Goal: Check status: Check status

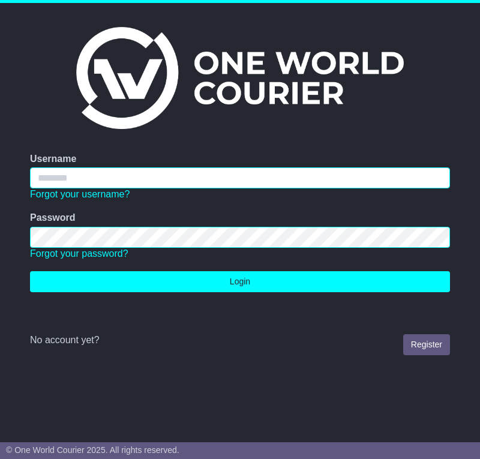
type input "**********"
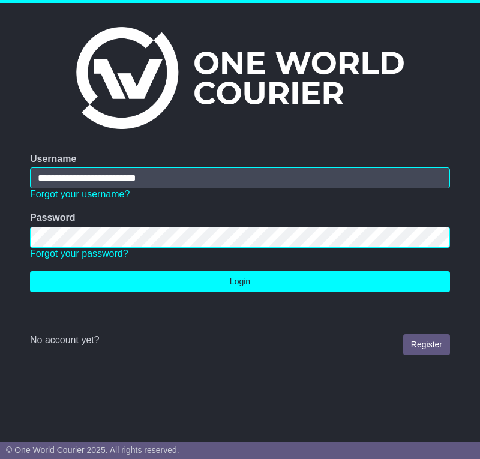
click at [211, 253] on td "Password Forgot your password?" at bounding box center [240, 235] width 432 height 59
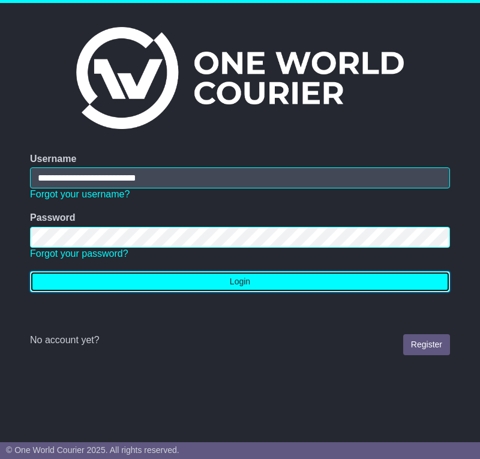
click at [233, 274] on button "Login" at bounding box center [240, 281] width 420 height 21
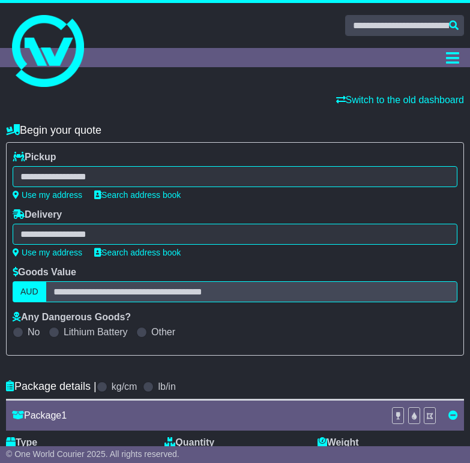
click at [120, 160] on div "**********" at bounding box center [235, 175] width 445 height 49
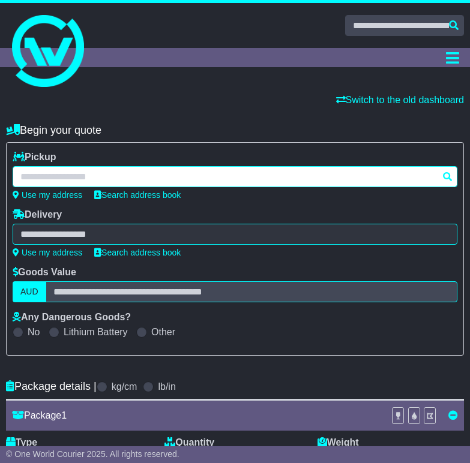
click at [118, 167] on div at bounding box center [235, 176] width 445 height 21
paste input "****"
type input "****"
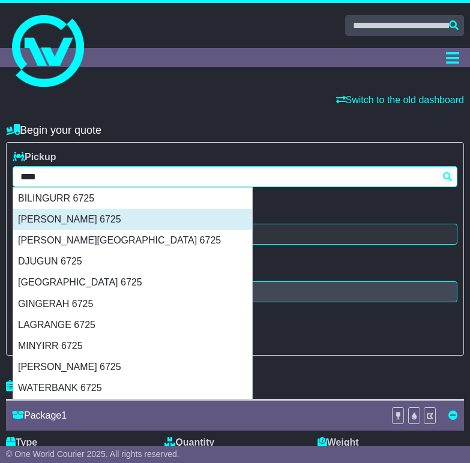
click at [116, 214] on div "BROOME 6725" at bounding box center [132, 219] width 239 height 21
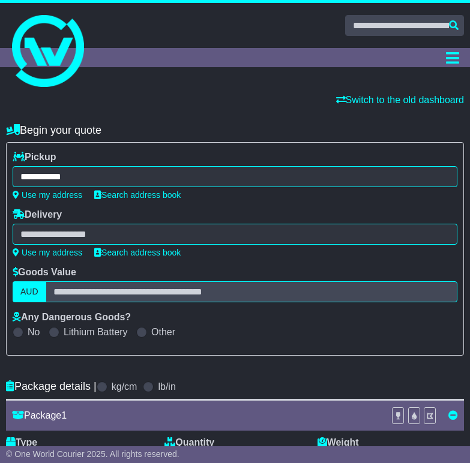
type input "**********"
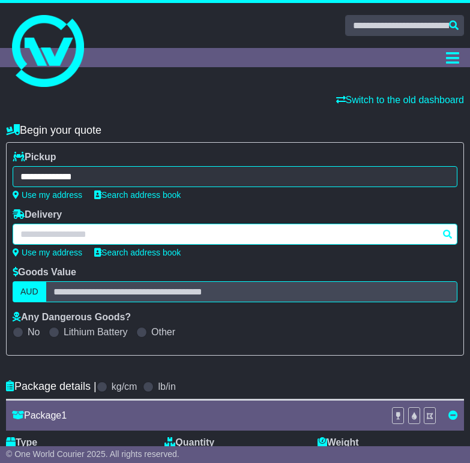
click at [131, 227] on div at bounding box center [235, 234] width 445 height 21
paste input "****"
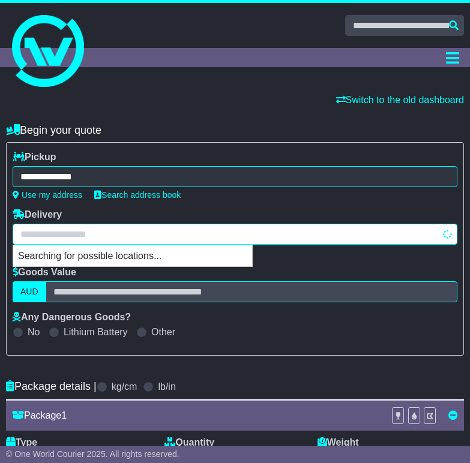
type input "****"
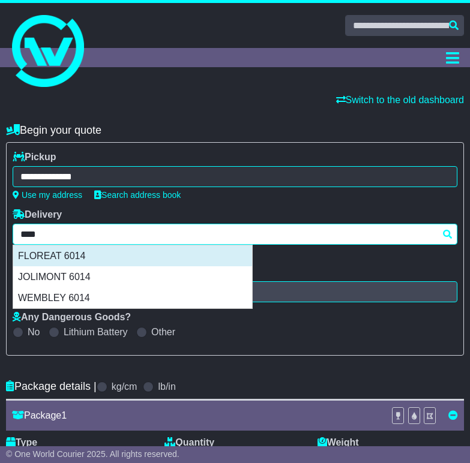
drag, startPoint x: 83, startPoint y: 274, endPoint x: 94, endPoint y: 257, distance: 19.5
click at [94, 257] on div "FLOREAT 6014 JOLIMONT 6014 WEMBLEY 6014" at bounding box center [132, 277] width 239 height 64
click at [94, 257] on div "FLOREAT 6014" at bounding box center [132, 255] width 239 height 21
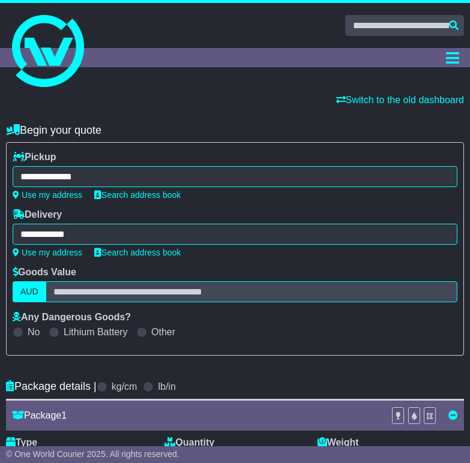
type input "**********"
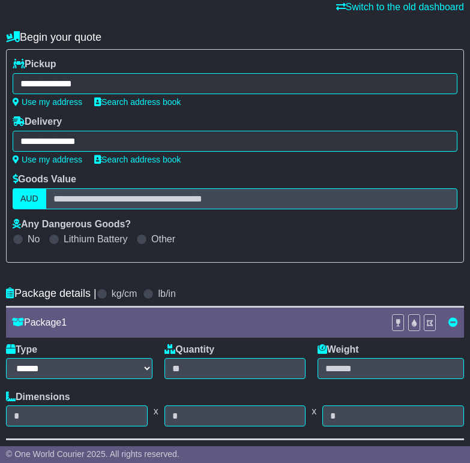
scroll to position [240, 0]
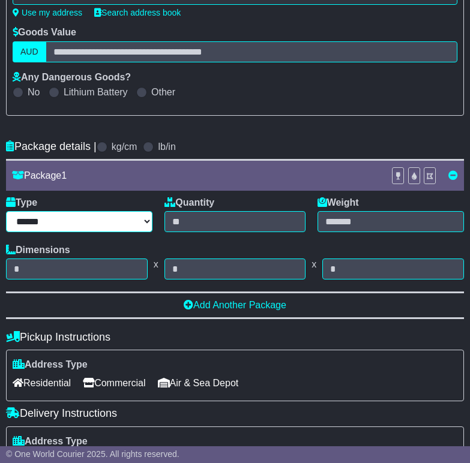
click at [120, 222] on select "****** ****** *** ******** ***** **** **** ****** *** *******" at bounding box center [79, 221] width 146 height 21
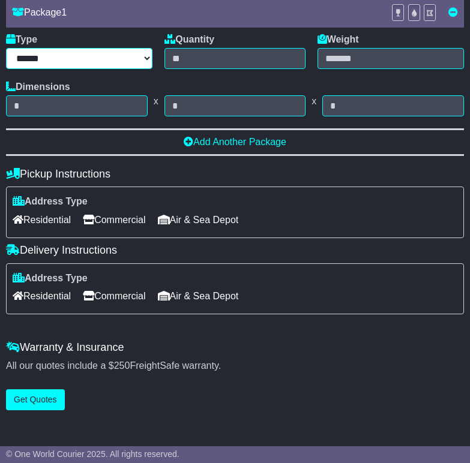
scroll to position [420, 0]
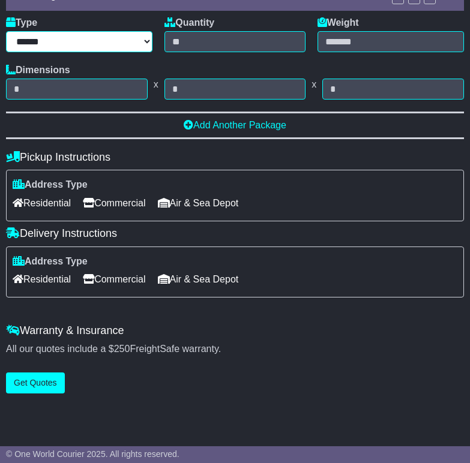
click at [111, 41] on select "****** ****** *** ******** ***** **** **** ****** *** *******" at bounding box center [79, 41] width 146 height 21
select select "*****"
click at [6, 31] on select "****** ****** *** ******** ***** **** **** ****** *** *******" at bounding box center [79, 41] width 146 height 21
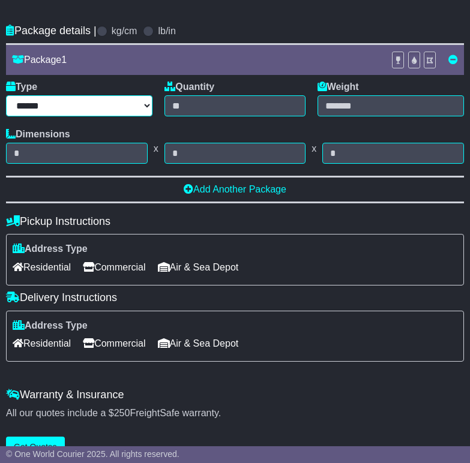
scroll to position [240, 0]
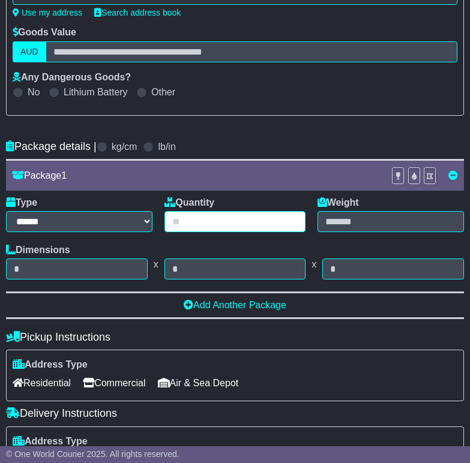
click at [232, 232] on input "text" at bounding box center [234, 221] width 140 height 21
type input "*"
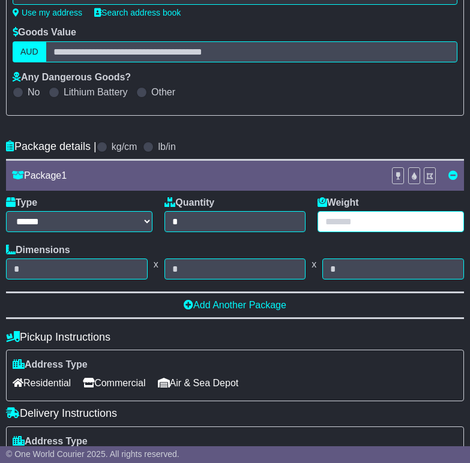
click at [384, 212] on input "text" at bounding box center [390, 221] width 146 height 21
click at [346, 221] on input "text" at bounding box center [390, 221] width 146 height 21
type input "**"
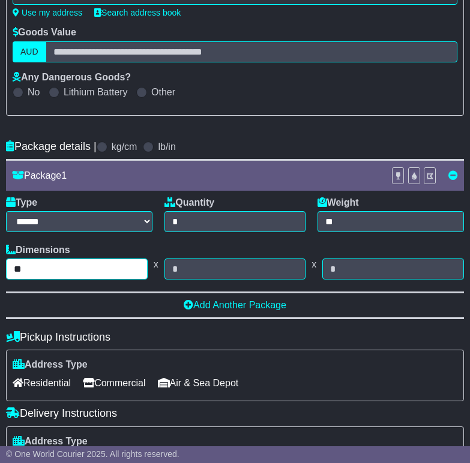
type input "**"
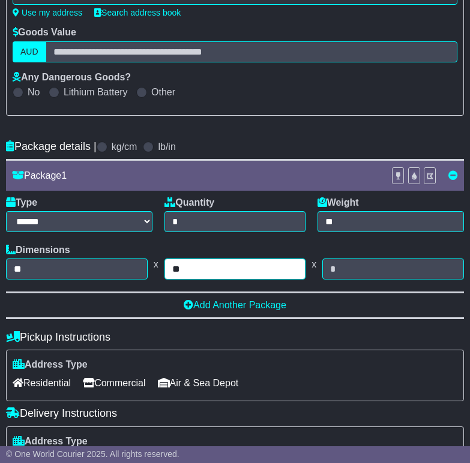
type input "**"
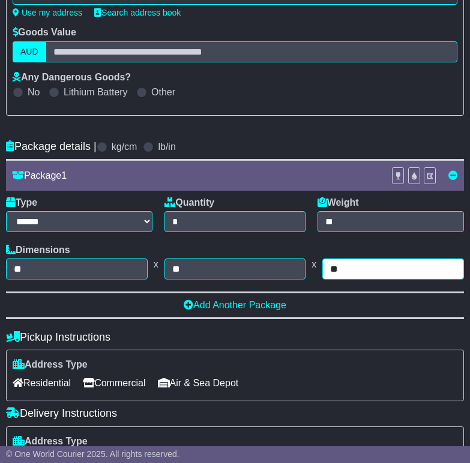
type input "**"
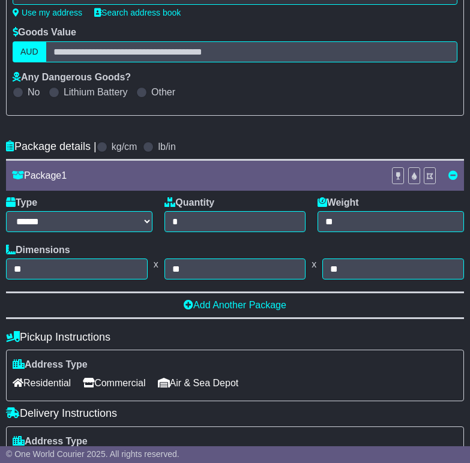
scroll to position [437, 0]
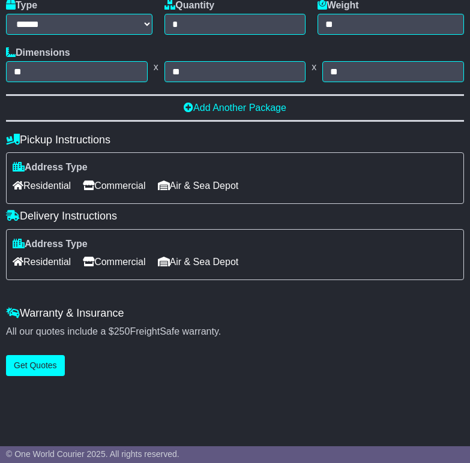
click at [28, 186] on span "Residential" at bounding box center [42, 185] width 58 height 19
click at [34, 270] on span "Residential" at bounding box center [42, 262] width 58 height 19
click at [11, 375] on button "Get Quotes" at bounding box center [35, 365] width 59 height 21
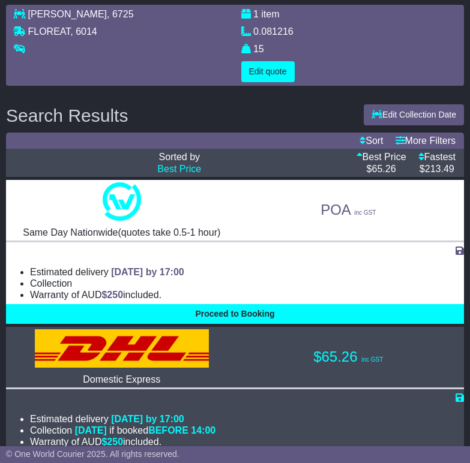
scroll to position [0, 0]
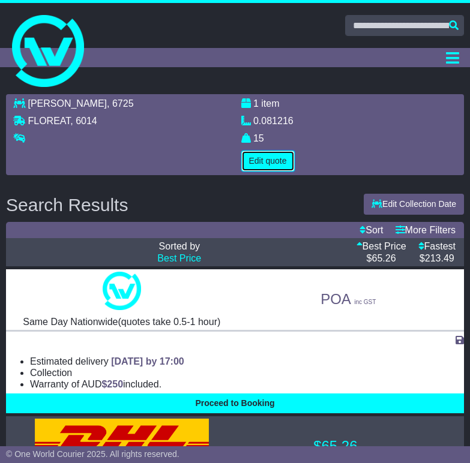
click at [268, 168] on button "Edit quote" at bounding box center [267, 161] width 53 height 21
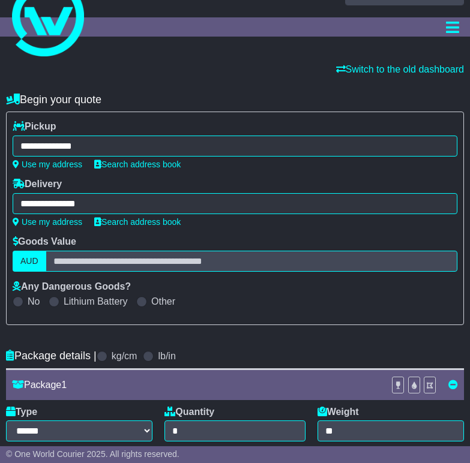
scroll to position [360, 0]
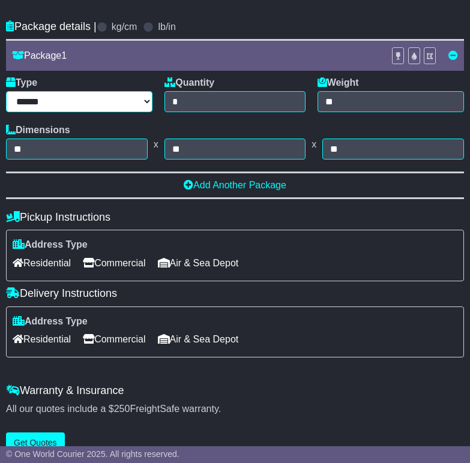
click at [102, 98] on select "****** ****** *** ******** ***** **** **** ****** *** *******" at bounding box center [79, 101] width 146 height 21
select select "*****"
click at [6, 91] on select "****** ****** *** ******** ***** **** **** ****** *** *******" at bounding box center [79, 101] width 146 height 21
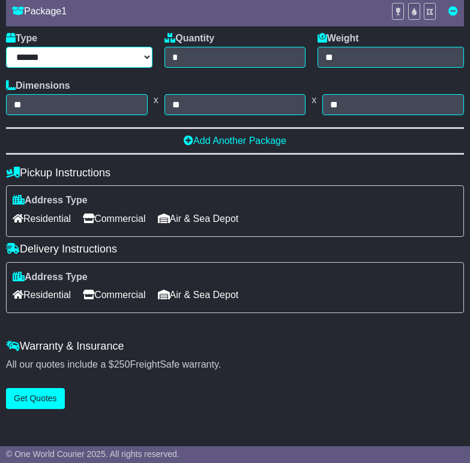
scroll to position [440, 0]
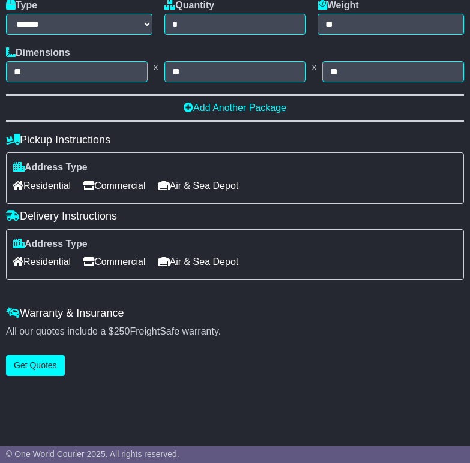
click at [38, 377] on div "**********" at bounding box center [235, 28] width 470 height 708
click at [40, 373] on button "Get Quotes" at bounding box center [35, 365] width 59 height 21
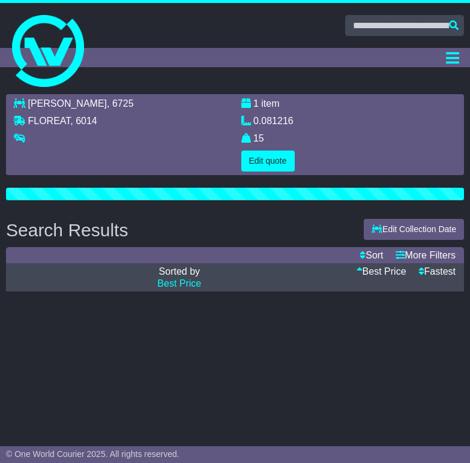
scroll to position [0, 0]
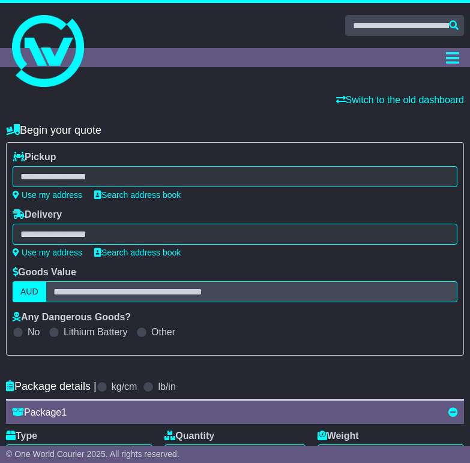
select select
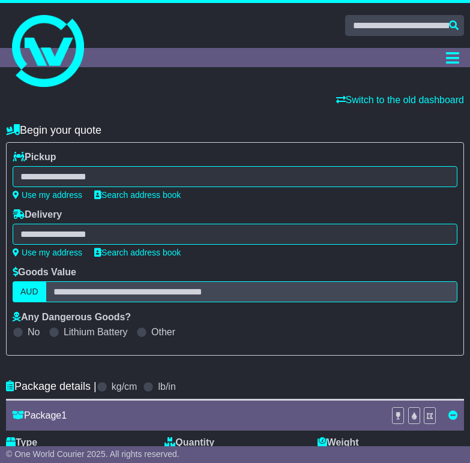
click at [101, 178] on div at bounding box center [235, 176] width 445 height 21
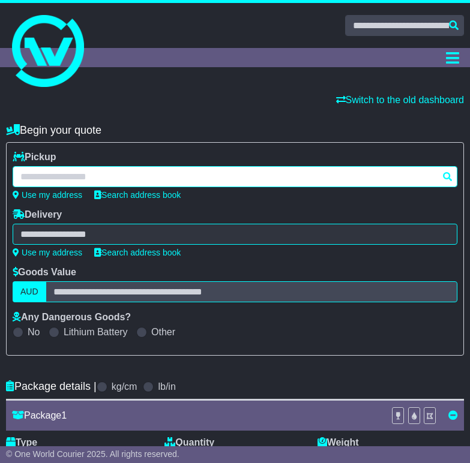
paste input "****"
type input "****"
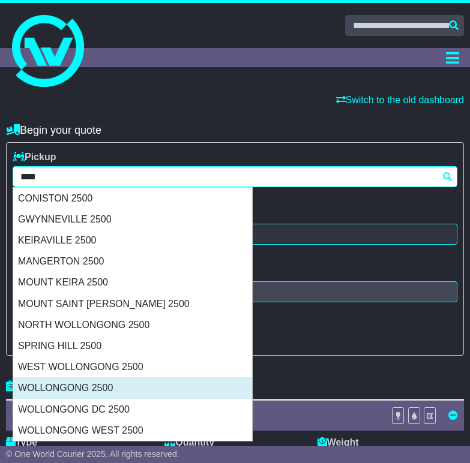
click at [94, 396] on div "WOLLONGONG 2500" at bounding box center [132, 387] width 239 height 21
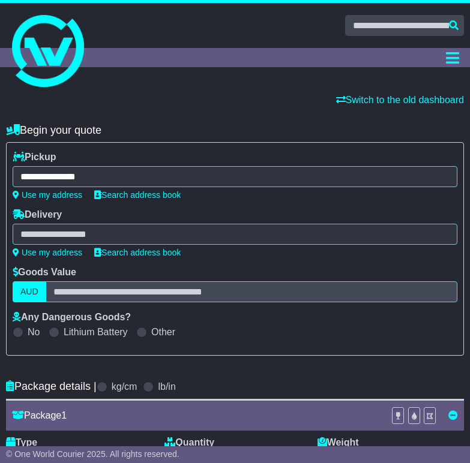
type input "**********"
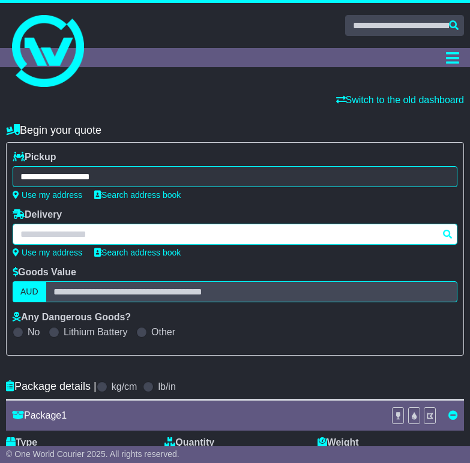
click at [214, 230] on div at bounding box center [235, 234] width 445 height 21
paste input "****"
type input "****"
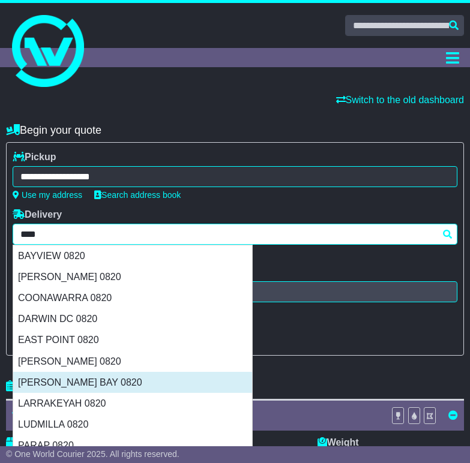
click at [86, 382] on div "FANNIE BAY 0820" at bounding box center [132, 382] width 239 height 21
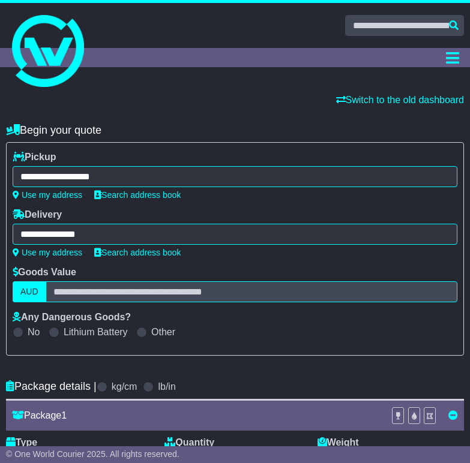
type input "**********"
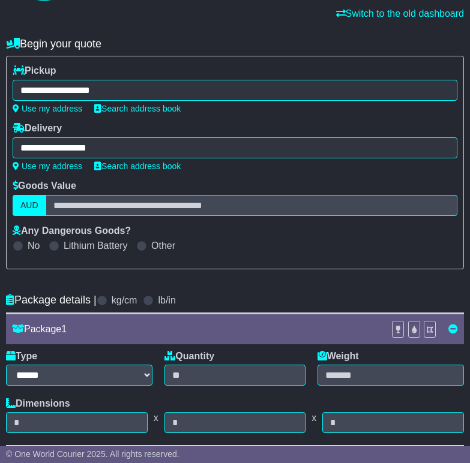
scroll to position [240, 0]
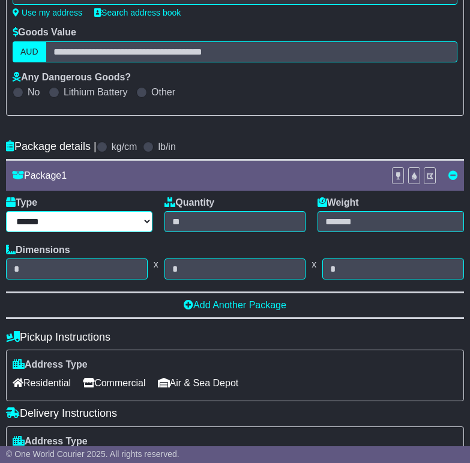
click at [108, 222] on select "****** ****** *** ******** ***** **** **** ****** *** *******" at bounding box center [79, 221] width 146 height 21
select select "*****"
click at [6, 211] on select "****** ****** *** ******** ***** **** **** ****** *** *******" at bounding box center [79, 221] width 146 height 21
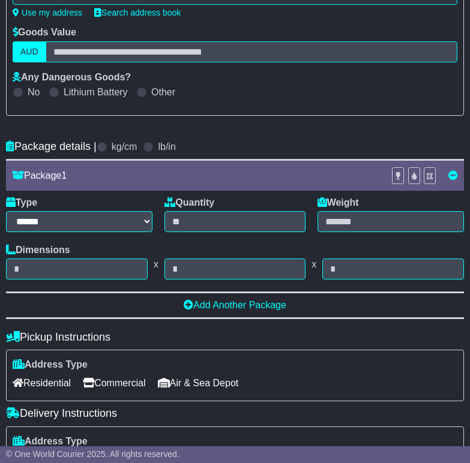
click at [199, 233] on div "Type ****** ****** *** ******** ***** **** **** ****** *** ******* Quantity Wei…" at bounding box center [235, 214] width 458 height 47
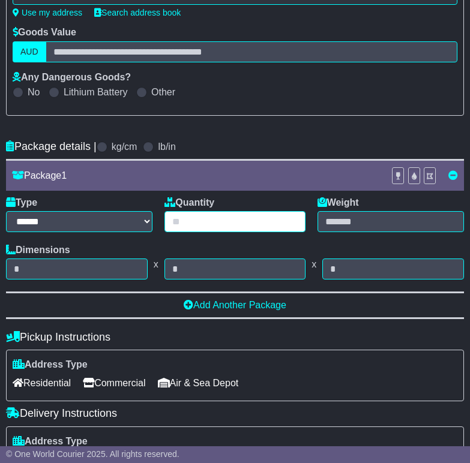
click at [200, 227] on input "text" at bounding box center [234, 221] width 140 height 21
type input "*"
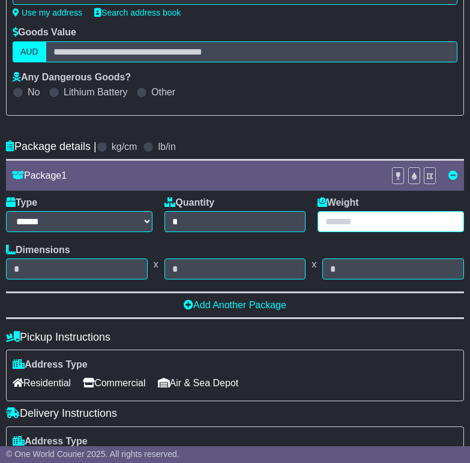
click at [359, 226] on input "text" at bounding box center [390, 221] width 146 height 21
type input "**"
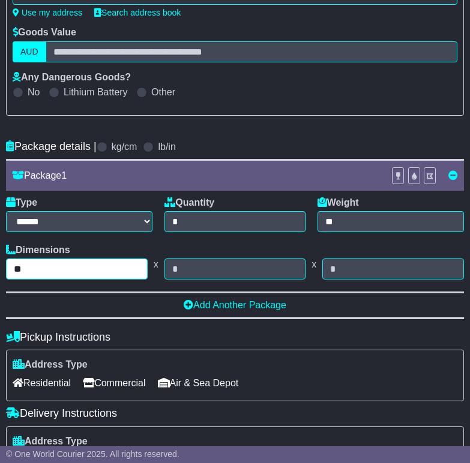
type input "**"
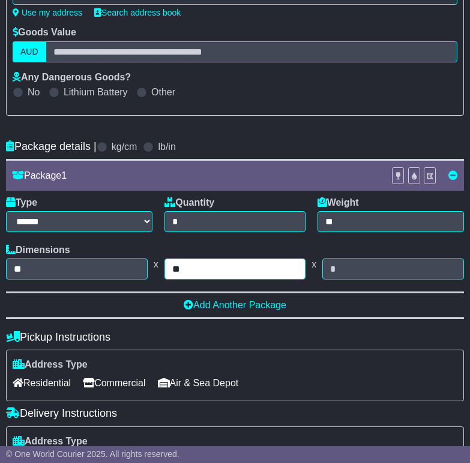
type input "**"
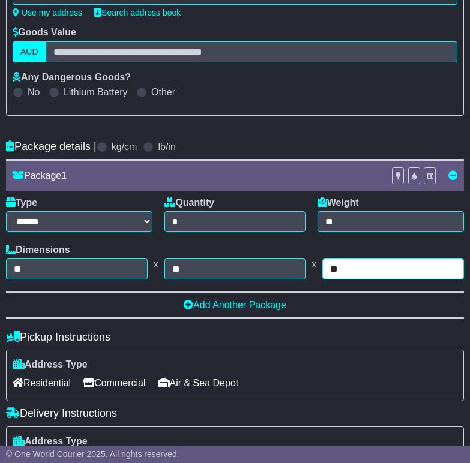
type input "**"
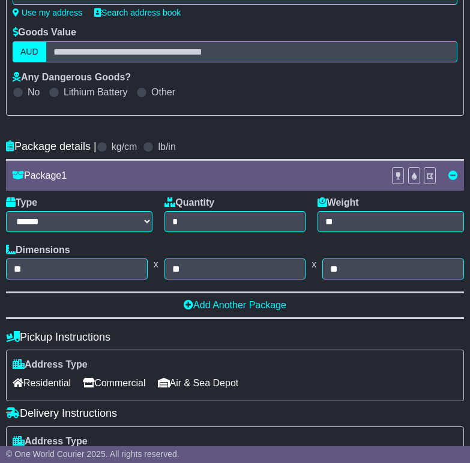
scroll to position [437, 0]
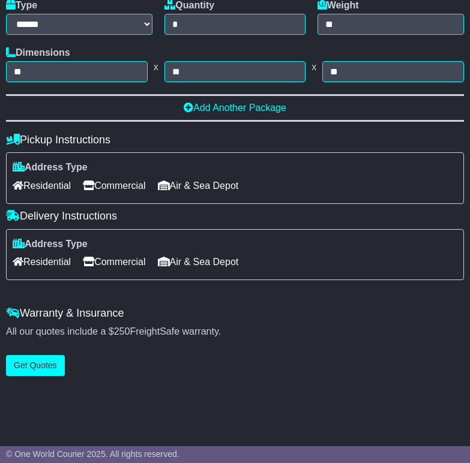
click at [31, 182] on span "Residential" at bounding box center [42, 185] width 58 height 19
click at [56, 254] on span "Residential" at bounding box center [42, 262] width 58 height 19
click at [40, 382] on div "**********" at bounding box center [235, 28] width 470 height 708
click at [44, 368] on button "Get Quotes" at bounding box center [35, 365] width 59 height 21
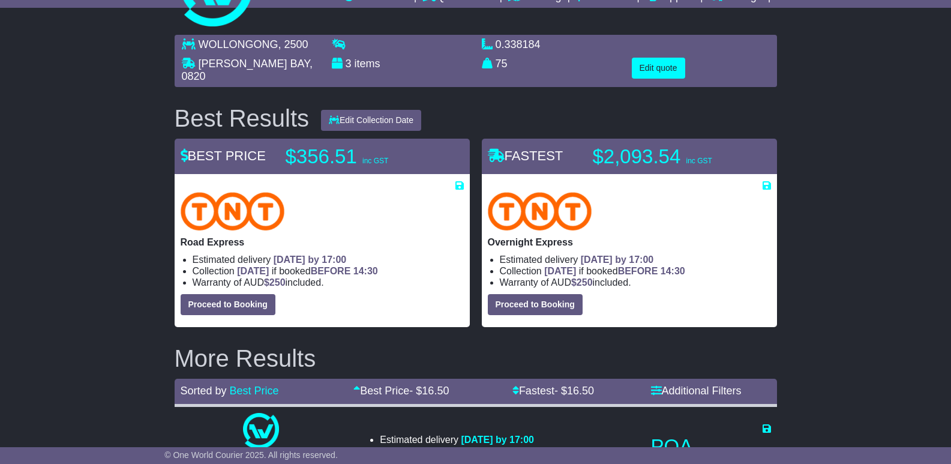
scroll to position [0, 0]
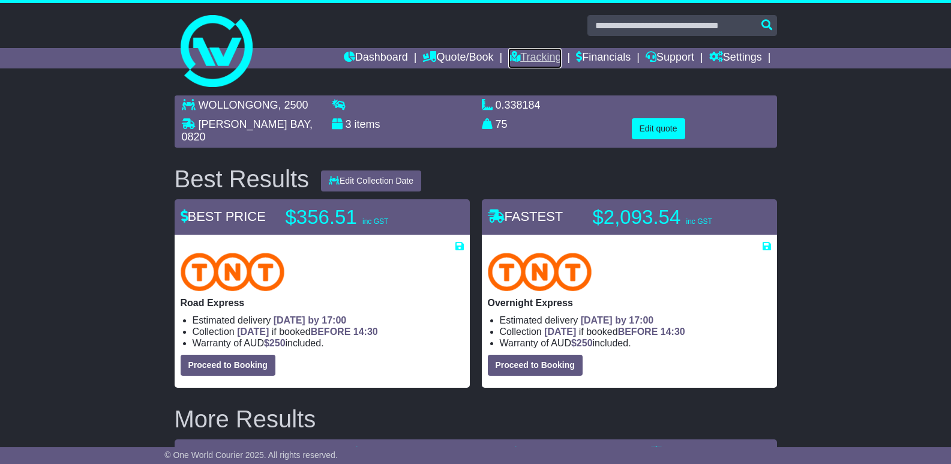
click at [478, 56] on link "Tracking" at bounding box center [534, 58] width 53 height 20
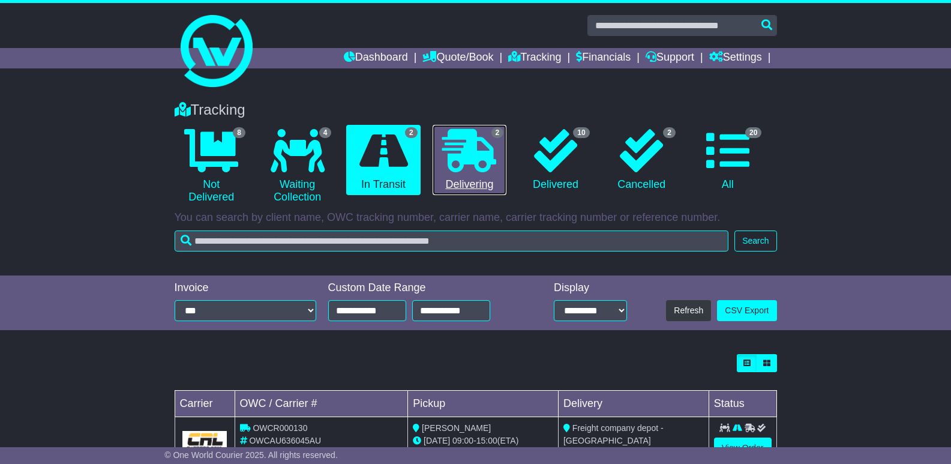
click at [456, 153] on icon at bounding box center [469, 150] width 54 height 43
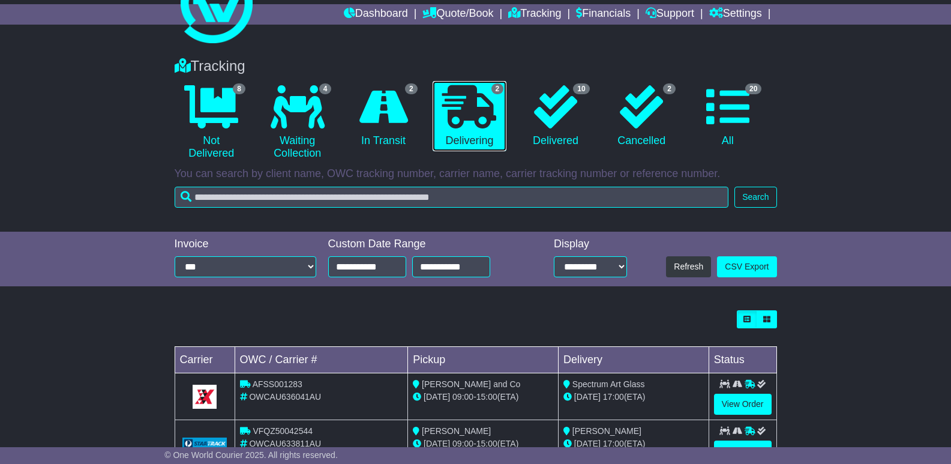
scroll to position [89, 0]
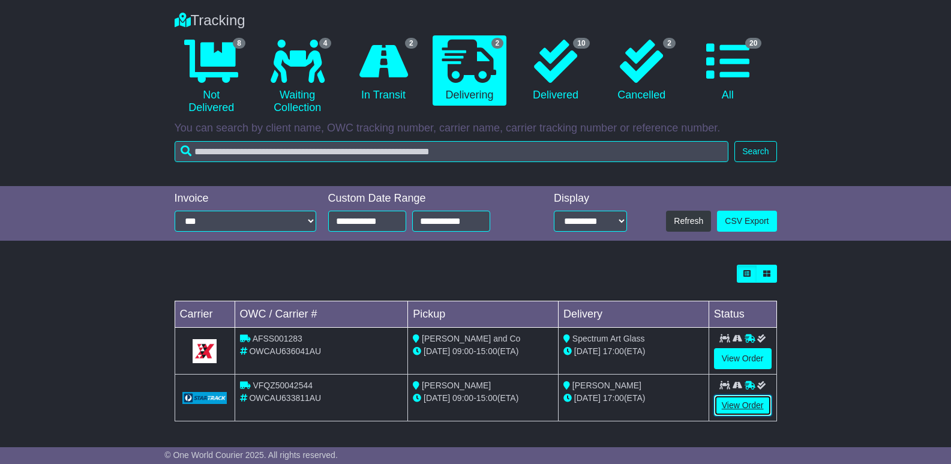
click at [736, 401] on link "View Order" at bounding box center [743, 405] width 58 height 21
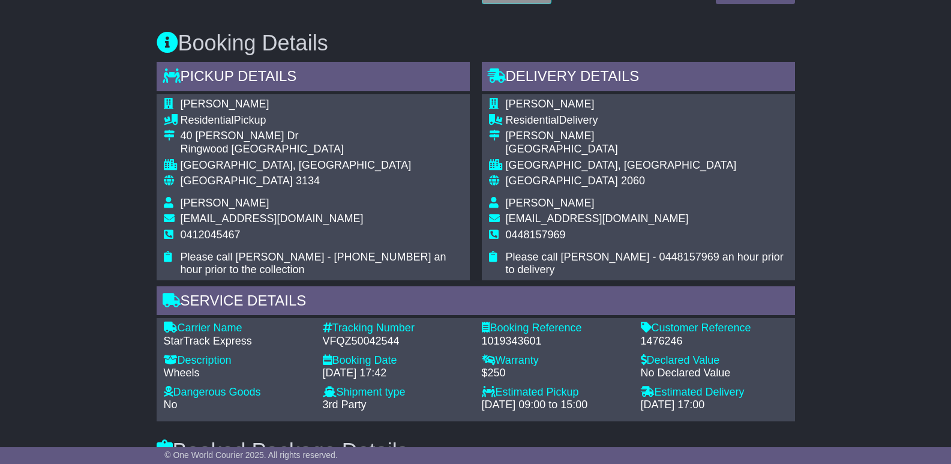
scroll to position [780, 0]
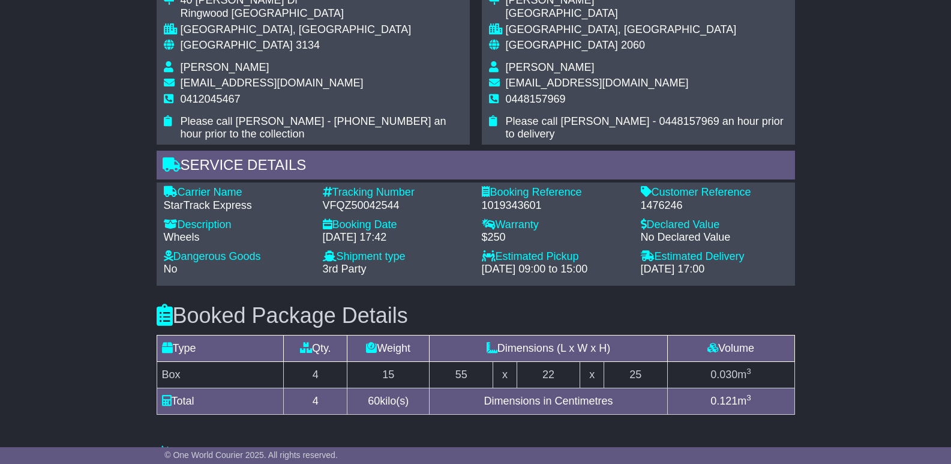
click at [367, 204] on div "VFQZ50042544" at bounding box center [396, 205] width 147 height 13
copy div "VFQZ50042544"
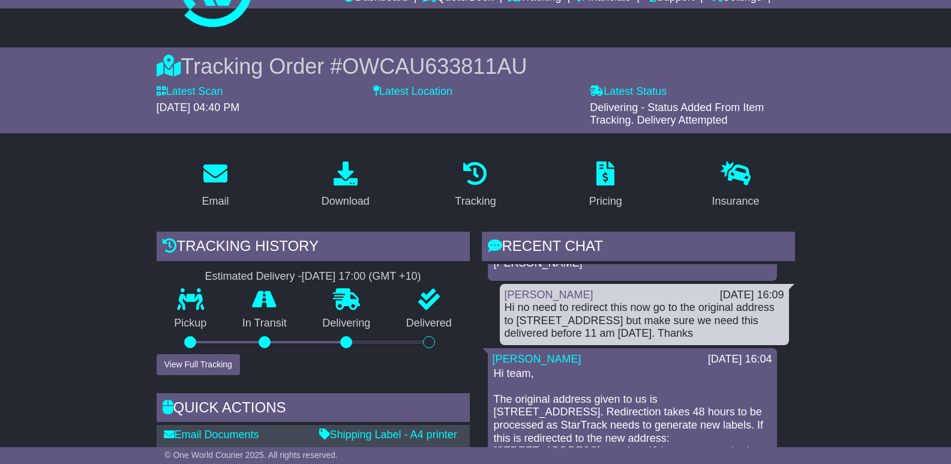
scroll to position [0, 0]
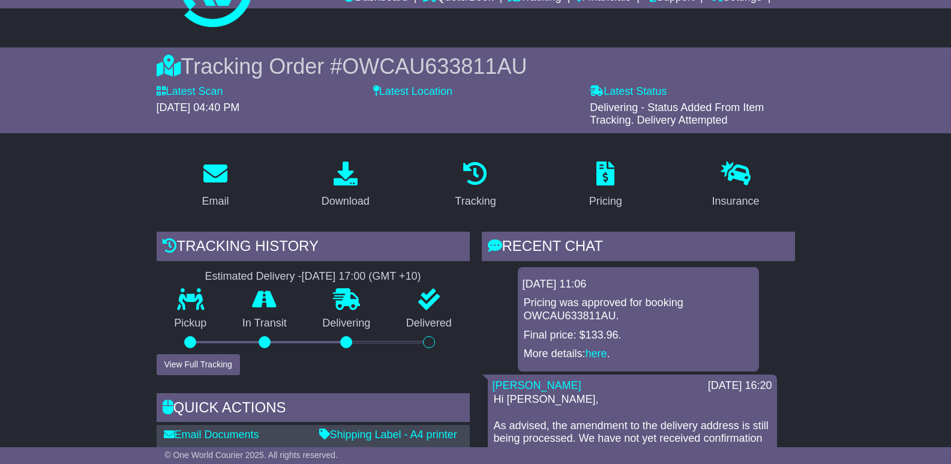
drag, startPoint x: 522, startPoint y: 304, endPoint x: 639, endPoint y: 319, distance: 117.5
click at [639, 319] on div "Pricing was approved for booking OWCAU633811AU. Final price: $133.96. More deta…" at bounding box center [639, 328] width 232 height 64
click at [639, 319] on p "Pricing was approved for booking OWCAU633811AU." at bounding box center [638, 309] width 229 height 26
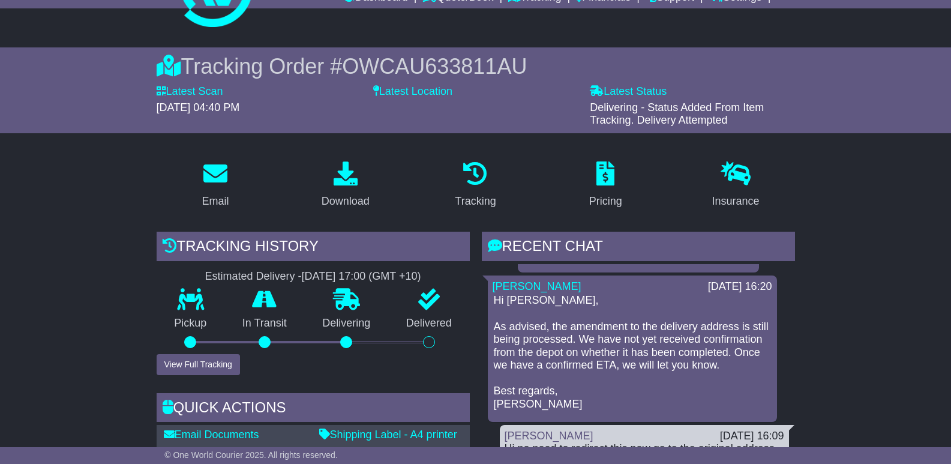
scroll to position [120, 0]
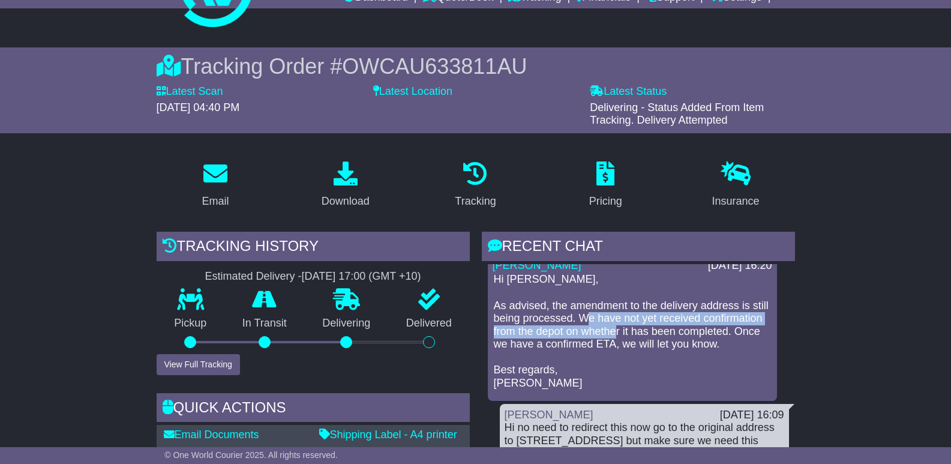
drag, startPoint x: 599, startPoint y: 321, endPoint x: 672, endPoint y: 334, distance: 73.7
click at [672, 334] on p "Hi Sam, As advised, the amendment to the delivery address is still being proces…" at bounding box center [632, 331] width 277 height 116
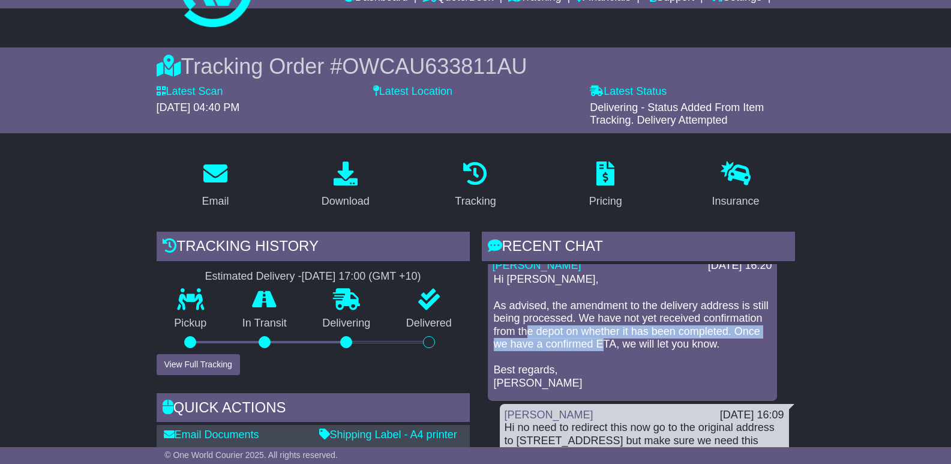
drag, startPoint x: 585, startPoint y: 335, endPoint x: 682, endPoint y: 349, distance: 98.1
click at [682, 349] on p "Hi Sam, As advised, the amendment to the delivery address is still being proces…" at bounding box center [632, 331] width 277 height 116
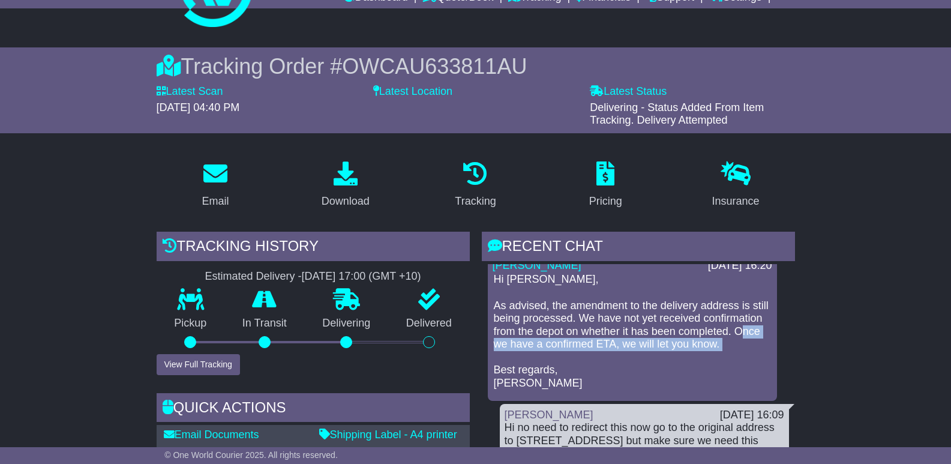
drag, startPoint x: 551, startPoint y: 347, endPoint x: 698, endPoint y: 366, distance: 147.6
click at [698, 366] on p "Hi Sam, As advised, the amendment to the delivery address is still being proces…" at bounding box center [632, 331] width 277 height 116
drag, startPoint x: 628, startPoint y: 343, endPoint x: 664, endPoint y: 351, distance: 36.8
click at [664, 351] on p "Hi Sam, As advised, the amendment to the delivery address is still being proces…" at bounding box center [632, 331] width 277 height 116
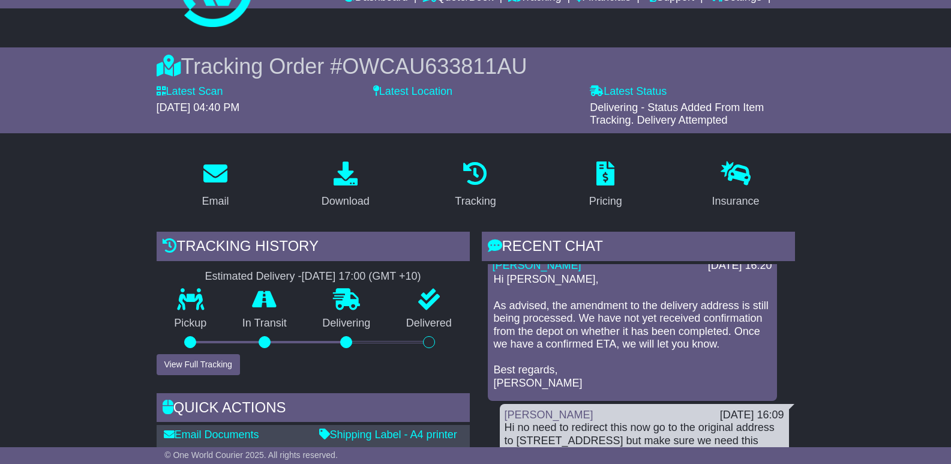
click at [664, 351] on p "Hi Sam, As advised, the amendment to the delivery address is still being proces…" at bounding box center [632, 331] width 277 height 116
drag, startPoint x: 630, startPoint y: 345, endPoint x: 705, endPoint y: 361, distance: 76.6
click at [705, 361] on p "Hi Sam, As advised, the amendment to the delivery address is still being proces…" at bounding box center [632, 331] width 277 height 116
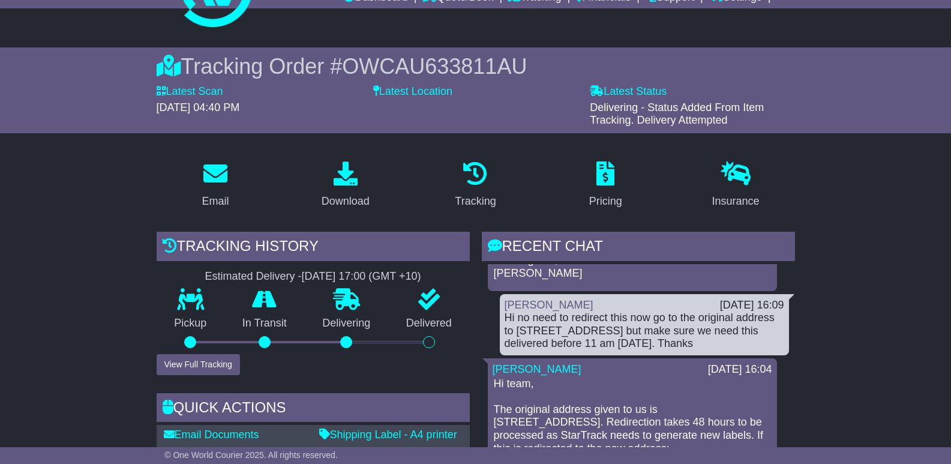
scroll to position [240, 0]
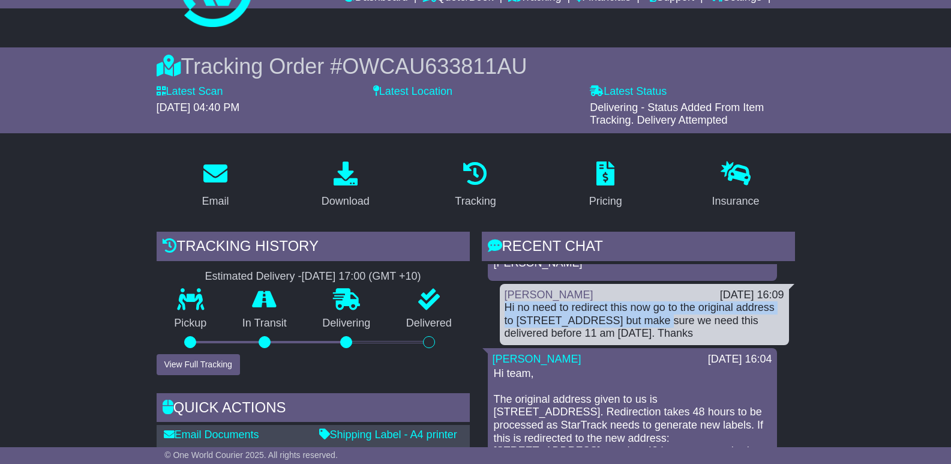
drag, startPoint x: 499, startPoint y: 323, endPoint x: 640, endPoint y: 339, distance: 142.5
click at [640, 339] on div "Hi no need to redirect this now go to the original address to [STREET_ADDRESS] …" at bounding box center [645, 320] width 280 height 39
drag, startPoint x: 630, startPoint y: 326, endPoint x: 795, endPoint y: 357, distance: 168.0
click at [795, 357] on div "RECENT CHAT Loading... No messages 21 Aug 2025 11:06 Pricing was approved for b…" at bounding box center [638, 415] width 325 height 366
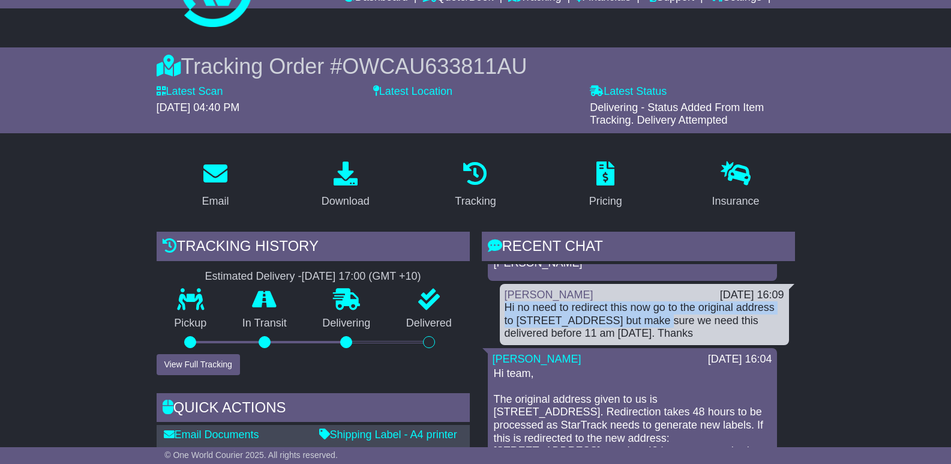
click at [654, 340] on div "Hi no need to redirect this now go to the original address to [STREET_ADDRESS] …" at bounding box center [645, 320] width 280 height 39
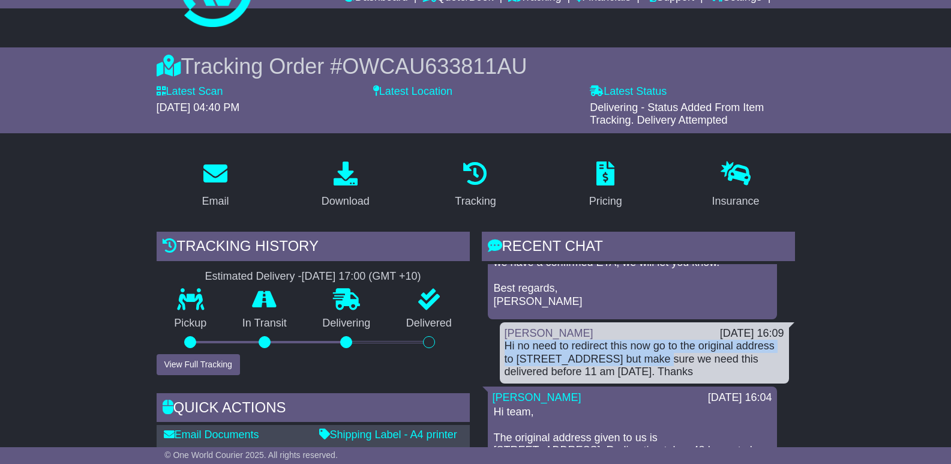
scroll to position [120, 0]
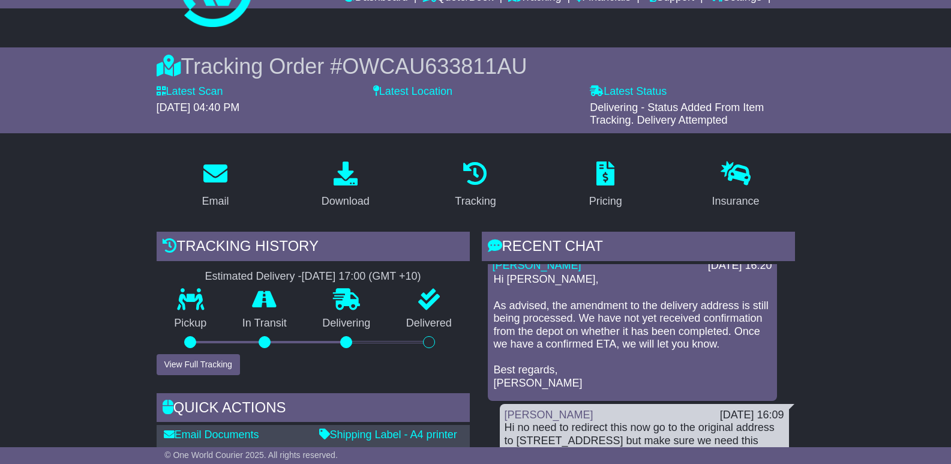
click at [620, 343] on p "Hi Sam, As advised, the amendment to the delivery address is still being proces…" at bounding box center [632, 331] width 277 height 116
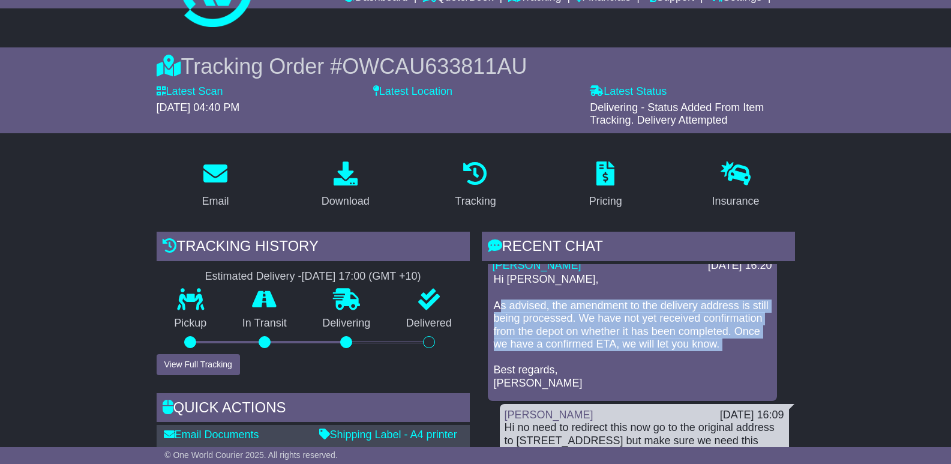
click at [620, 343] on p "Hi Sam, As advised, the amendment to the delivery address is still being proces…" at bounding box center [632, 331] width 277 height 116
click at [631, 350] on p "Hi Sam, As advised, the amendment to the delivery address is still being proces…" at bounding box center [632, 331] width 277 height 116
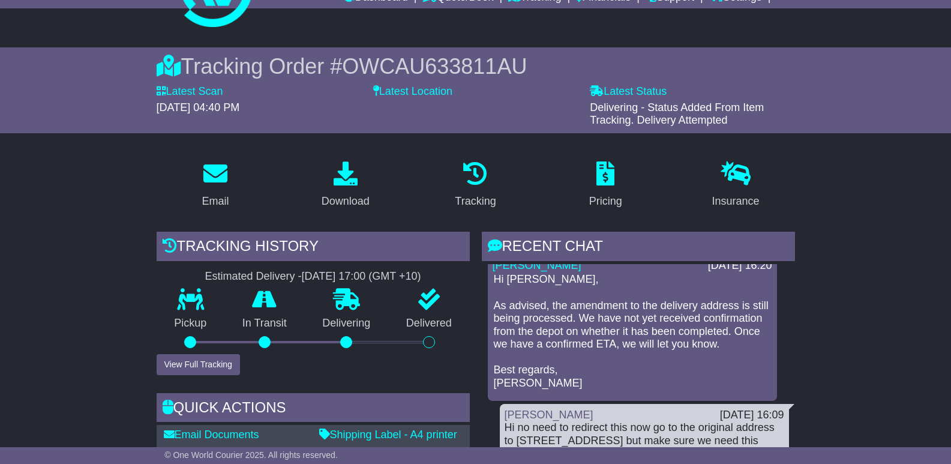
drag, startPoint x: 582, startPoint y: 358, endPoint x: 544, endPoint y: 353, distance: 38.1
click at [544, 353] on p "Hi Sam, As advised, the amendment to the delivery address is still being proces…" at bounding box center [632, 331] width 277 height 116
click at [627, 345] on p "Hi Sam, As advised, the amendment to the delivery address is still being proces…" at bounding box center [632, 331] width 277 height 116
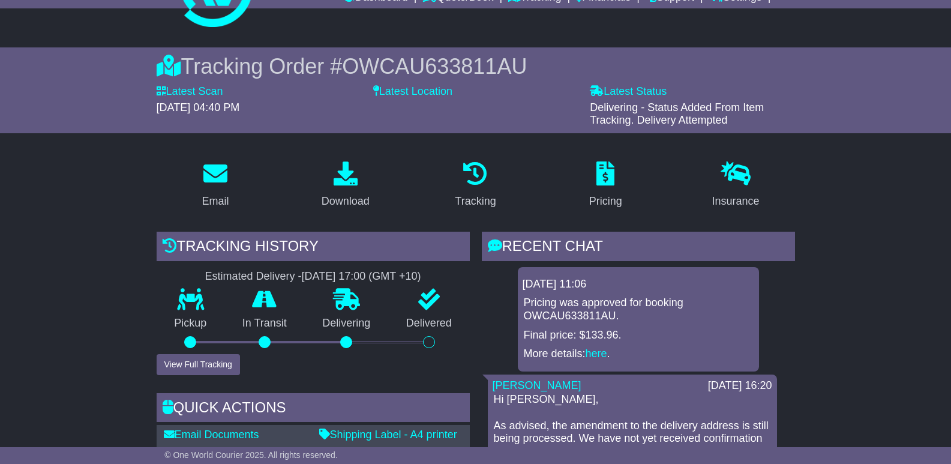
click at [546, 306] on p "Pricing was approved for booking OWCAU633811AU." at bounding box center [638, 309] width 229 height 26
click at [628, 326] on div "Pricing was approved for booking OWCAU633811AU. Final price: $133.96. More deta…" at bounding box center [639, 328] width 232 height 64
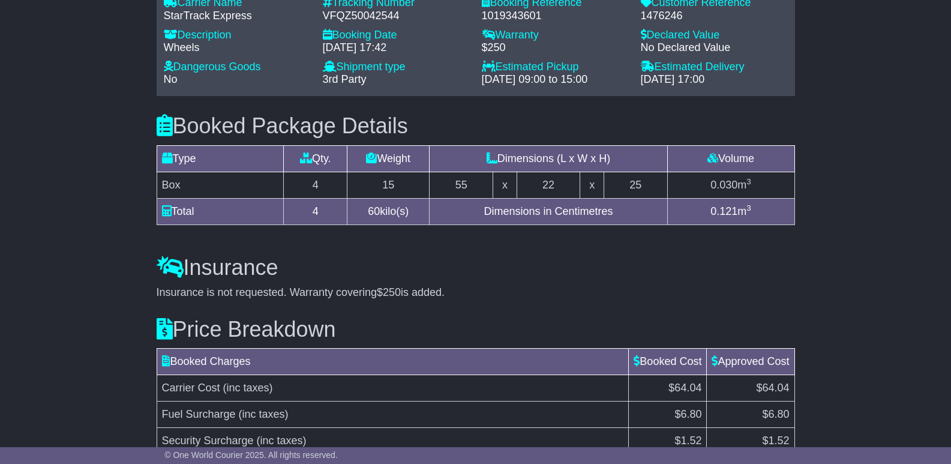
scroll to position [900, 0]
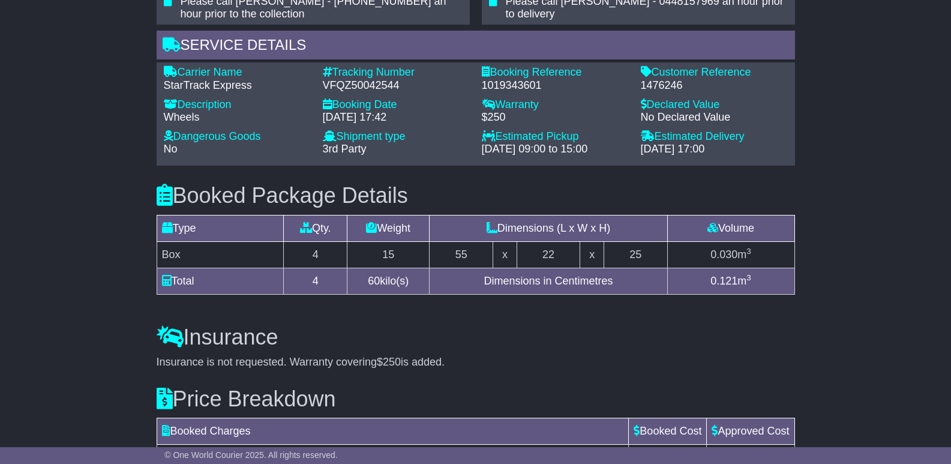
click at [399, 86] on div "VFQZ50042544" at bounding box center [396, 85] width 147 height 13
click at [422, 86] on div "VFQZ50042544" at bounding box center [396, 85] width 147 height 13
click at [373, 85] on div "VFQZ50042544" at bounding box center [396, 85] width 147 height 13
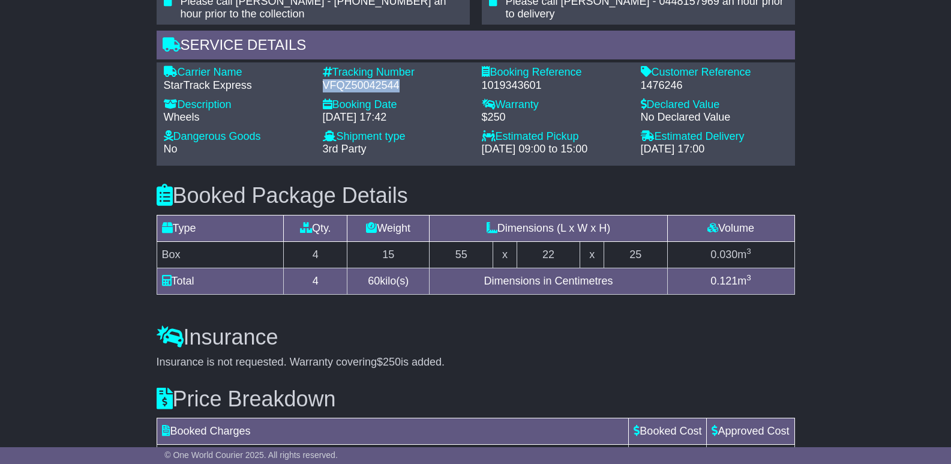
click at [373, 85] on div "VFQZ50042544" at bounding box center [396, 85] width 147 height 13
click at [415, 86] on div "VFQZ50042544" at bounding box center [396, 85] width 147 height 13
click at [389, 88] on div "VFQZ50042544" at bounding box center [396, 85] width 147 height 13
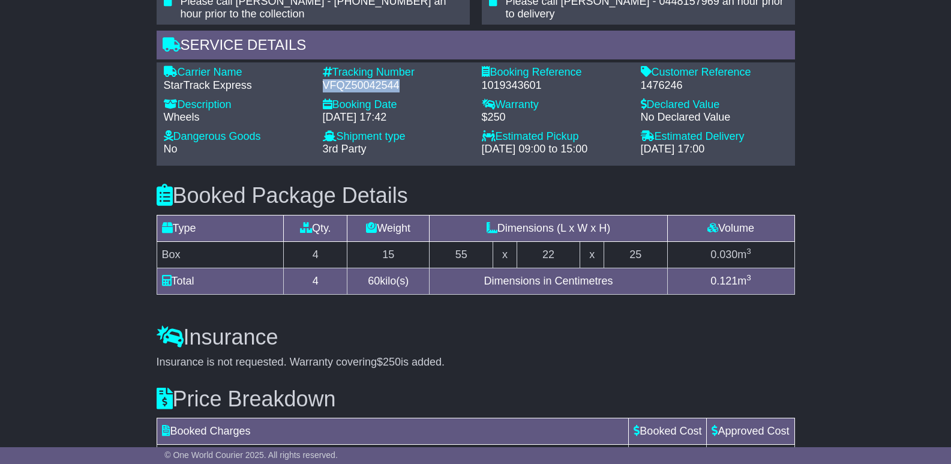
click at [389, 88] on div "VFQZ50042544" at bounding box center [396, 85] width 147 height 13
click at [414, 88] on div "VFQZ50042544" at bounding box center [396, 85] width 147 height 13
click at [371, 88] on div "VFQZ50042544" at bounding box center [396, 85] width 147 height 13
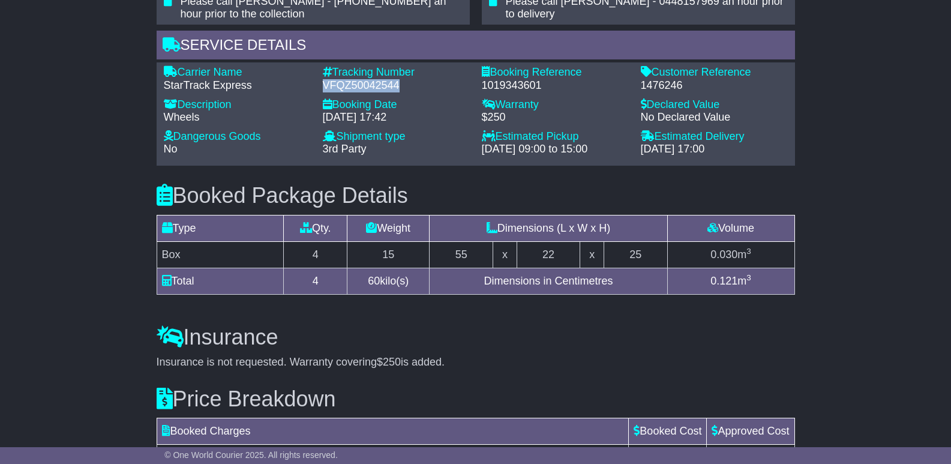
click at [430, 89] on div "VFQZ50042544" at bounding box center [396, 85] width 147 height 13
click at [394, 90] on div "VFQZ50042544" at bounding box center [396, 85] width 147 height 13
click at [436, 84] on div "VFQZ50042544" at bounding box center [396, 85] width 147 height 13
click at [394, 86] on div "VFQZ50042544" at bounding box center [396, 85] width 147 height 13
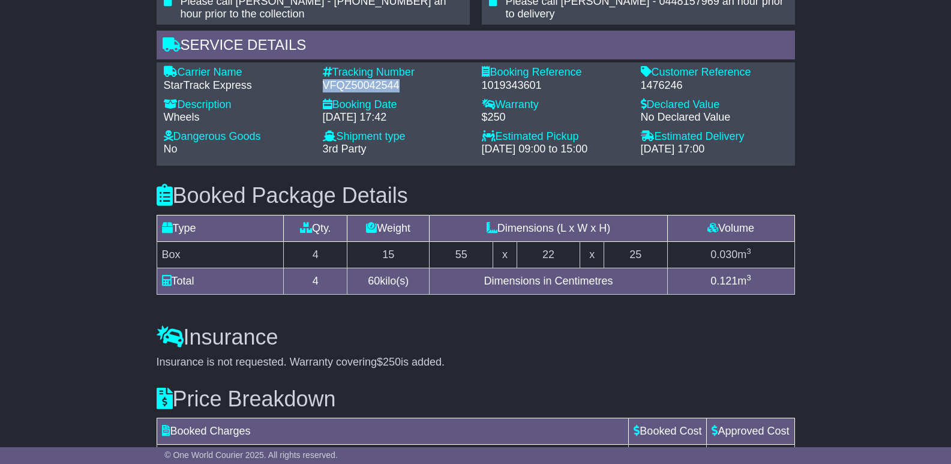
click at [394, 86] on div "VFQZ50042544" at bounding box center [396, 85] width 147 height 13
drag, startPoint x: 394, startPoint y: 86, endPoint x: 407, endPoint y: 86, distance: 12.6
click at [394, 86] on div "VFQZ50042544" at bounding box center [396, 85] width 147 height 13
click at [437, 86] on div "VFQZ50042544" at bounding box center [396, 85] width 147 height 13
click at [371, 83] on div "VFQZ50042544" at bounding box center [396, 85] width 147 height 13
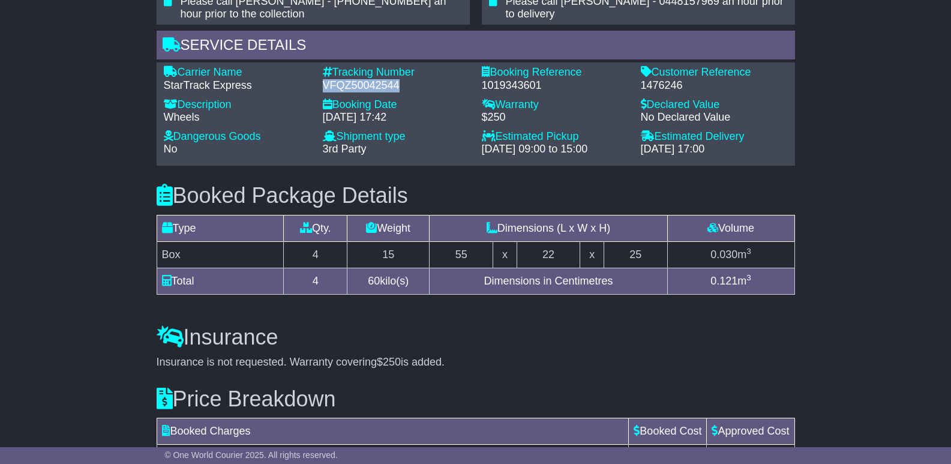
click at [371, 83] on div "VFQZ50042544" at bounding box center [396, 85] width 147 height 13
click at [433, 83] on div "VFQZ50042544" at bounding box center [396, 85] width 147 height 13
click at [376, 85] on div "VFQZ50042544" at bounding box center [396, 85] width 147 height 13
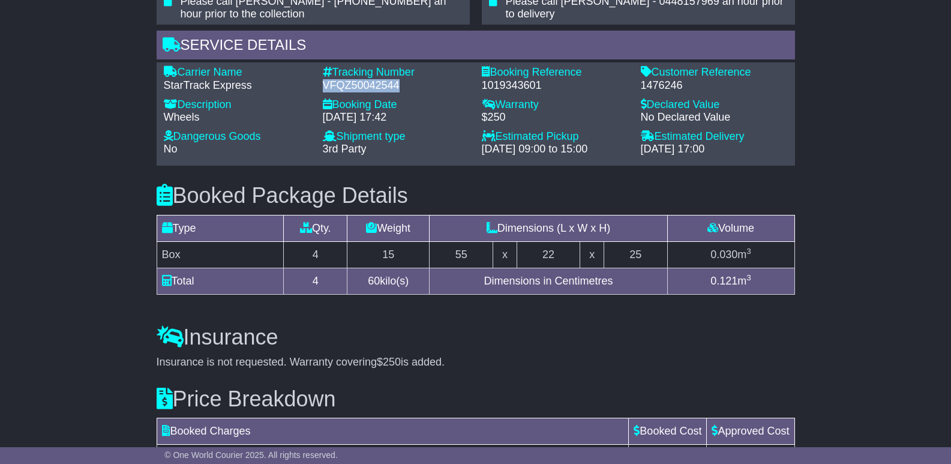
click at [376, 85] on div "VFQZ50042544" at bounding box center [396, 85] width 147 height 13
click at [413, 85] on div "VFQZ50042544" at bounding box center [396, 85] width 147 height 13
drag, startPoint x: 412, startPoint y: 85, endPoint x: 321, endPoint y: 80, distance: 90.7
click at [321, 80] on div "Tracking Number - VFQZ50042544" at bounding box center [396, 79] width 159 height 26
click at [311, 83] on div "Carrier Name - StarTrack Express" at bounding box center [237, 79] width 159 height 26
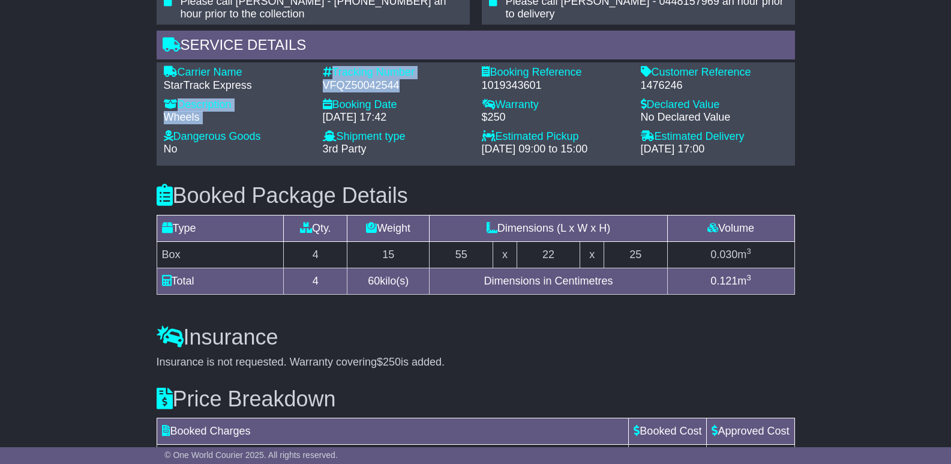
drag, startPoint x: 311, startPoint y: 83, endPoint x: 412, endPoint y: 89, distance: 101.0
click at [412, 89] on div "Carrier Name - StarTrack Express Description - Wheels Tracking Number - VFQZ500…" at bounding box center [476, 114] width 636 height 96
click at [412, 89] on div "VFQZ50042544" at bounding box center [396, 85] width 147 height 13
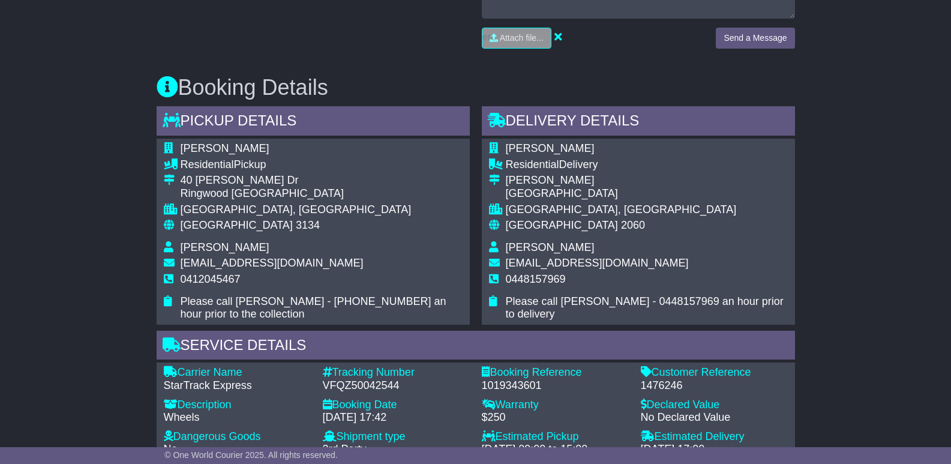
scroll to position [660, 0]
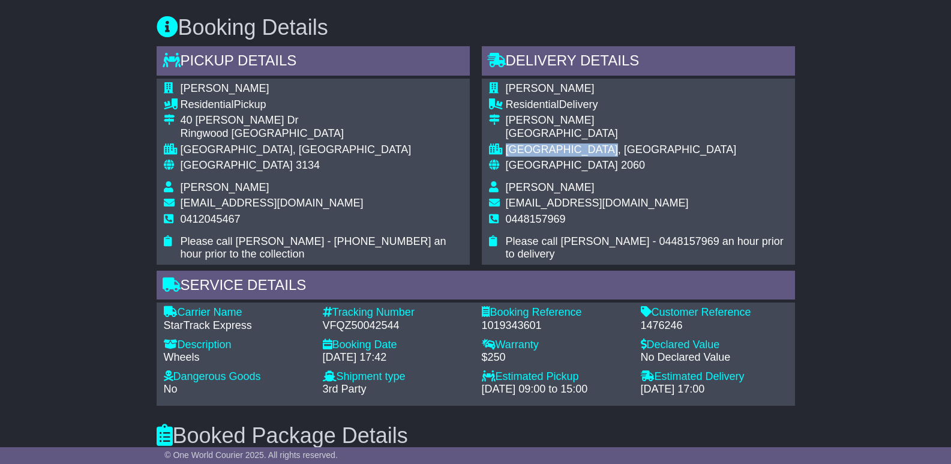
drag, startPoint x: 506, startPoint y: 152, endPoint x: 632, endPoint y: 149, distance: 125.4
click at [632, 149] on div "[GEOGRAPHIC_DATA], [GEOGRAPHIC_DATA]" at bounding box center [647, 149] width 282 height 13
drag, startPoint x: 632, startPoint y: 149, endPoint x: 503, endPoint y: 152, distance: 129.0
click at [503, 152] on tr "[GEOGRAPHIC_DATA], [GEOGRAPHIC_DATA]" at bounding box center [638, 151] width 299 height 16
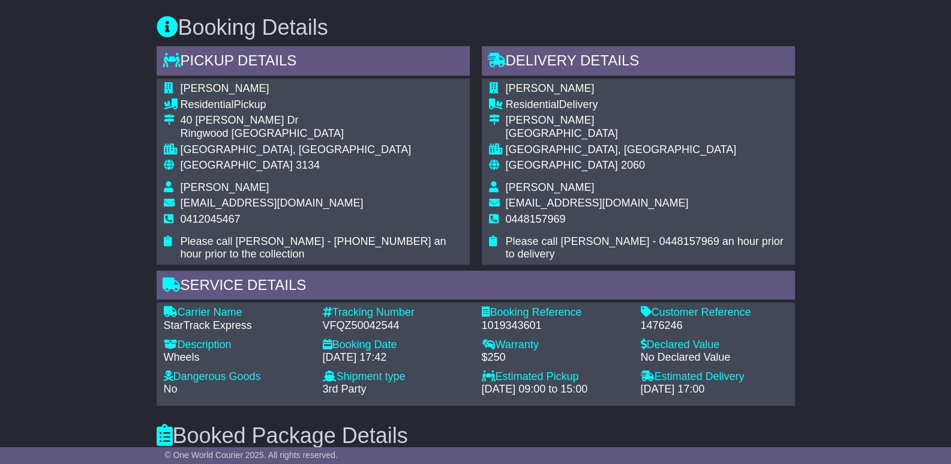
click at [405, 155] on div "[GEOGRAPHIC_DATA], [GEOGRAPHIC_DATA]" at bounding box center [322, 149] width 282 height 13
drag, startPoint x: 623, startPoint y: 149, endPoint x: 508, endPoint y: 149, distance: 114.6
click at [508, 149] on div "[GEOGRAPHIC_DATA], [GEOGRAPHIC_DATA]" at bounding box center [647, 149] width 282 height 13
drag, startPoint x: 506, startPoint y: 149, endPoint x: 622, endPoint y: 156, distance: 116.6
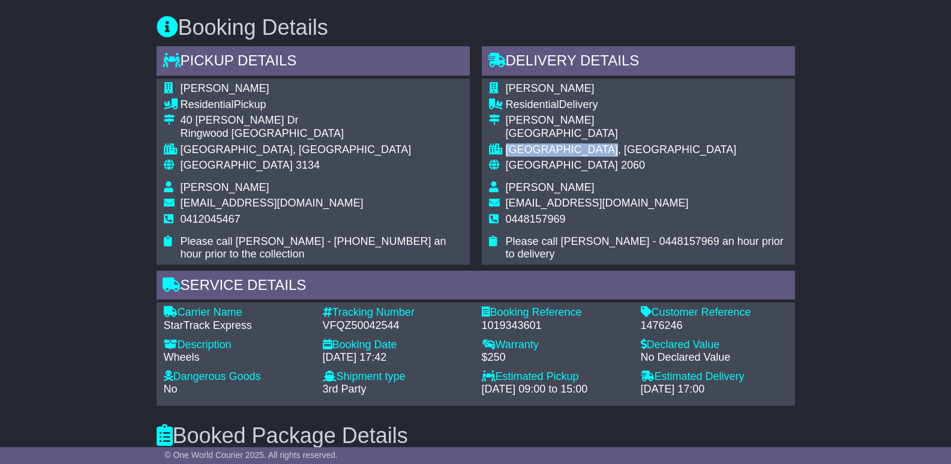
click at [622, 156] on div "[GEOGRAPHIC_DATA], [GEOGRAPHIC_DATA]" at bounding box center [647, 149] width 282 height 13
drag, startPoint x: 631, startPoint y: 149, endPoint x: 504, endPoint y: 149, distance: 127.2
click at [504, 149] on tr "[GEOGRAPHIC_DATA], [GEOGRAPHIC_DATA]" at bounding box center [638, 151] width 299 height 16
click at [504, 149] on td at bounding box center [497, 151] width 17 height 16
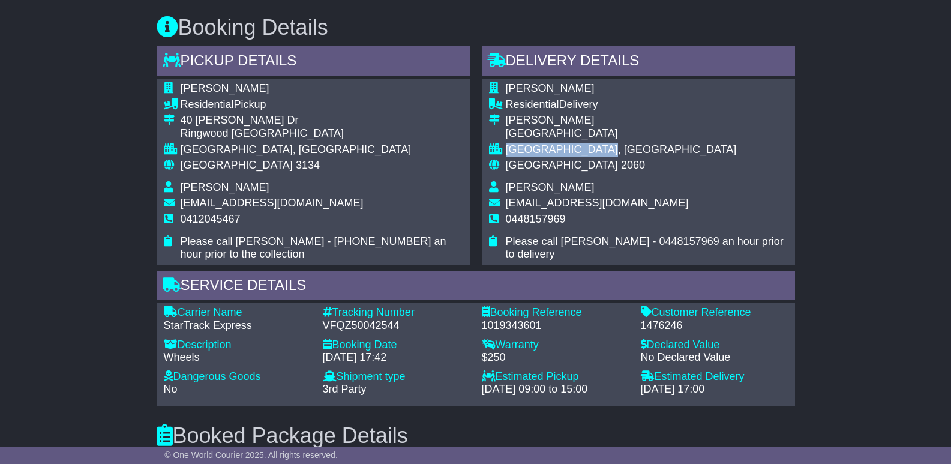
drag, startPoint x: 504, startPoint y: 149, endPoint x: 622, endPoint y: 156, distance: 118.4
click at [622, 156] on tr "[GEOGRAPHIC_DATA], [GEOGRAPHIC_DATA]" at bounding box center [638, 151] width 299 height 16
click at [622, 156] on div "[GEOGRAPHIC_DATA], [GEOGRAPHIC_DATA]" at bounding box center [647, 149] width 282 height 13
drag, startPoint x: 594, startPoint y: 149, endPoint x: 661, endPoint y: 150, distance: 66.6
click at [661, 150] on div "[GEOGRAPHIC_DATA], [GEOGRAPHIC_DATA]" at bounding box center [647, 149] width 282 height 13
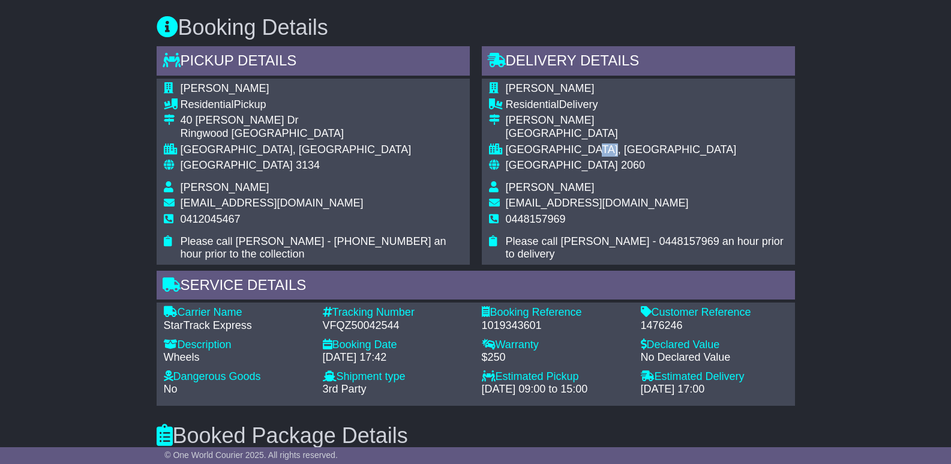
click at [661, 150] on div "[GEOGRAPHIC_DATA], [GEOGRAPHIC_DATA]" at bounding box center [647, 149] width 282 height 13
drag, startPoint x: 595, startPoint y: 148, endPoint x: 643, endPoint y: 148, distance: 48.0
click at [643, 148] on div "[GEOGRAPHIC_DATA], [GEOGRAPHIC_DATA]" at bounding box center [647, 149] width 282 height 13
drag, startPoint x: 625, startPoint y: 151, endPoint x: 594, endPoint y: 155, distance: 31.0
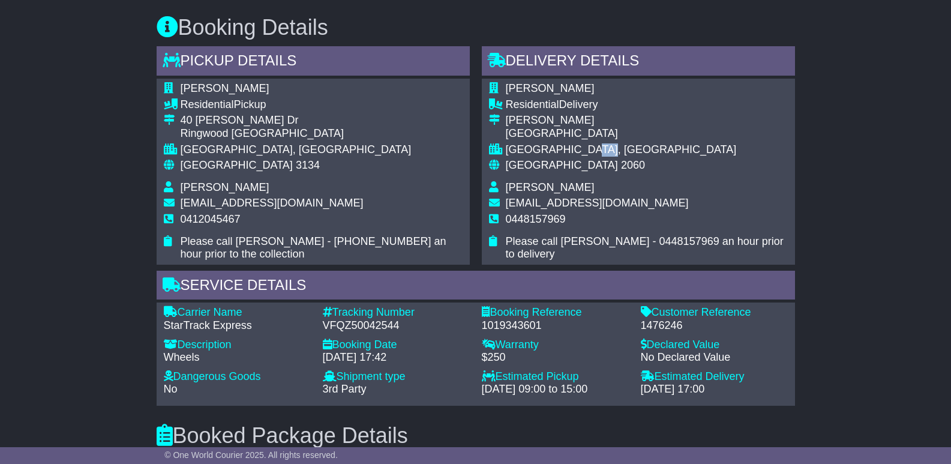
click at [594, 155] on div "[GEOGRAPHIC_DATA], [GEOGRAPHIC_DATA]" at bounding box center [647, 149] width 282 height 13
drag, startPoint x: 594, startPoint y: 152, endPoint x: 639, endPoint y: 147, distance: 44.7
click at [639, 147] on div "[GEOGRAPHIC_DATA], [GEOGRAPHIC_DATA]" at bounding box center [647, 149] width 282 height 13
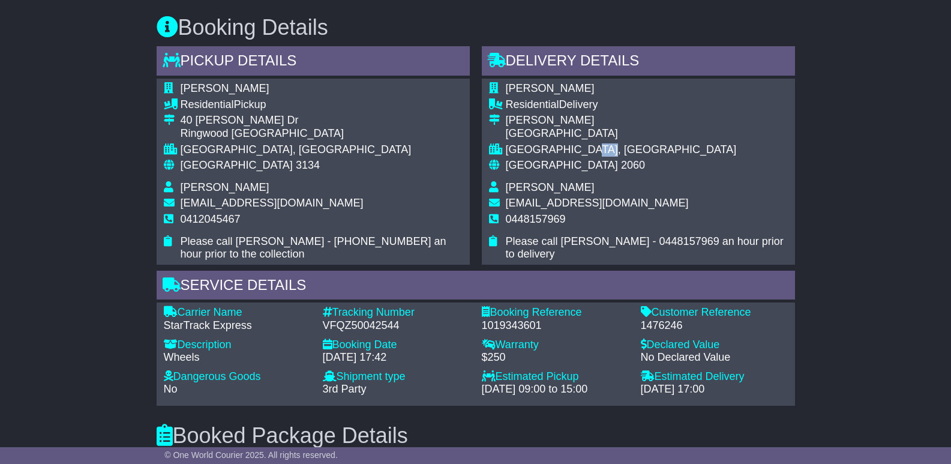
drag, startPoint x: 620, startPoint y: 147, endPoint x: 595, endPoint y: 148, distance: 25.2
click at [595, 148] on div "[GEOGRAPHIC_DATA], [GEOGRAPHIC_DATA]" at bounding box center [647, 149] width 282 height 13
drag, startPoint x: 595, startPoint y: 148, endPoint x: 622, endPoint y: 148, distance: 27.6
click at [622, 148] on div "[GEOGRAPHIC_DATA], [GEOGRAPHIC_DATA]" at bounding box center [647, 149] width 282 height 13
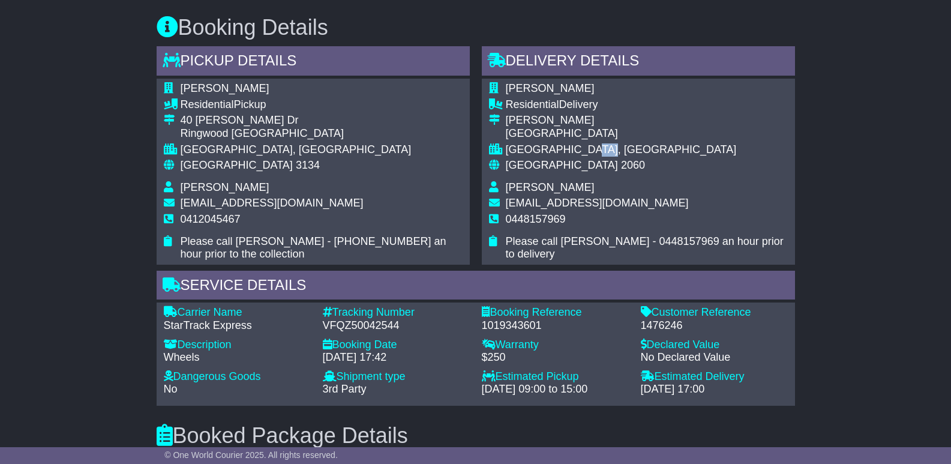
click at [622, 148] on div "[GEOGRAPHIC_DATA], [GEOGRAPHIC_DATA]" at bounding box center [647, 149] width 282 height 13
drag, startPoint x: 622, startPoint y: 148, endPoint x: 599, endPoint y: 152, distance: 23.2
click at [599, 152] on div "[GEOGRAPHIC_DATA], [GEOGRAPHIC_DATA]" at bounding box center [647, 149] width 282 height 13
drag, startPoint x: 596, startPoint y: 151, endPoint x: 624, endPoint y: 148, distance: 27.8
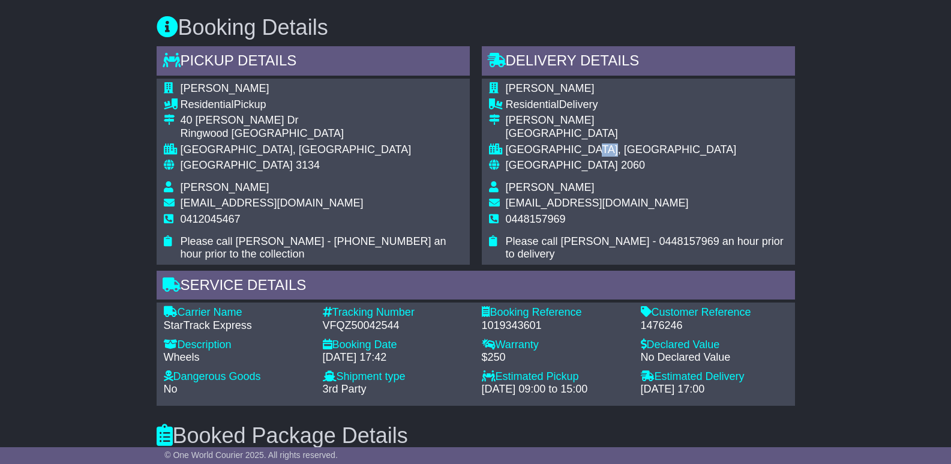
click at [624, 148] on div "[GEOGRAPHIC_DATA], [GEOGRAPHIC_DATA]" at bounding box center [647, 149] width 282 height 13
drag, startPoint x: 624, startPoint y: 148, endPoint x: 598, endPoint y: 150, distance: 25.3
click at [598, 150] on div "[GEOGRAPHIC_DATA], [GEOGRAPHIC_DATA]" at bounding box center [647, 149] width 282 height 13
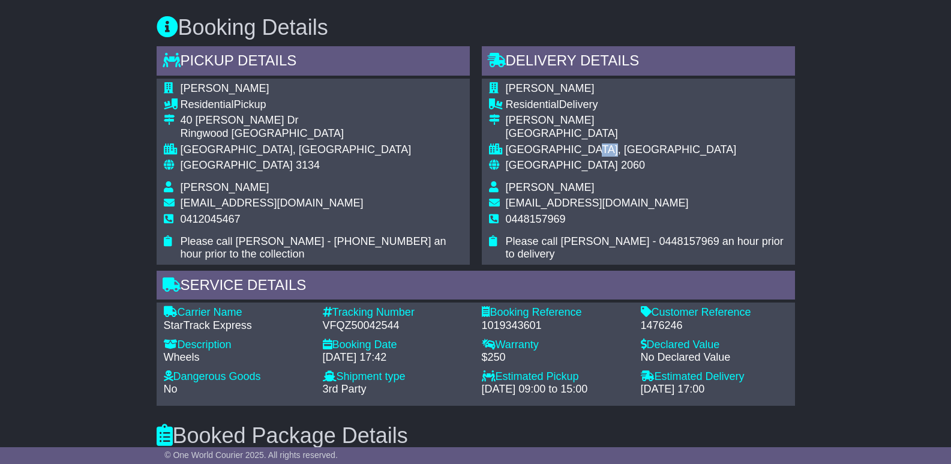
drag, startPoint x: 595, startPoint y: 150, endPoint x: 628, endPoint y: 150, distance: 32.4
click at [628, 150] on div "[GEOGRAPHIC_DATA], [GEOGRAPHIC_DATA]" at bounding box center [647, 149] width 282 height 13
click at [628, 149] on div "[GEOGRAPHIC_DATA], [GEOGRAPHIC_DATA]" at bounding box center [647, 149] width 282 height 13
drag, startPoint x: 622, startPoint y: 148, endPoint x: 596, endPoint y: 156, distance: 27.0
click at [596, 156] on div "[GEOGRAPHIC_DATA], [GEOGRAPHIC_DATA]" at bounding box center [647, 149] width 282 height 13
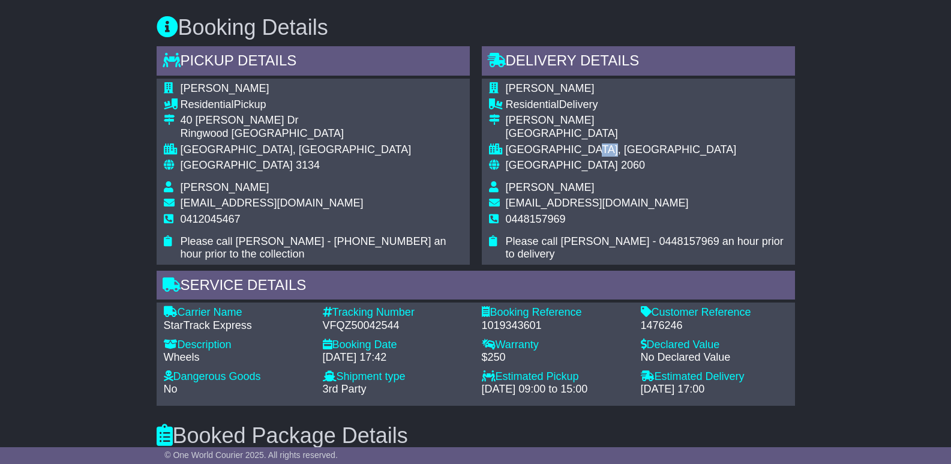
click at [596, 156] on div "[GEOGRAPHIC_DATA], [GEOGRAPHIC_DATA]" at bounding box center [647, 149] width 282 height 13
drag, startPoint x: 598, startPoint y: 150, endPoint x: 623, endPoint y: 149, distance: 24.6
click at [623, 149] on div "[GEOGRAPHIC_DATA], [GEOGRAPHIC_DATA]" at bounding box center [647, 149] width 282 height 13
drag, startPoint x: 623, startPoint y: 149, endPoint x: 598, endPoint y: 152, distance: 25.4
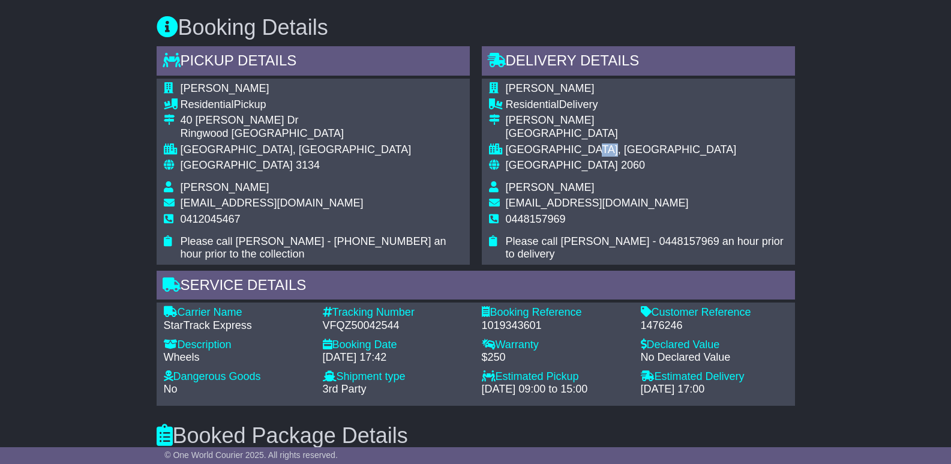
click at [598, 152] on div "[GEOGRAPHIC_DATA], [GEOGRAPHIC_DATA]" at bounding box center [647, 149] width 282 height 13
drag, startPoint x: 596, startPoint y: 151, endPoint x: 635, endPoint y: 151, distance: 39.0
click at [635, 151] on div "[GEOGRAPHIC_DATA], [GEOGRAPHIC_DATA]" at bounding box center [647, 149] width 282 height 13
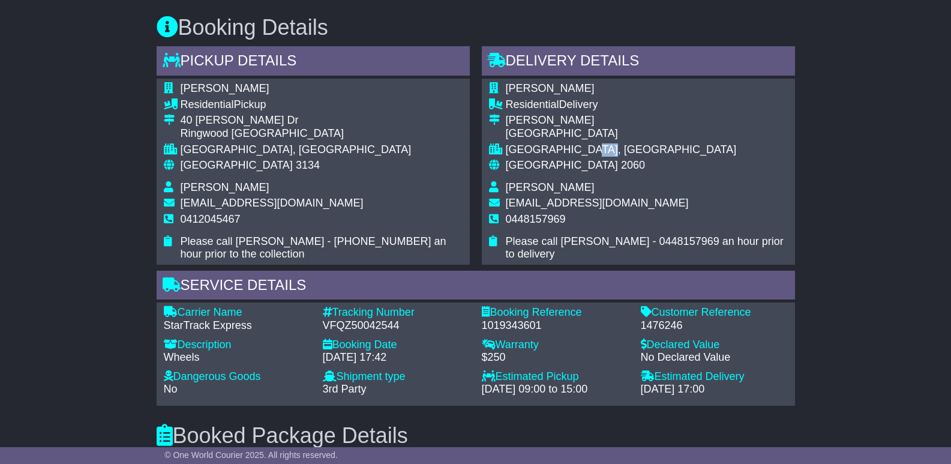
drag, startPoint x: 621, startPoint y: 149, endPoint x: 596, endPoint y: 152, distance: 25.4
click at [596, 152] on div "[GEOGRAPHIC_DATA], [GEOGRAPHIC_DATA]" at bounding box center [647, 149] width 282 height 13
drag, startPoint x: 596, startPoint y: 152, endPoint x: 622, endPoint y: 150, distance: 26.5
click at [622, 150] on div "[GEOGRAPHIC_DATA], [GEOGRAPHIC_DATA]" at bounding box center [647, 149] width 282 height 13
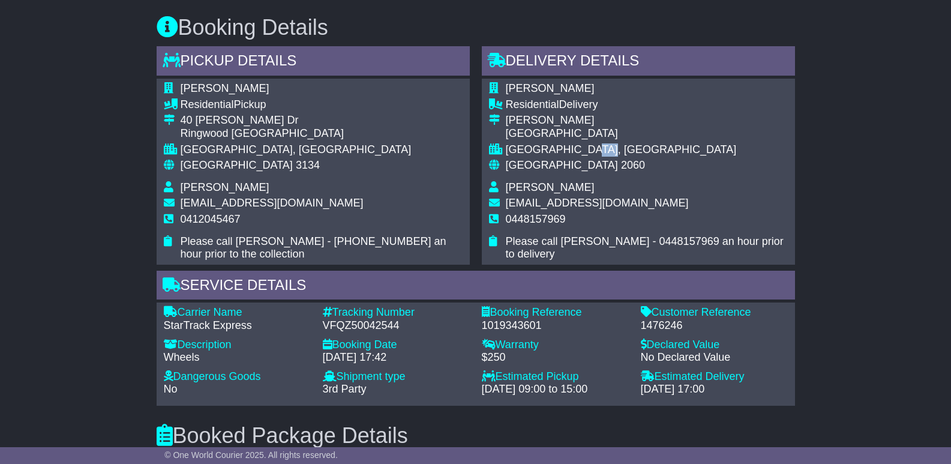
click at [622, 150] on div "[GEOGRAPHIC_DATA], [GEOGRAPHIC_DATA]" at bounding box center [647, 149] width 282 height 13
drag, startPoint x: 622, startPoint y: 150, endPoint x: 597, endPoint y: 152, distance: 25.3
click at [597, 152] on div "[GEOGRAPHIC_DATA], [GEOGRAPHIC_DATA]" at bounding box center [647, 149] width 282 height 13
drag, startPoint x: 595, startPoint y: 149, endPoint x: 623, endPoint y: 147, distance: 27.7
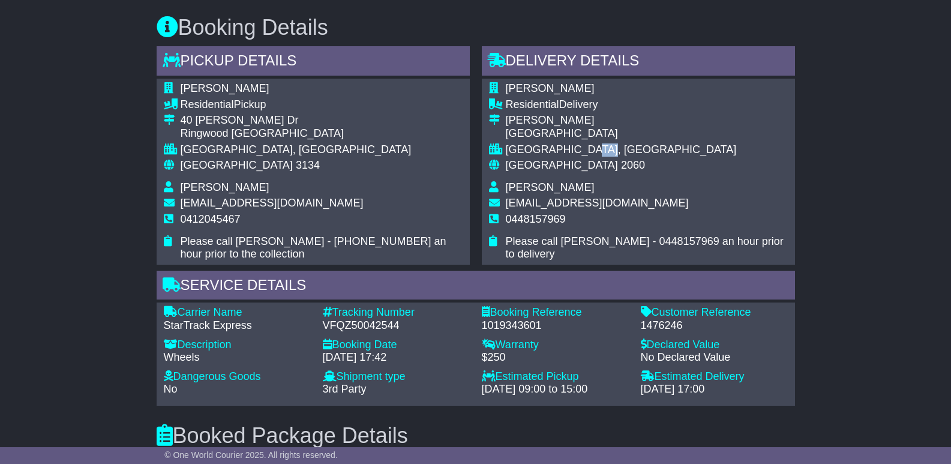
click at [623, 147] on div "[GEOGRAPHIC_DATA], [GEOGRAPHIC_DATA]" at bounding box center [647, 149] width 282 height 13
drag, startPoint x: 623, startPoint y: 147, endPoint x: 604, endPoint y: 152, distance: 19.8
click at [604, 152] on div "[GEOGRAPHIC_DATA], [GEOGRAPHIC_DATA]" at bounding box center [647, 149] width 282 height 13
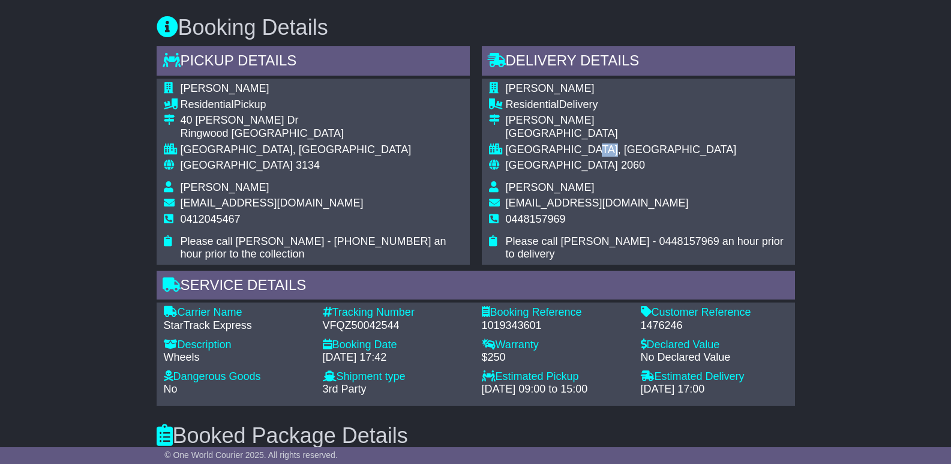
drag, startPoint x: 595, startPoint y: 149, endPoint x: 628, endPoint y: 147, distance: 32.5
click at [628, 147] on div "[GEOGRAPHIC_DATA], [GEOGRAPHIC_DATA]" at bounding box center [647, 149] width 282 height 13
drag, startPoint x: 619, startPoint y: 146, endPoint x: 596, endPoint y: 149, distance: 23.0
click at [596, 149] on div "[GEOGRAPHIC_DATA], [GEOGRAPHIC_DATA]" at bounding box center [647, 149] width 282 height 13
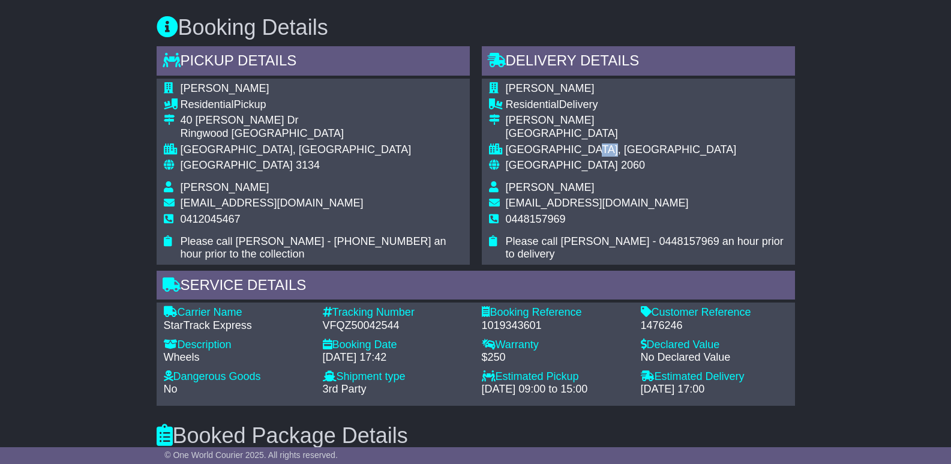
click at [596, 149] on div "[GEOGRAPHIC_DATA], [GEOGRAPHIC_DATA]" at bounding box center [647, 149] width 282 height 13
drag, startPoint x: 595, startPoint y: 149, endPoint x: 630, endPoint y: 146, distance: 34.9
click at [630, 146] on div "[GEOGRAPHIC_DATA], [GEOGRAPHIC_DATA]" at bounding box center [647, 149] width 282 height 13
click at [617, 146] on div "[GEOGRAPHIC_DATA], [GEOGRAPHIC_DATA]" at bounding box center [647, 149] width 282 height 13
click at [615, 151] on div "[GEOGRAPHIC_DATA], [GEOGRAPHIC_DATA]" at bounding box center [647, 149] width 282 height 13
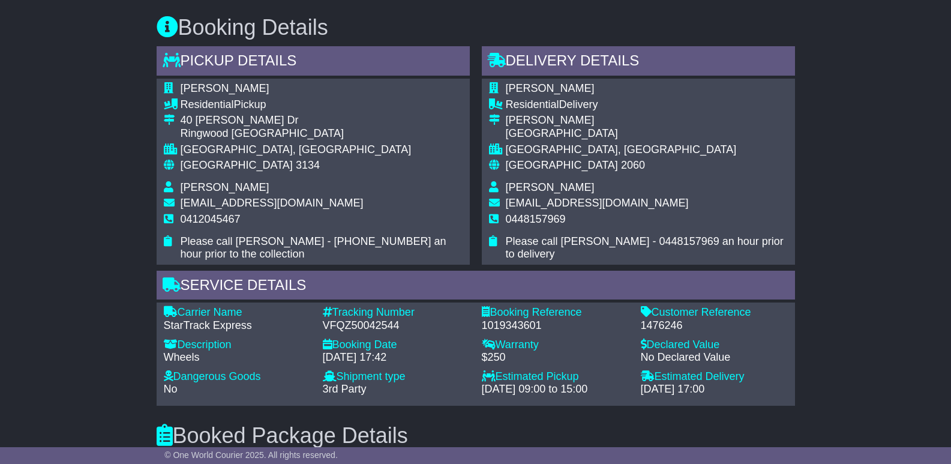
click at [615, 140] on div "[GEOGRAPHIC_DATA]" at bounding box center [647, 133] width 282 height 13
click at [614, 146] on div "[GEOGRAPHIC_DATA], [GEOGRAPHIC_DATA]" at bounding box center [647, 149] width 282 height 13
click at [615, 163] on div "Australia 2060" at bounding box center [647, 165] width 282 height 13
click at [609, 152] on div "[GEOGRAPHIC_DATA], [GEOGRAPHIC_DATA]" at bounding box center [647, 149] width 282 height 13
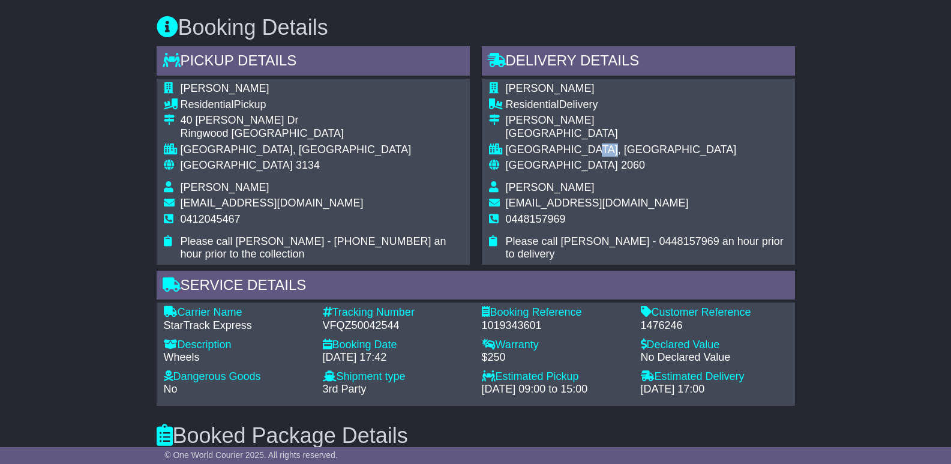
click at [609, 152] on div "[GEOGRAPHIC_DATA], [GEOGRAPHIC_DATA]" at bounding box center [647, 149] width 282 height 13
click at [605, 158] on td "[GEOGRAPHIC_DATA], [GEOGRAPHIC_DATA]" at bounding box center [647, 151] width 282 height 16
click at [603, 148] on div "[GEOGRAPHIC_DATA], [GEOGRAPHIC_DATA]" at bounding box center [647, 149] width 282 height 13
click at [605, 157] on td "[GEOGRAPHIC_DATA], [GEOGRAPHIC_DATA]" at bounding box center [647, 151] width 282 height 16
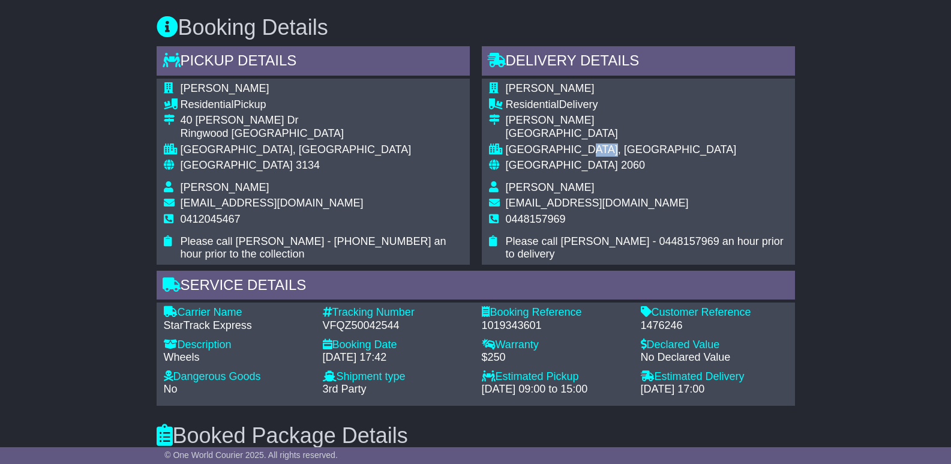
drag, startPoint x: 593, startPoint y: 151, endPoint x: 640, endPoint y: 156, distance: 46.5
click at [640, 156] on div "[GEOGRAPHIC_DATA], [GEOGRAPHIC_DATA]" at bounding box center [647, 149] width 282 height 13
drag, startPoint x: 627, startPoint y: 151, endPoint x: 597, endPoint y: 151, distance: 30.0
click at [597, 151] on div "[GEOGRAPHIC_DATA], [GEOGRAPHIC_DATA]" at bounding box center [647, 149] width 282 height 13
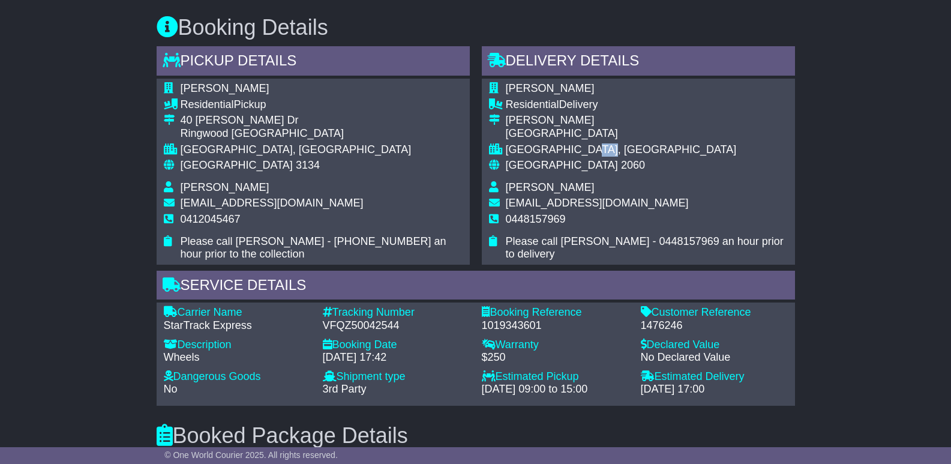
click at [597, 151] on div "[GEOGRAPHIC_DATA], [GEOGRAPHIC_DATA]" at bounding box center [647, 149] width 282 height 13
drag, startPoint x: 594, startPoint y: 151, endPoint x: 630, endPoint y: 148, distance: 36.1
click at [630, 148] on div "[GEOGRAPHIC_DATA], [GEOGRAPHIC_DATA]" at bounding box center [647, 149] width 282 height 13
drag, startPoint x: 630, startPoint y: 148, endPoint x: 596, endPoint y: 146, distance: 33.7
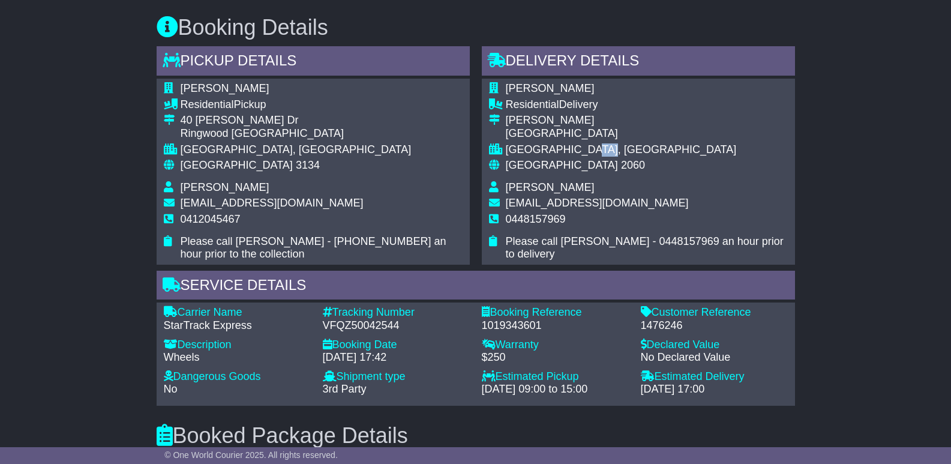
click at [596, 146] on div "[GEOGRAPHIC_DATA], [GEOGRAPHIC_DATA]" at bounding box center [647, 149] width 282 height 13
drag
click at [646, 151] on div "[GEOGRAPHIC_DATA], [GEOGRAPHIC_DATA]" at bounding box center [647, 149] width 282 height 13
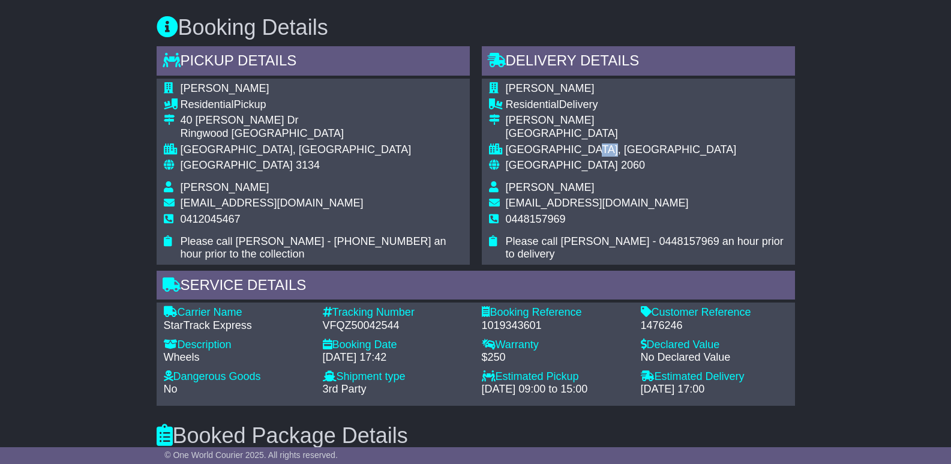
click at [597, 149] on div "[GEOGRAPHIC_DATA], [GEOGRAPHIC_DATA]" at bounding box center [647, 149] width 282 height 13
click at [640, 147] on div "[GEOGRAPHIC_DATA], [GEOGRAPHIC_DATA]" at bounding box center [647, 149] width 282 height 13
click at [595, 144] on div "[GEOGRAPHIC_DATA], [GEOGRAPHIC_DATA]" at bounding box center [647, 149] width 282 height 13
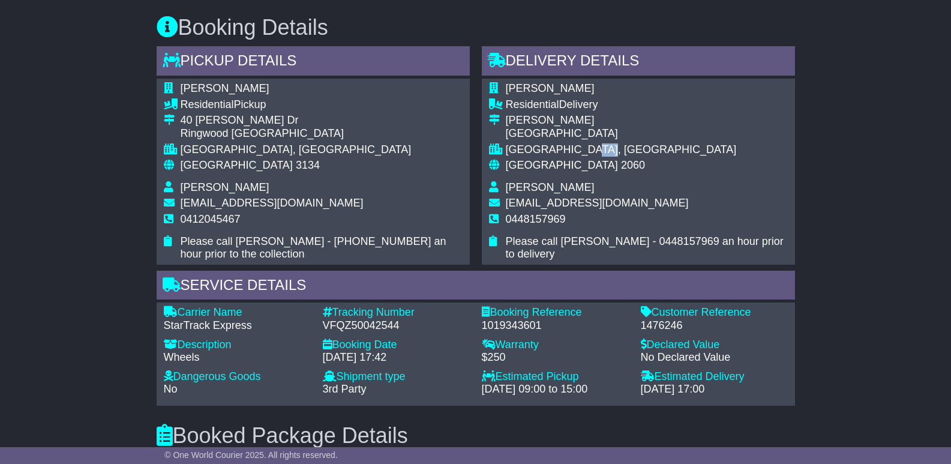
click at [595, 144] on div "[GEOGRAPHIC_DATA], [GEOGRAPHIC_DATA]" at bounding box center [647, 149] width 282 height 13
click at [644, 156] on div "[GEOGRAPHIC_DATA], [GEOGRAPHIC_DATA]" at bounding box center [647, 149] width 282 height 13
click at [618, 149] on div "[GEOGRAPHIC_DATA], [GEOGRAPHIC_DATA]" at bounding box center [647, 149] width 282 height 13
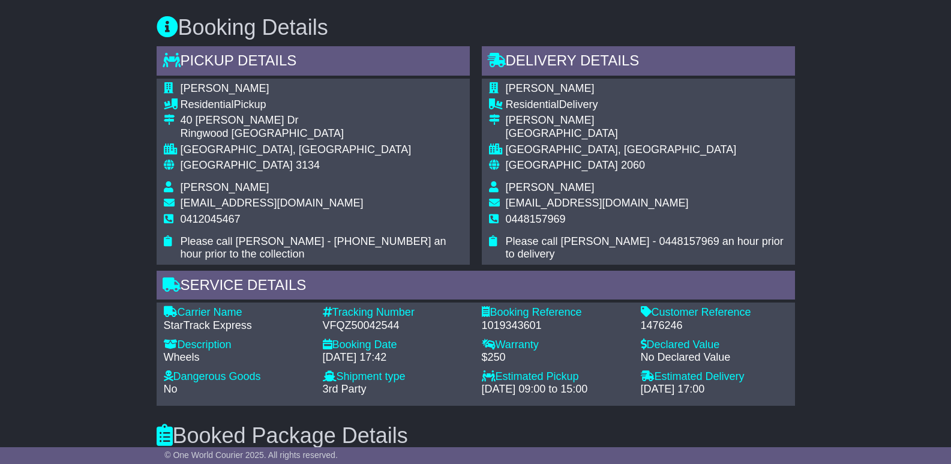
click at [615, 150] on div "[GEOGRAPHIC_DATA], [GEOGRAPHIC_DATA]" at bounding box center [647, 149] width 282 height 13
click at [619, 151] on div "[GEOGRAPHIC_DATA], [GEOGRAPHIC_DATA]" at bounding box center [647, 149] width 282 height 13
click at [596, 154] on div "[GEOGRAPHIC_DATA], [GEOGRAPHIC_DATA]" at bounding box center [647, 149] width 282 height 13
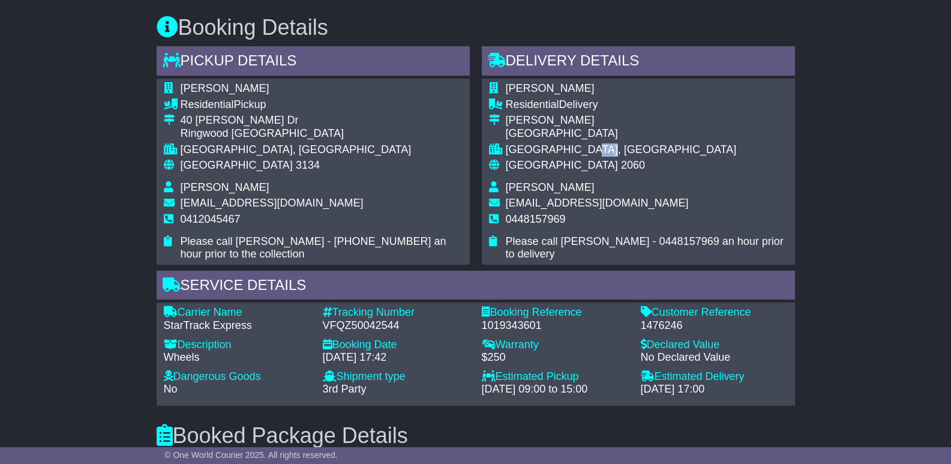
click at [624, 148] on div "[GEOGRAPHIC_DATA], [GEOGRAPHIC_DATA]" at bounding box center [647, 149] width 282 height 13
click at [600, 147] on div "[GEOGRAPHIC_DATA], [GEOGRAPHIC_DATA]" at bounding box center [647, 149] width 282 height 13
click at [621, 148] on div "[GEOGRAPHIC_DATA], [GEOGRAPHIC_DATA]" at bounding box center [647, 149] width 282 height 13
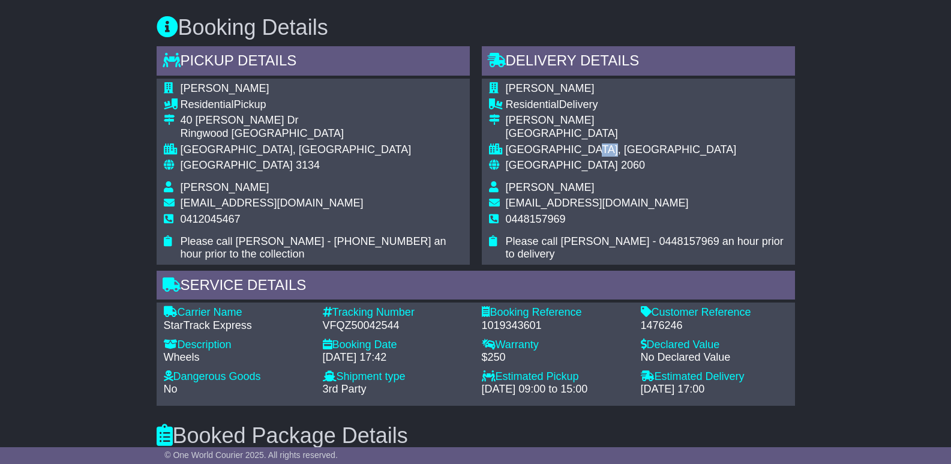
click at [621, 148] on div "[GEOGRAPHIC_DATA], [GEOGRAPHIC_DATA]" at bounding box center [647, 149] width 282 height 13
click at [598, 149] on div "[GEOGRAPHIC_DATA], [GEOGRAPHIC_DATA]" at bounding box center [647, 149] width 282 height 13
click at [630, 149] on div "[GEOGRAPHIC_DATA], [GEOGRAPHIC_DATA]" at bounding box center [647, 149] width 282 height 13
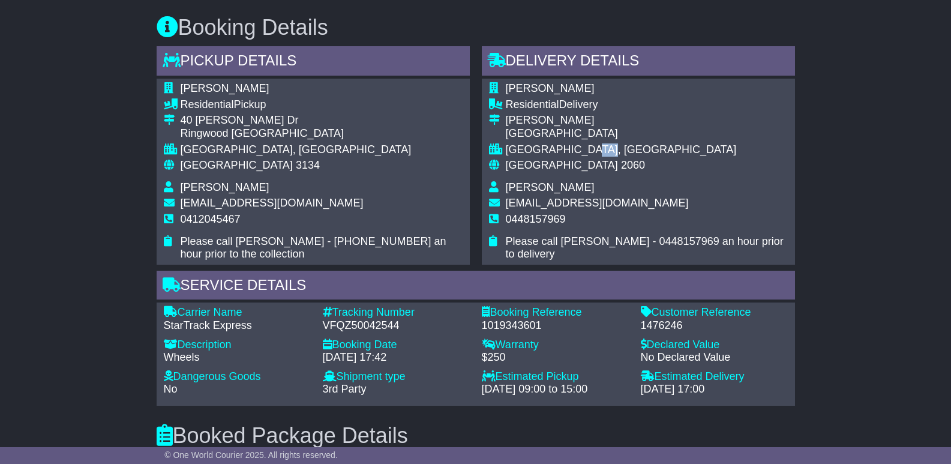
click at [599, 149] on div "[GEOGRAPHIC_DATA], [GEOGRAPHIC_DATA]" at bounding box center [647, 149] width 282 height 13
click at [634, 148] on div "[GEOGRAPHIC_DATA], [GEOGRAPHIC_DATA]" at bounding box center [647, 149] width 282 height 13
click at [635, 146] on div "[GEOGRAPHIC_DATA], [GEOGRAPHIC_DATA]" at bounding box center [647, 149] width 282 height 13
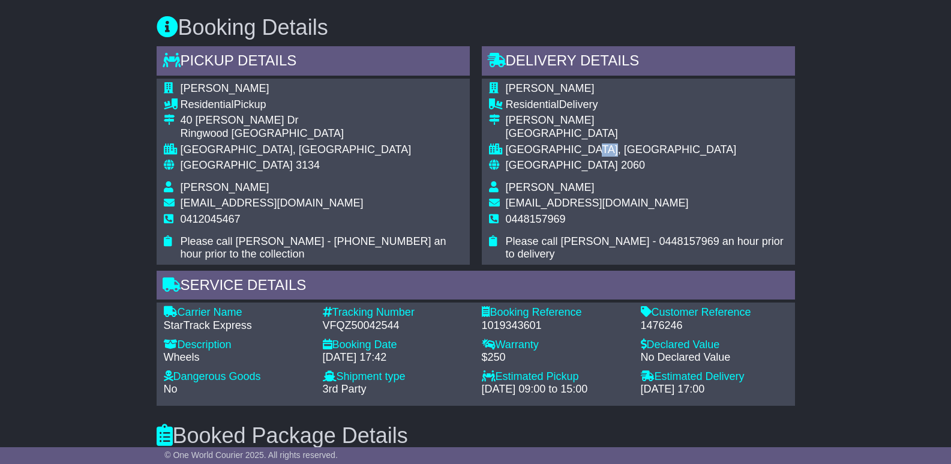
click at [635, 146] on div "[GEOGRAPHIC_DATA], [GEOGRAPHIC_DATA]" at bounding box center [647, 149] width 282 height 13
click at [598, 151] on div "[GEOGRAPHIC_DATA], [GEOGRAPHIC_DATA]" at bounding box center [647, 149] width 282 height 13
click at [627, 148] on div "[GEOGRAPHIC_DATA], [GEOGRAPHIC_DATA]" at bounding box center [647, 149] width 282 height 13
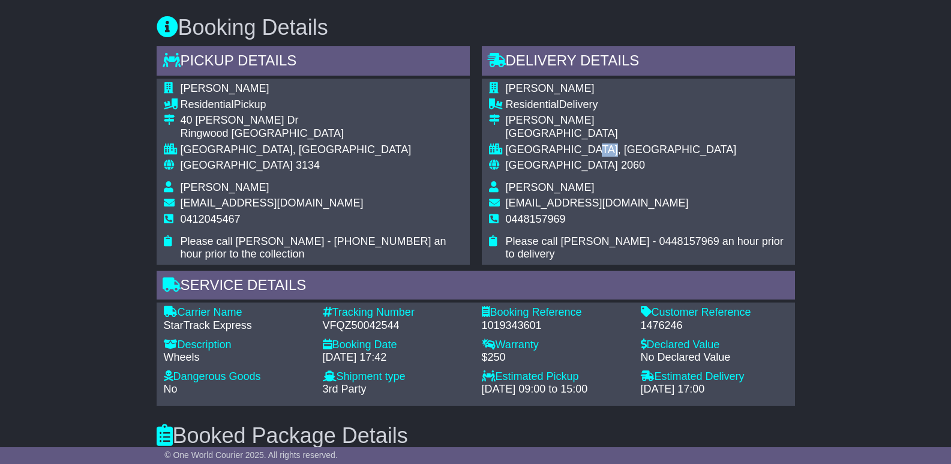
click at [597, 149] on div "[GEOGRAPHIC_DATA], [GEOGRAPHIC_DATA]" at bounding box center [647, 149] width 282 height 13
click at [627, 145] on div "[GEOGRAPHIC_DATA], [GEOGRAPHIC_DATA]" at bounding box center [647, 149] width 282 height 13
click at [603, 147] on div "[GEOGRAPHIC_DATA], [GEOGRAPHIC_DATA]" at bounding box center [647, 149] width 282 height 13
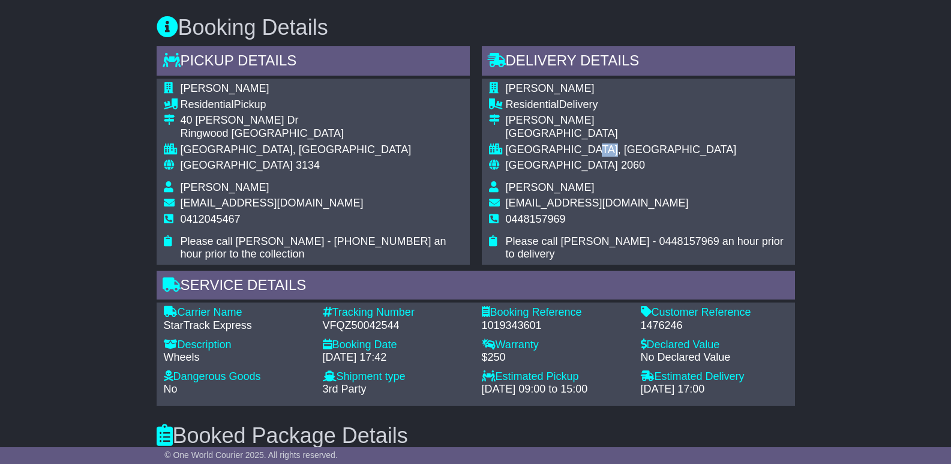
click at [603, 147] on div "[GEOGRAPHIC_DATA], [GEOGRAPHIC_DATA]" at bounding box center [647, 149] width 282 height 13
click at [618, 146] on div "[GEOGRAPHIC_DATA], [GEOGRAPHIC_DATA]" at bounding box center [647, 149] width 282 height 13
click at [595, 151] on div "[GEOGRAPHIC_DATA], [GEOGRAPHIC_DATA]" at bounding box center [647, 149] width 282 height 13
click at [594, 151] on div "[GEOGRAPHIC_DATA], [GEOGRAPHIC_DATA]" at bounding box center [647, 149] width 282 height 13
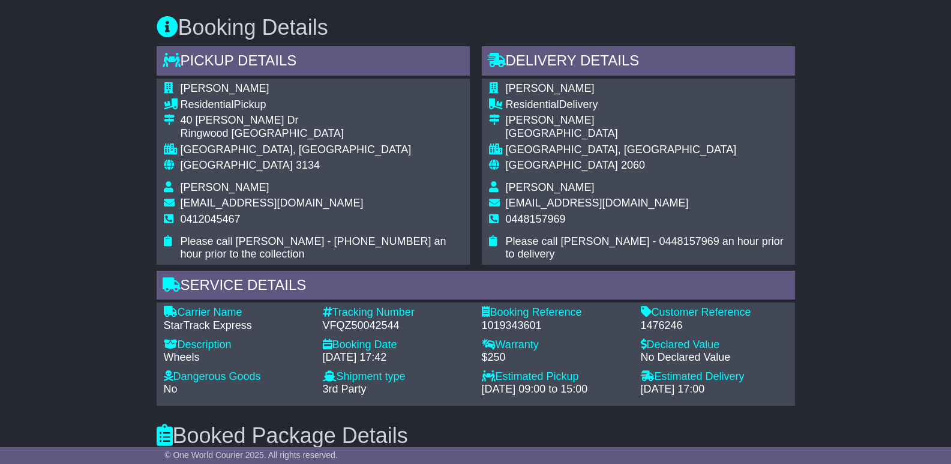
click at [635, 150] on div "[GEOGRAPHIC_DATA], [GEOGRAPHIC_DATA]" at bounding box center [647, 149] width 282 height 13
click at [628, 146] on div "[GEOGRAPHIC_DATA], [GEOGRAPHIC_DATA]" at bounding box center [647, 149] width 282 height 13
click at [596, 150] on div "[GEOGRAPHIC_DATA], [GEOGRAPHIC_DATA]" at bounding box center [647, 149] width 282 height 13
click at [595, 150] on div "[GEOGRAPHIC_DATA], [GEOGRAPHIC_DATA]" at bounding box center [647, 149] width 282 height 13
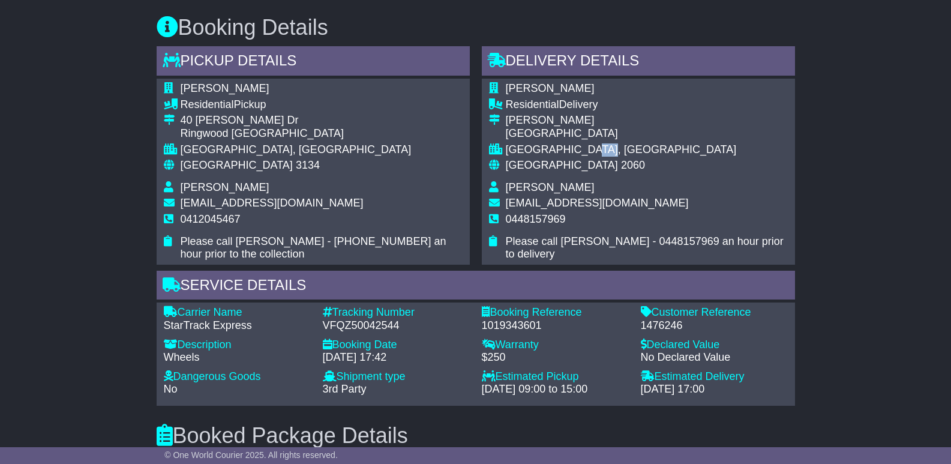
click at [625, 147] on div "[GEOGRAPHIC_DATA], [GEOGRAPHIC_DATA]" at bounding box center [647, 149] width 282 height 13
drag, startPoint x: 621, startPoint y: 148, endPoint x: 595, endPoint y: 151, distance: 26.0
click at [595, 151] on div "[GEOGRAPHIC_DATA], [GEOGRAPHIC_DATA]" at bounding box center [647, 149] width 282 height 13
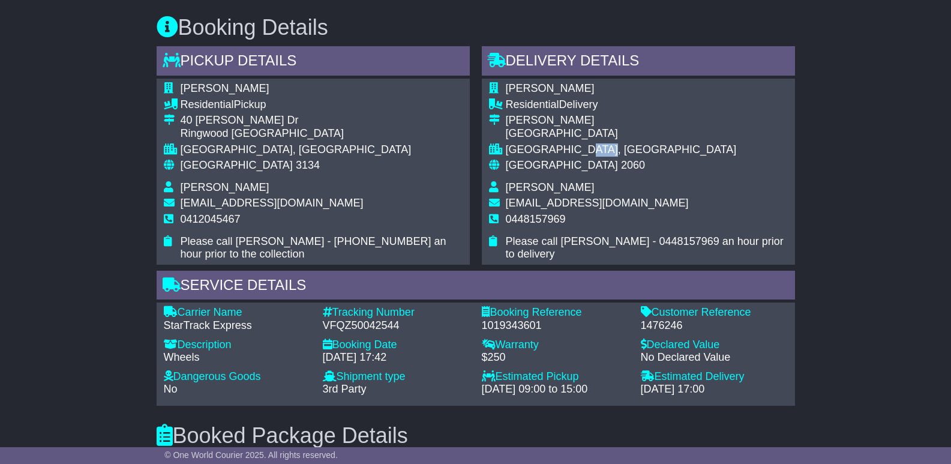
click at [647, 157] on td "[GEOGRAPHIC_DATA], [GEOGRAPHIC_DATA]" at bounding box center [647, 151] width 282 height 16
click at [596, 149] on div "[GEOGRAPHIC_DATA], [GEOGRAPHIC_DATA]" at bounding box center [647, 149] width 282 height 13
click at [630, 149] on div "[GEOGRAPHIC_DATA], [GEOGRAPHIC_DATA]" at bounding box center [647, 149] width 282 height 13
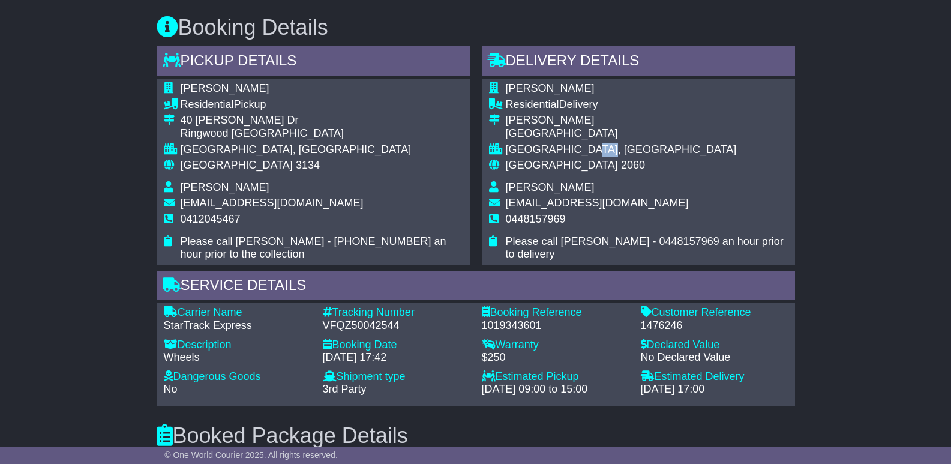
click at [630, 149] on div "[GEOGRAPHIC_DATA], [GEOGRAPHIC_DATA]" at bounding box center [647, 149] width 282 height 13
click at [595, 147] on div "[GEOGRAPHIC_DATA], [GEOGRAPHIC_DATA]" at bounding box center [647, 149] width 282 height 13
click at [623, 147] on div "[GEOGRAPHIC_DATA], [GEOGRAPHIC_DATA]" at bounding box center [647, 149] width 282 height 13
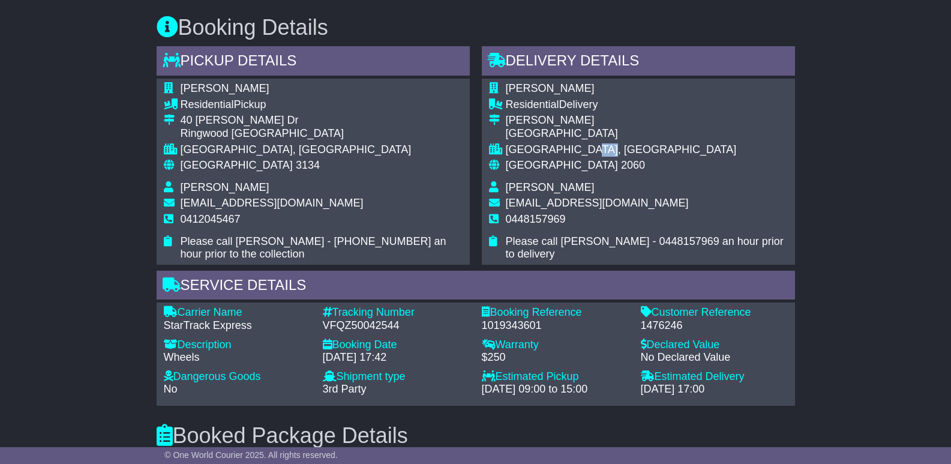
click at [597, 147] on div "[GEOGRAPHIC_DATA], [GEOGRAPHIC_DATA]" at bounding box center [647, 149] width 282 height 13
click at [630, 148] on div "[GEOGRAPHIC_DATA], [GEOGRAPHIC_DATA]" at bounding box center [647, 149] width 282 height 13
click at [630, 149] on div "[GEOGRAPHIC_DATA], [GEOGRAPHIC_DATA]" at bounding box center [647, 149] width 282 height 13
click at [594, 147] on div "[GEOGRAPHIC_DATA], [GEOGRAPHIC_DATA]" at bounding box center [647, 149] width 282 height 13
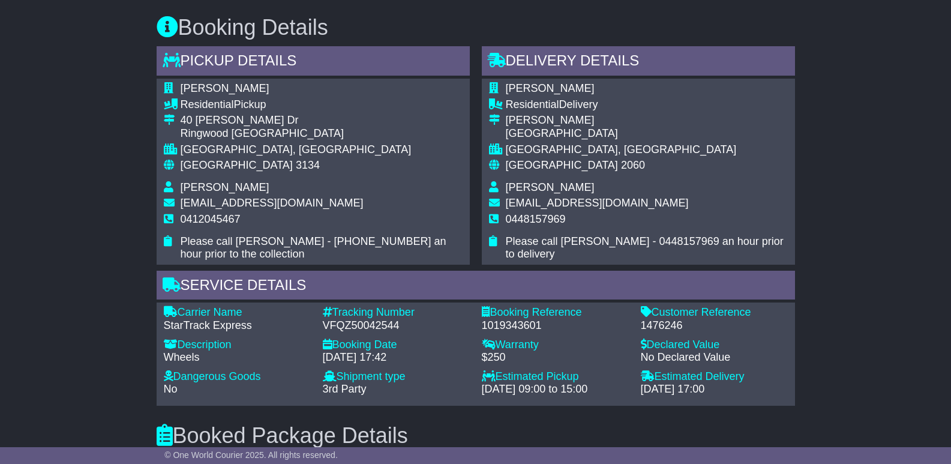
click at [593, 146] on div "[GEOGRAPHIC_DATA], [GEOGRAPHIC_DATA]" at bounding box center [647, 149] width 282 height 13
click at [624, 146] on div "[GEOGRAPHIC_DATA], [GEOGRAPHIC_DATA]" at bounding box center [647, 149] width 282 height 13
click at [597, 146] on div "[GEOGRAPHIC_DATA], [GEOGRAPHIC_DATA]" at bounding box center [647, 149] width 282 height 13
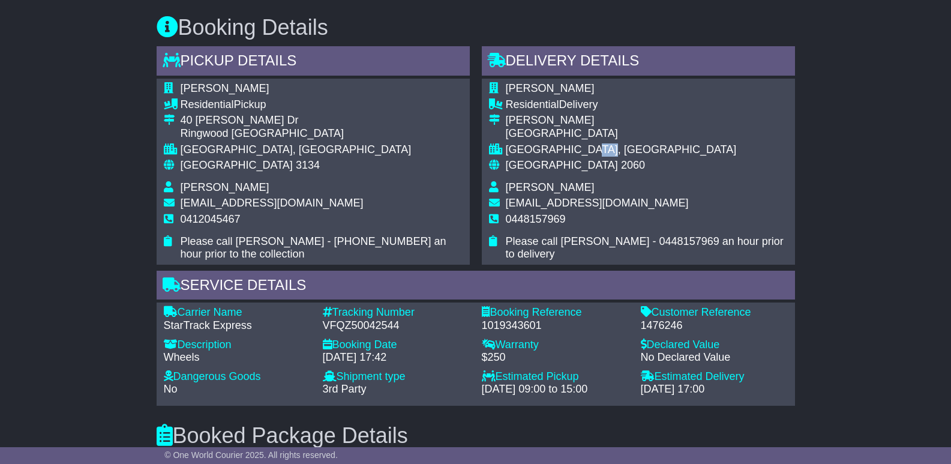
click at [632, 148] on div "[GEOGRAPHIC_DATA], [GEOGRAPHIC_DATA]" at bounding box center [647, 149] width 282 height 13
click at [599, 149] on div "[GEOGRAPHIC_DATA], [GEOGRAPHIC_DATA]" at bounding box center [647, 149] width 282 height 13
click at [627, 147] on div "[GEOGRAPHIC_DATA], [GEOGRAPHIC_DATA]" at bounding box center [647, 149] width 282 height 13
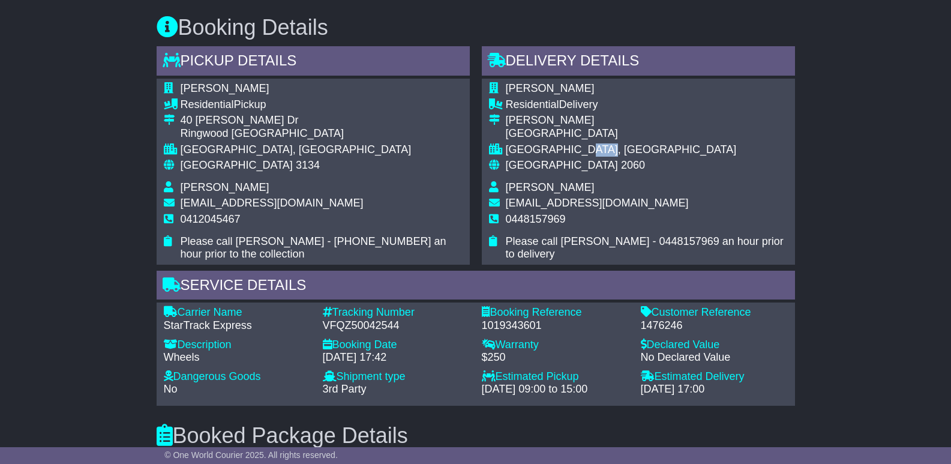
click at [627, 147] on div "[GEOGRAPHIC_DATA], [GEOGRAPHIC_DATA]" at bounding box center [647, 149] width 282 height 13
click at [598, 149] on div "[GEOGRAPHIC_DATA], [GEOGRAPHIC_DATA]" at bounding box center [647, 149] width 282 height 13
click at [597, 149] on div "[GEOGRAPHIC_DATA], [GEOGRAPHIC_DATA]" at bounding box center [647, 149] width 282 height 13
click at [621, 148] on div "[GEOGRAPHIC_DATA], [GEOGRAPHIC_DATA]" at bounding box center [647, 149] width 282 height 13
click at [599, 148] on div "[GEOGRAPHIC_DATA], [GEOGRAPHIC_DATA]" at bounding box center [647, 149] width 282 height 13
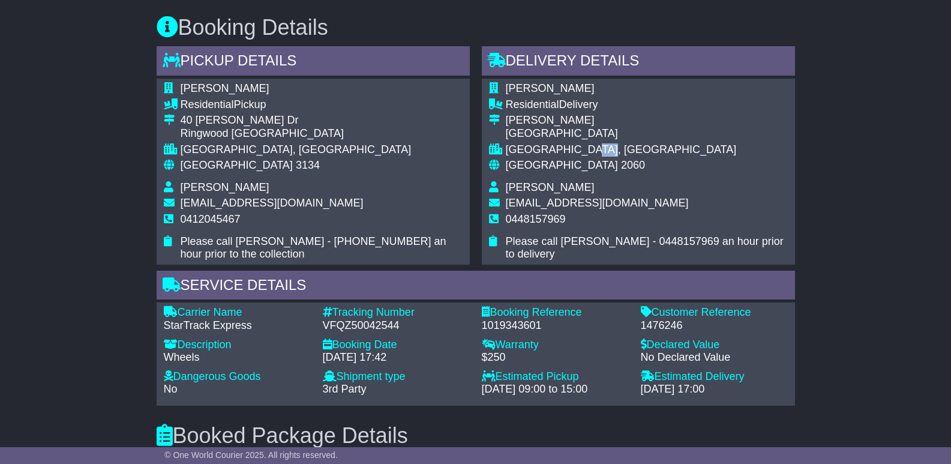
click at [599, 148] on div "[GEOGRAPHIC_DATA], [GEOGRAPHIC_DATA]" at bounding box center [647, 149] width 282 height 13
click at [619, 148] on div "[GEOGRAPHIC_DATA], [GEOGRAPHIC_DATA]" at bounding box center [647, 149] width 282 height 13
click at [622, 148] on div "[GEOGRAPHIC_DATA], [GEOGRAPHIC_DATA]" at bounding box center [647, 149] width 282 height 13
click at [598, 151] on div "[GEOGRAPHIC_DATA], [GEOGRAPHIC_DATA]" at bounding box center [647, 149] width 282 height 13
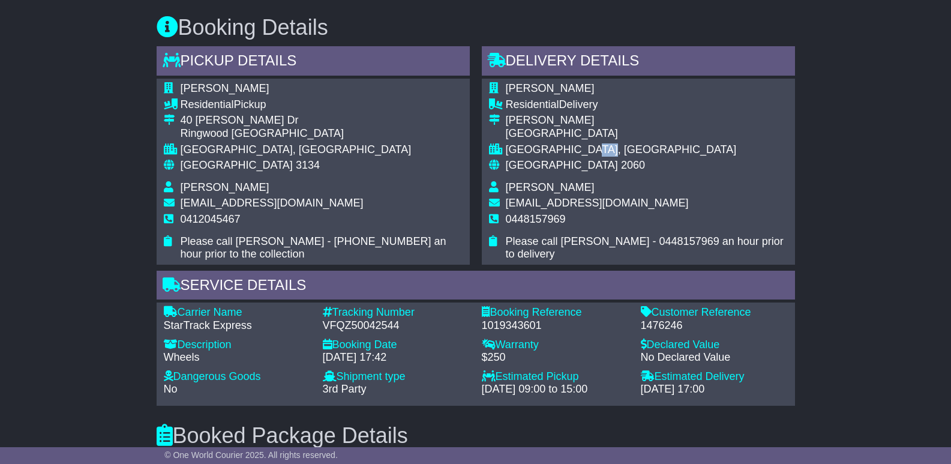
click at [625, 147] on div "[GEOGRAPHIC_DATA], [GEOGRAPHIC_DATA]" at bounding box center [647, 149] width 282 height 13
click at [597, 148] on div "[GEOGRAPHIC_DATA], [GEOGRAPHIC_DATA]" at bounding box center [647, 149] width 282 height 13
click at [625, 147] on div "[GEOGRAPHIC_DATA], [GEOGRAPHIC_DATA]" at bounding box center [647, 149] width 282 height 13
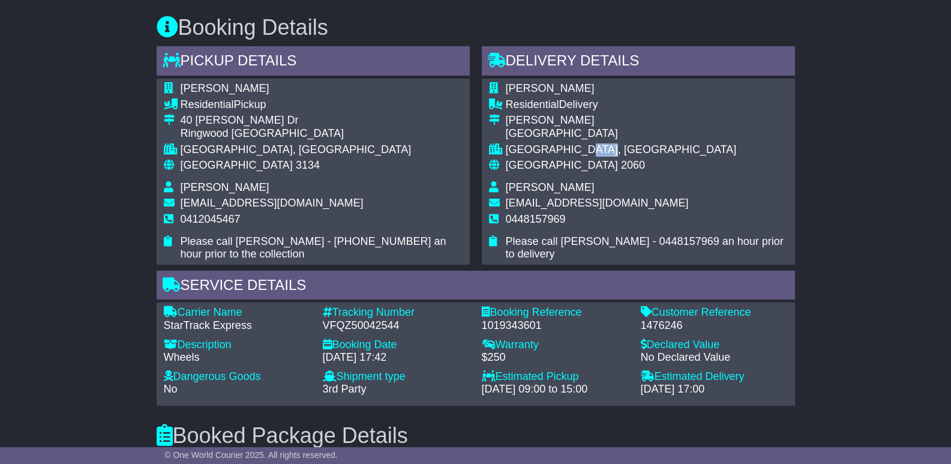
click at [625, 147] on div "[GEOGRAPHIC_DATA], [GEOGRAPHIC_DATA]" at bounding box center [647, 149] width 282 height 13
click at [600, 147] on div "[GEOGRAPHIC_DATA], [GEOGRAPHIC_DATA]" at bounding box center [647, 149] width 282 height 13
click at [625, 148] on div "[GEOGRAPHIC_DATA], [GEOGRAPHIC_DATA]" at bounding box center [647, 149] width 282 height 13
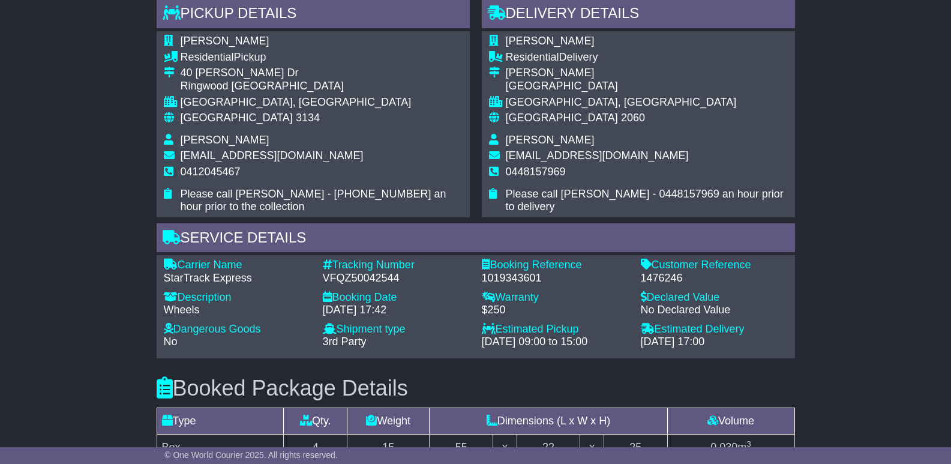
scroll to position [780, 0]
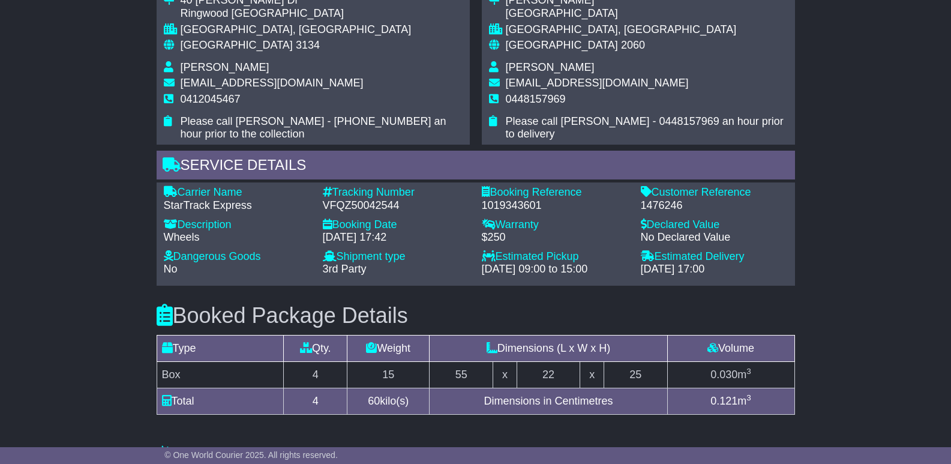
drag, startPoint x: 711, startPoint y: 269, endPoint x: 740, endPoint y: 271, distance: 29.4
click at [740, 271] on div "[DATE] 17:00" at bounding box center [714, 269] width 147 height 13
drag, startPoint x: 740, startPoint y: 271, endPoint x: 703, endPoint y: 271, distance: 37.2
click at [703, 271] on div "[DATE] 17:00" at bounding box center [714, 269] width 147 height 13
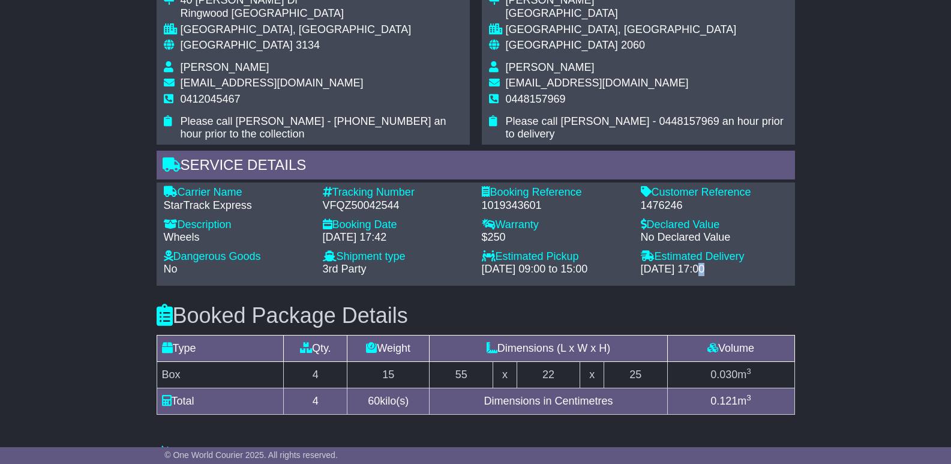
click at [703, 271] on div "[DATE] 17:00" at bounding box center [714, 269] width 147 height 13
drag, startPoint x: 703, startPoint y: 271, endPoint x: 752, endPoint y: 275, distance: 49.4
click at [752, 275] on div "[DATE] 17:00" at bounding box center [714, 269] width 147 height 13
drag, startPoint x: 732, startPoint y: 271, endPoint x: 705, endPoint y: 274, distance: 26.6
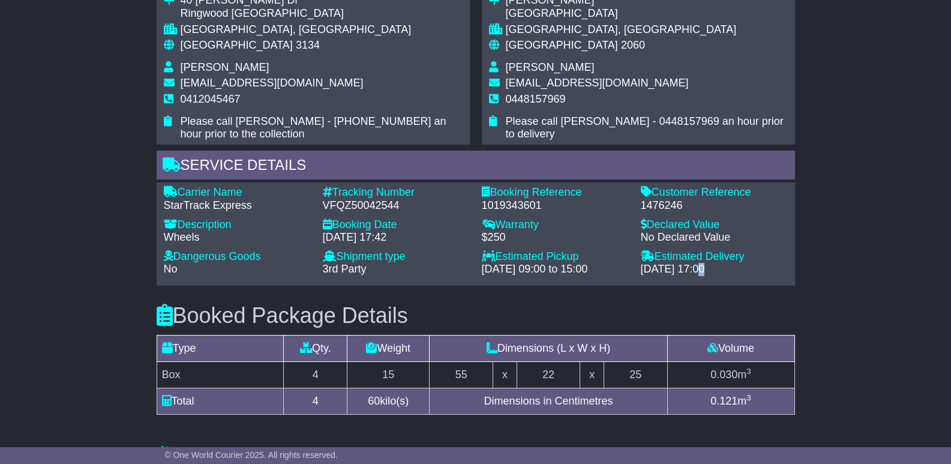
click at [705, 274] on div "[DATE] 17:00" at bounding box center [714, 269] width 147 height 13
drag, startPoint x: 703, startPoint y: 273, endPoint x: 758, endPoint y: 271, distance: 54.7
click at [758, 271] on div "[DATE] 17:00" at bounding box center [714, 269] width 147 height 13
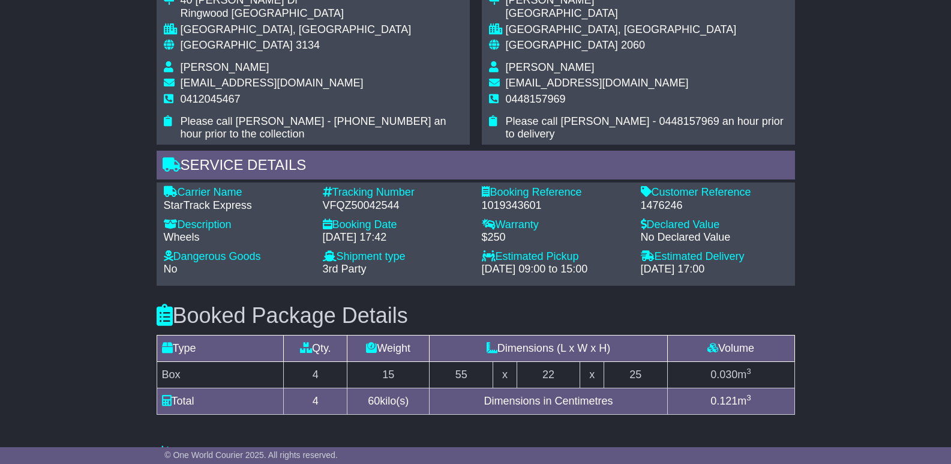
click at [643, 83] on span "[EMAIL_ADDRESS][DOMAIN_NAME]" at bounding box center [597, 83] width 183 height 12
click at [666, 79] on td "[EMAIL_ADDRESS][DOMAIN_NAME]" at bounding box center [647, 85] width 282 height 16
click at [641, 80] on span "[EMAIL_ADDRESS][DOMAIN_NAME]" at bounding box center [597, 83] width 183 height 12
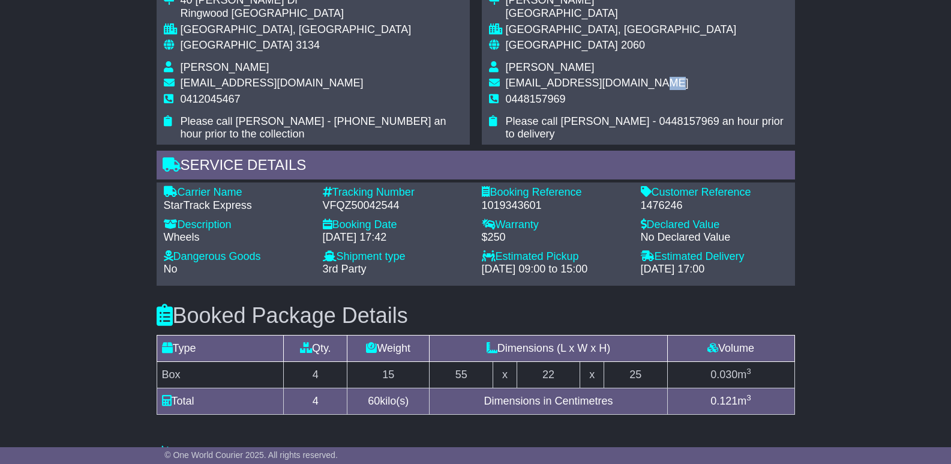
click at [641, 80] on span "[EMAIL_ADDRESS][DOMAIN_NAME]" at bounding box center [597, 83] width 183 height 12
click at [679, 82] on td "[EMAIL_ADDRESS][DOMAIN_NAME]" at bounding box center [647, 85] width 282 height 16
click at [640, 79] on span "[EMAIL_ADDRESS][DOMAIN_NAME]" at bounding box center [597, 83] width 183 height 12
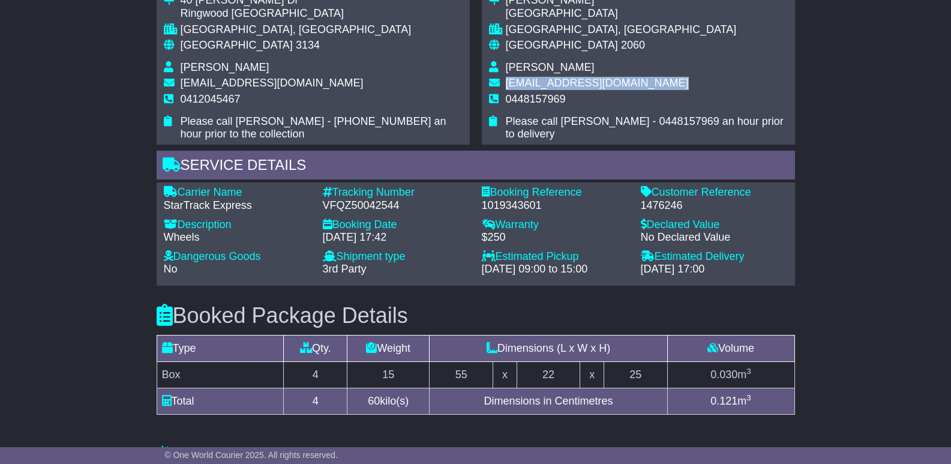
click at [640, 79] on span "[EMAIL_ADDRESS][DOMAIN_NAME]" at bounding box center [597, 83] width 183 height 12
click at [671, 78] on td "[EMAIL_ADDRESS][DOMAIN_NAME]" at bounding box center [647, 85] width 282 height 16
drag, startPoint x: 657, startPoint y: 80, endPoint x: 616, endPoint y: 85, distance: 40.4
click at [616, 85] on td "[EMAIL_ADDRESS][DOMAIN_NAME]" at bounding box center [647, 85] width 282 height 16
click at [616, 85] on span "[EMAIL_ADDRESS][DOMAIN_NAME]" at bounding box center [597, 83] width 183 height 12
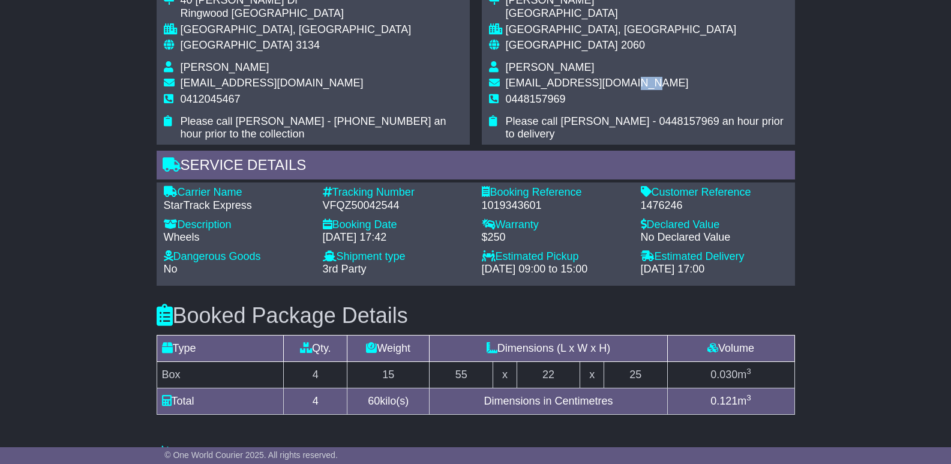
click at [616, 85] on span "[EMAIL_ADDRESS][DOMAIN_NAME]" at bounding box center [597, 83] width 183 height 12
click at [667, 85] on td "[EMAIL_ADDRESS][DOMAIN_NAME]" at bounding box center [647, 85] width 282 height 16
drag, startPoint x: 667, startPoint y: 85, endPoint x: 619, endPoint y: 85, distance: 48.0
click at [619, 85] on td "[EMAIL_ADDRESS][DOMAIN_NAME]" at bounding box center [647, 85] width 282 height 16
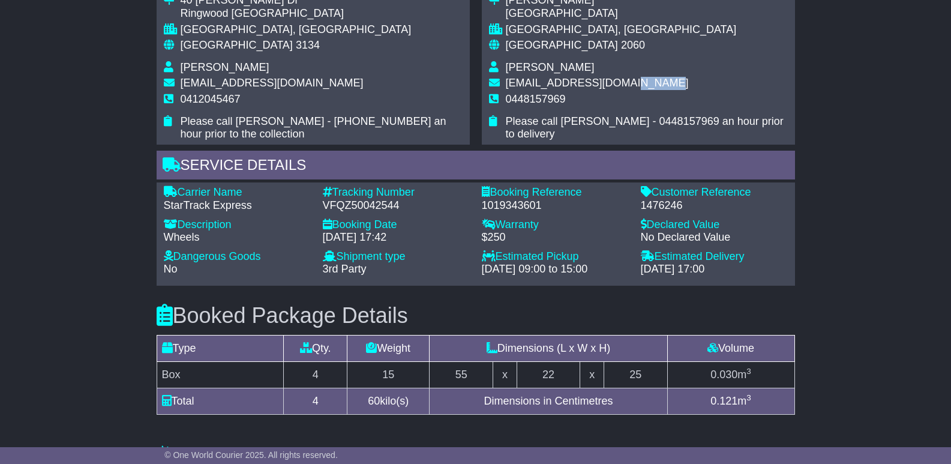
click at [619, 85] on span "[EMAIL_ADDRESS][DOMAIN_NAME]" at bounding box center [597, 83] width 183 height 12
drag, startPoint x: 611, startPoint y: 83, endPoint x: 660, endPoint y: 82, distance: 48.6
click at [660, 82] on td "[EMAIL_ADDRESS][DOMAIN_NAME]" at bounding box center [647, 85] width 282 height 16
drag, startPoint x: 660, startPoint y: 82, endPoint x: 621, endPoint y: 81, distance: 39.0
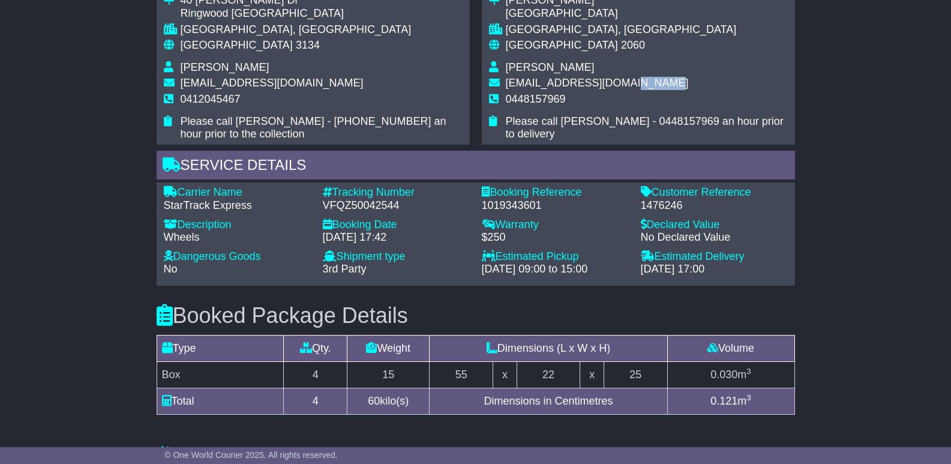
click at [621, 81] on td "[EMAIL_ADDRESS][DOMAIN_NAME]" at bounding box center [647, 85] width 282 height 16
click at [621, 81] on span "[EMAIL_ADDRESS][DOMAIN_NAME]" at bounding box center [597, 83] width 183 height 12
drag, startPoint x: 612, startPoint y: 83, endPoint x: 654, endPoint y: 80, distance: 41.5
click at [654, 80] on td "[EMAIL_ADDRESS][DOMAIN_NAME]" at bounding box center [647, 85] width 282 height 16
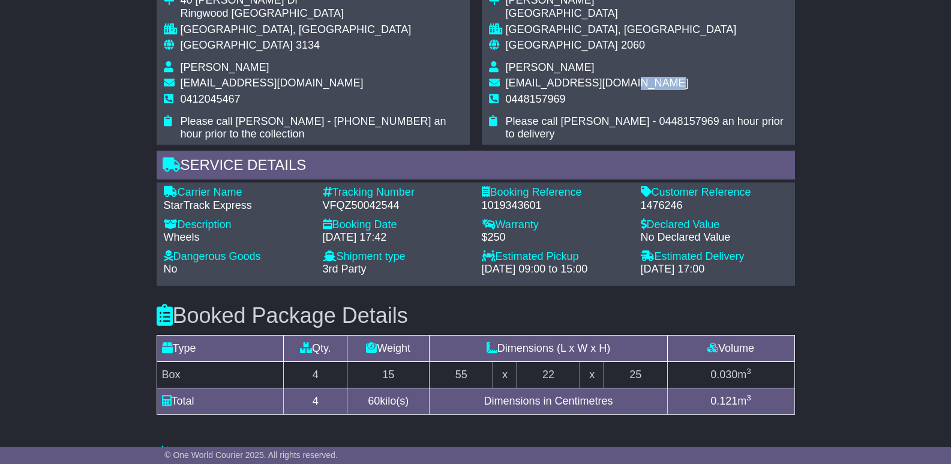
drag, startPoint x: 654, startPoint y: 80, endPoint x: 615, endPoint y: 80, distance: 38.4
click at [615, 80] on td "[EMAIL_ADDRESS][DOMAIN_NAME]" at bounding box center [647, 85] width 282 height 16
click at [615, 80] on span "[EMAIL_ADDRESS][DOMAIN_NAME]" at bounding box center [597, 83] width 183 height 12
drag, startPoint x: 610, startPoint y: 84, endPoint x: 663, endPoint y: 85, distance: 53.4
click at [663, 85] on td "[EMAIL_ADDRESS][DOMAIN_NAME]" at bounding box center [647, 85] width 282 height 16
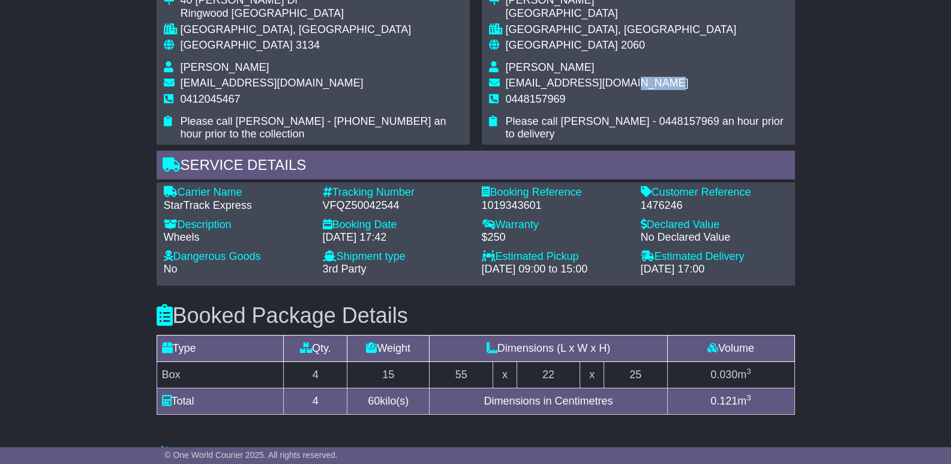
click at [663, 85] on td "[EMAIL_ADDRESS][DOMAIN_NAME]" at bounding box center [647, 85] width 282 height 16
drag, startPoint x: 654, startPoint y: 83, endPoint x: 613, endPoint y: 85, distance: 40.8
click at [613, 85] on td "[EMAIL_ADDRESS][DOMAIN_NAME]" at bounding box center [647, 85] width 282 height 16
click at [613, 85] on span "[EMAIL_ADDRESS][DOMAIN_NAME]" at bounding box center [597, 83] width 183 height 12
drag, startPoint x: 610, startPoint y: 83, endPoint x: 658, endPoint y: 82, distance: 48.0
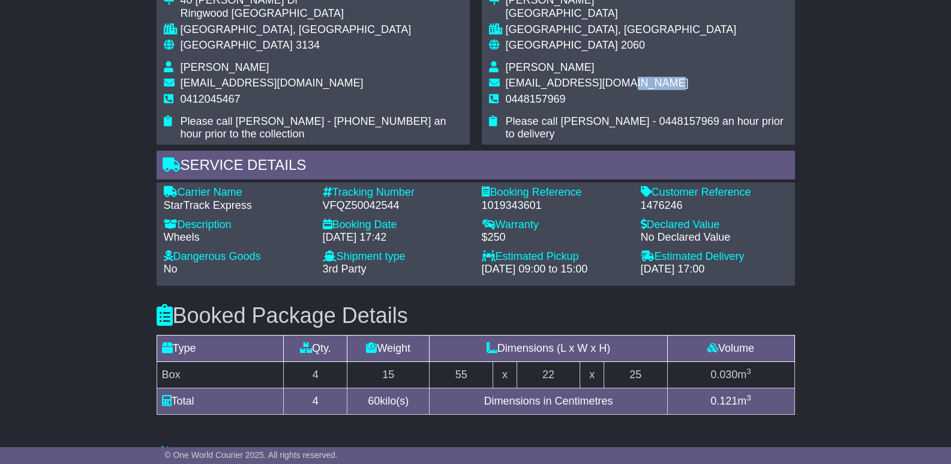
click at [658, 82] on td "[EMAIL_ADDRESS][DOMAIN_NAME]" at bounding box center [647, 85] width 282 height 16
drag, startPoint x: 646, startPoint y: 81, endPoint x: 609, endPoint y: 85, distance: 38.0
click at [609, 85] on td "[EMAIL_ADDRESS][DOMAIN_NAME]" at bounding box center [647, 85] width 282 height 16
click at [609, 85] on span "[EMAIL_ADDRESS][DOMAIN_NAME]" at bounding box center [597, 83] width 183 height 12
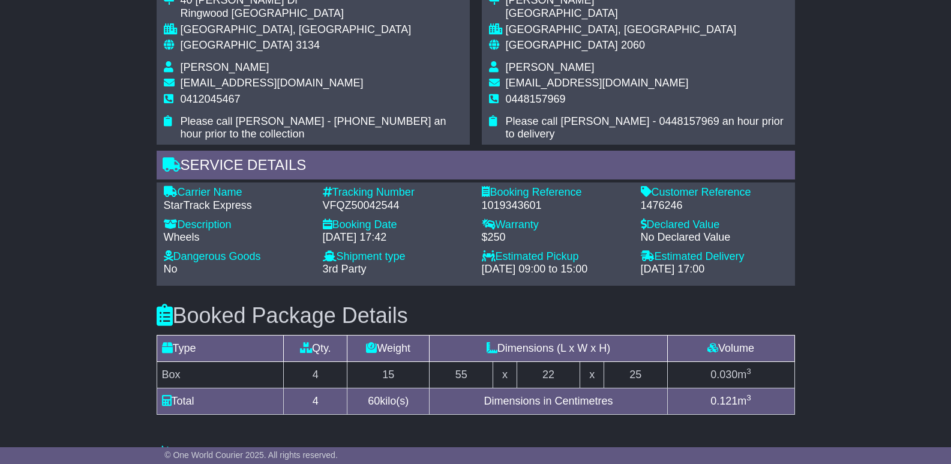
click at [581, 87] on span "[EMAIL_ADDRESS][DOMAIN_NAME]" at bounding box center [597, 83] width 183 height 12
click at [669, 74] on td "[PERSON_NAME]" at bounding box center [647, 69] width 282 height 16
drag, startPoint x: 653, startPoint y: 83, endPoint x: 608, endPoint y: 84, distance: 45.0
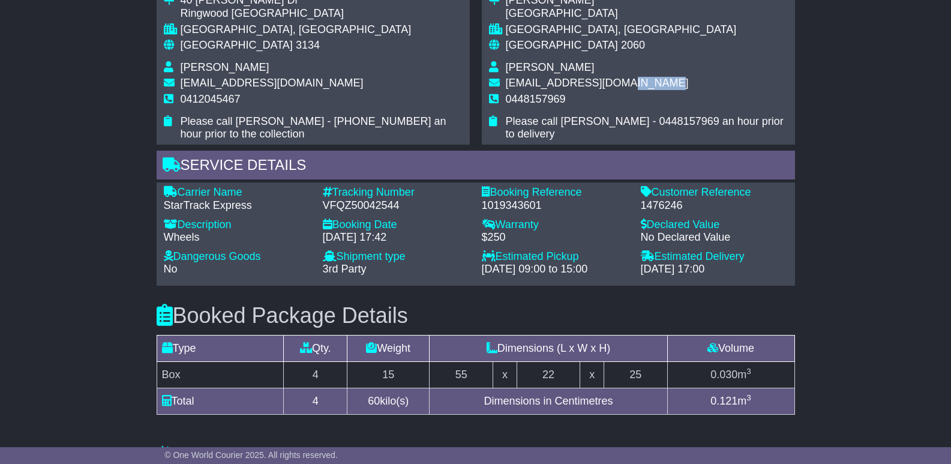
click at [608, 84] on td "[EMAIL_ADDRESS][DOMAIN_NAME]" at bounding box center [647, 85] width 282 height 16
click at [608, 84] on span "[EMAIL_ADDRESS][DOMAIN_NAME]" at bounding box center [597, 83] width 183 height 12
drag, startPoint x: 608, startPoint y: 84, endPoint x: 657, endPoint y: 86, distance: 49.2
click at [657, 86] on td "[EMAIL_ADDRESS][DOMAIN_NAME]" at bounding box center [647, 85] width 282 height 16
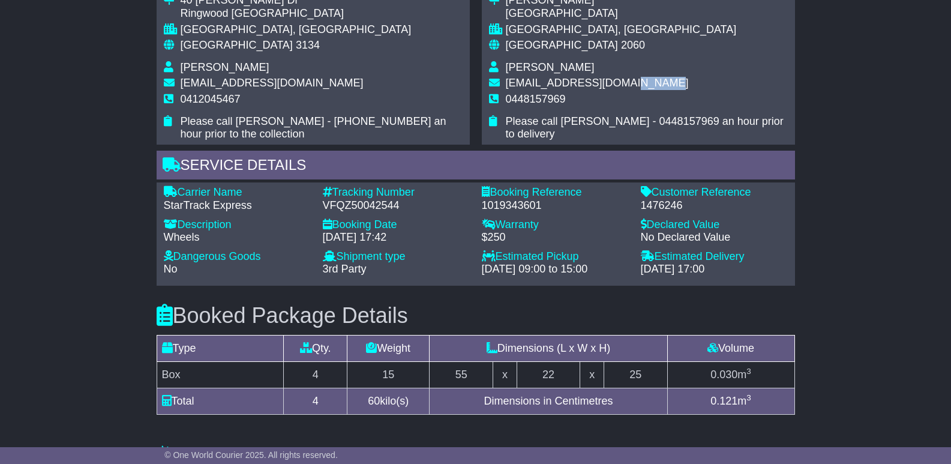
drag, startPoint x: 657, startPoint y: 86, endPoint x: 612, endPoint y: 86, distance: 45.0
click at [612, 86] on td "[EMAIL_ADDRESS][DOMAIN_NAME]" at bounding box center [647, 85] width 282 height 16
click at [612, 86] on span "[EMAIL_ADDRESS][DOMAIN_NAME]" at bounding box center [597, 83] width 183 height 12
drag, startPoint x: 609, startPoint y: 84, endPoint x: 669, endPoint y: 82, distance: 60.0
click at [669, 82] on td "[EMAIL_ADDRESS][DOMAIN_NAME]" at bounding box center [647, 85] width 282 height 16
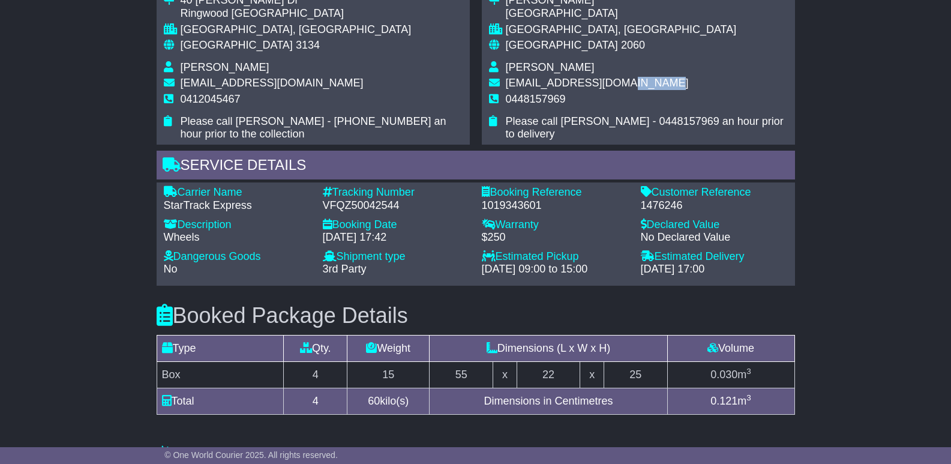
click at [669, 82] on td "[EMAIL_ADDRESS][DOMAIN_NAME]" at bounding box center [647, 85] width 282 height 16
drag, startPoint x: 651, startPoint y: 83, endPoint x: 609, endPoint y: 84, distance: 41.4
click at [609, 84] on td "[EMAIL_ADDRESS][DOMAIN_NAME]" at bounding box center [647, 85] width 282 height 16
click at [609, 84] on span "[EMAIL_ADDRESS][DOMAIN_NAME]" at bounding box center [597, 83] width 183 height 12
click at [592, 86] on span "[EMAIL_ADDRESS][DOMAIN_NAME]" at bounding box center [597, 83] width 183 height 12
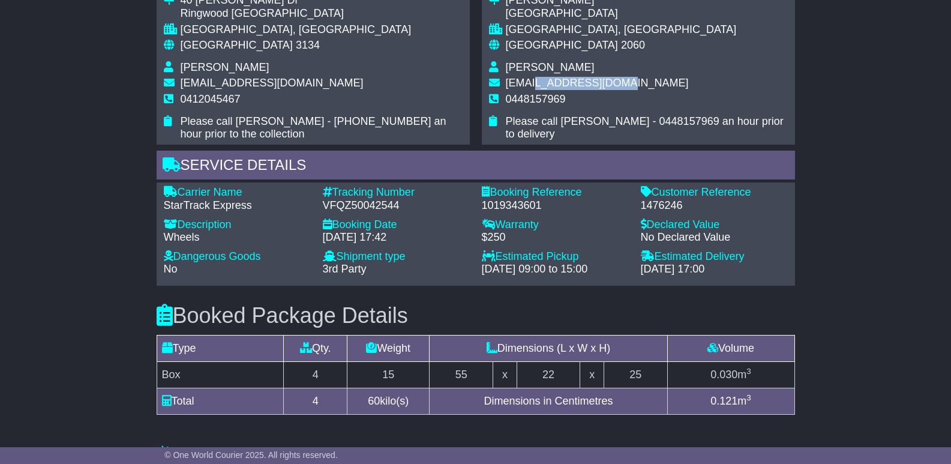
click at [592, 86] on span "[EMAIL_ADDRESS][DOMAIN_NAME]" at bounding box center [597, 83] width 183 height 12
click at [664, 83] on td "[EMAIL_ADDRESS][DOMAIN_NAME]" at bounding box center [647, 85] width 282 height 16
drag, startPoint x: 664, startPoint y: 83, endPoint x: 593, endPoint y: 83, distance: 70.2
click at [593, 83] on td "[EMAIL_ADDRESS][DOMAIN_NAME]" at bounding box center [647, 85] width 282 height 16
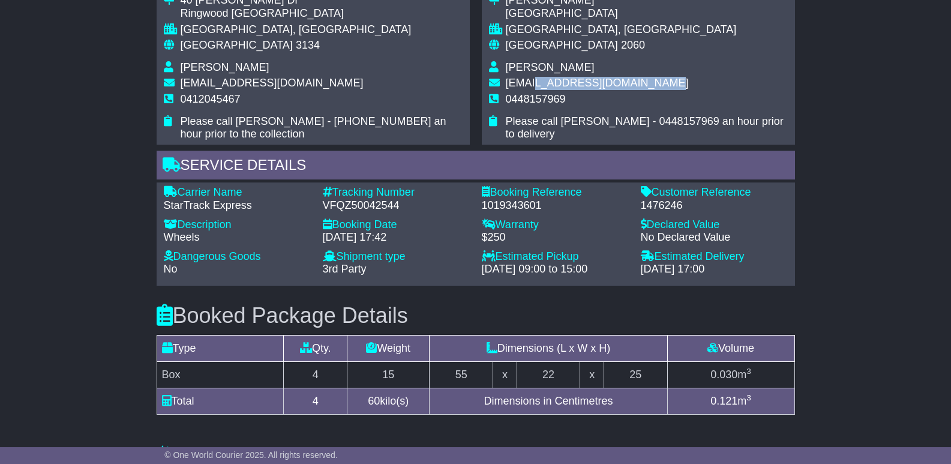
click at [593, 83] on span "[EMAIL_ADDRESS][DOMAIN_NAME]" at bounding box center [597, 83] width 183 height 12
click at [511, 88] on span "[EMAIL_ADDRESS][DOMAIN_NAME]" at bounding box center [597, 83] width 183 height 12
click at [567, 83] on span "[EMAIL_ADDRESS][DOMAIN_NAME]" at bounding box center [597, 83] width 183 height 12
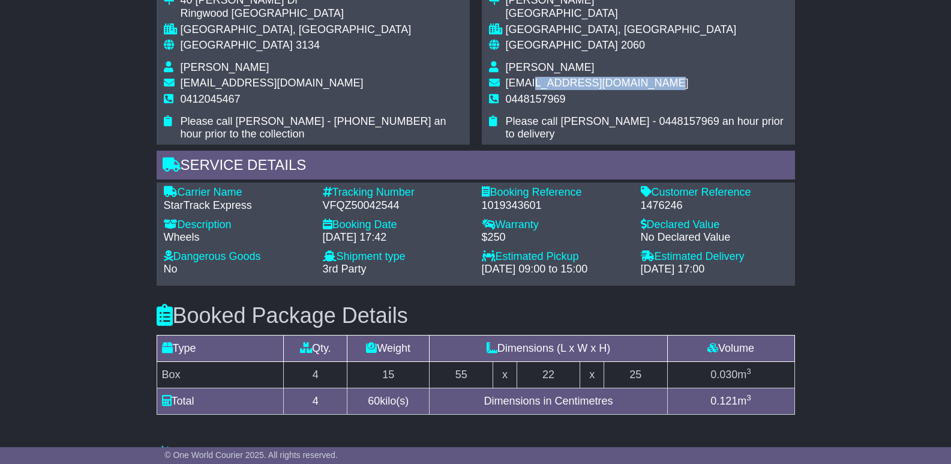
drag, startPoint x: 534, startPoint y: 83, endPoint x: 664, endPoint y: 83, distance: 129.6
click at [664, 83] on td "[EMAIL_ADDRESS][DOMAIN_NAME]" at bounding box center [647, 85] width 282 height 16
drag, startPoint x: 640, startPoint y: 82, endPoint x: 536, endPoint y: 83, distance: 103.8
click at [536, 83] on td "[EMAIL_ADDRESS][DOMAIN_NAME]" at bounding box center [647, 85] width 282 height 16
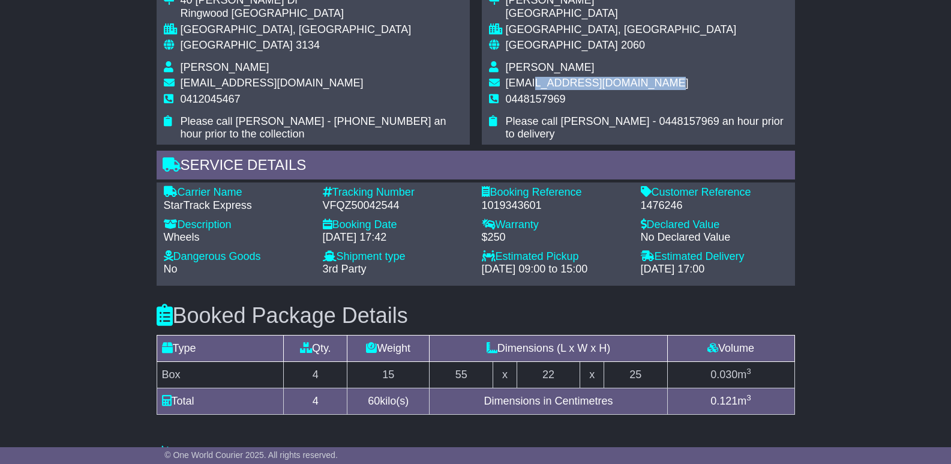
click at [536, 83] on span "[EMAIL_ADDRESS][DOMAIN_NAME]" at bounding box center [597, 83] width 183 height 12
drag, startPoint x: 534, startPoint y: 83, endPoint x: 661, endPoint y: 86, distance: 127.3
click at [661, 86] on td "[EMAIL_ADDRESS][DOMAIN_NAME]" at bounding box center [647, 85] width 282 height 16
drag, startPoint x: 648, startPoint y: 81, endPoint x: 508, endPoint y: 80, distance: 139.8
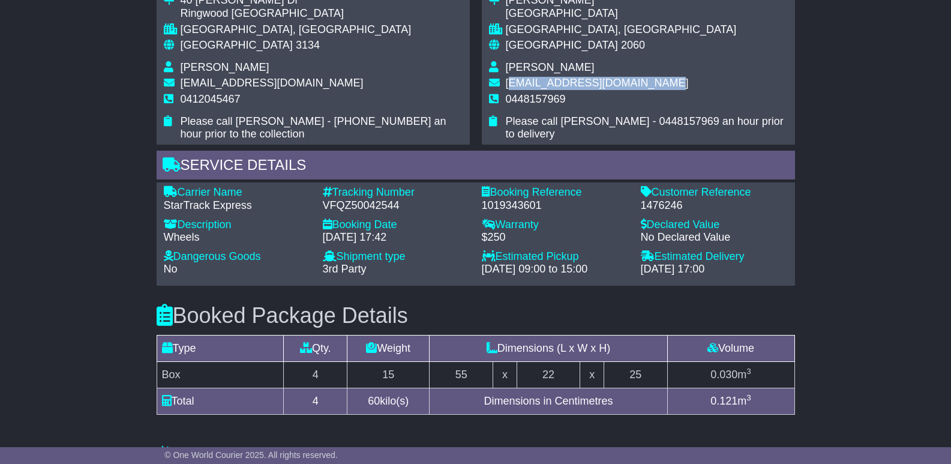
click at [508, 80] on td "[EMAIL_ADDRESS][DOMAIN_NAME]" at bounding box center [647, 85] width 282 height 16
click at [508, 80] on span "[EMAIL_ADDRESS][DOMAIN_NAME]" at bounding box center [597, 83] width 183 height 12
drag, startPoint x: 504, startPoint y: 82, endPoint x: 645, endPoint y: 83, distance: 141.0
click at [645, 83] on tr "[EMAIL_ADDRESS][DOMAIN_NAME]" at bounding box center [638, 85] width 299 height 16
click at [645, 83] on span "[EMAIL_ADDRESS][DOMAIN_NAME]" at bounding box center [597, 83] width 183 height 12
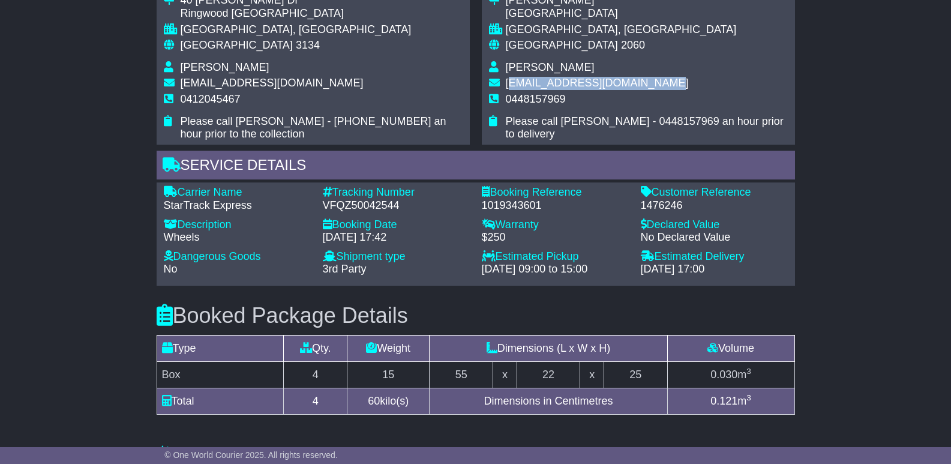
drag, startPoint x: 657, startPoint y: 83, endPoint x: 508, endPoint y: 83, distance: 149.4
click at [508, 83] on td "[EMAIL_ADDRESS][DOMAIN_NAME]" at bounding box center [647, 85] width 282 height 16
click at [508, 83] on span "[EMAIL_ADDRESS][DOMAIN_NAME]" at bounding box center [597, 83] width 183 height 12
drag, startPoint x: 505, startPoint y: 83, endPoint x: 648, endPoint y: 85, distance: 142.8
click at [648, 85] on td "[EMAIL_ADDRESS][DOMAIN_NAME]" at bounding box center [647, 85] width 282 height 16
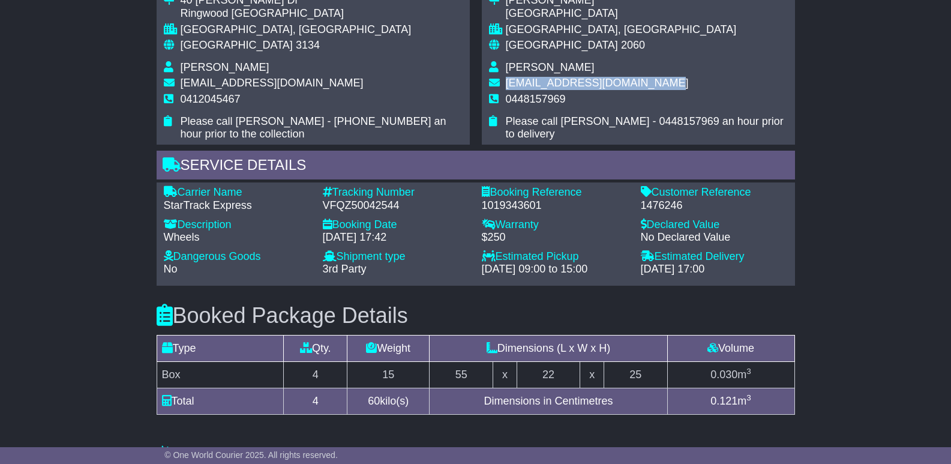
click at [648, 85] on td "[EMAIL_ADDRESS][DOMAIN_NAME]" at bounding box center [647, 85] width 282 height 16
drag, startPoint x: 657, startPoint y: 84, endPoint x: 506, endPoint y: 87, distance: 150.1
click at [506, 87] on td "[EMAIL_ADDRESS][DOMAIN_NAME]" at bounding box center [647, 85] width 282 height 16
click at [506, 87] on span "[EMAIL_ADDRESS][DOMAIN_NAME]" at bounding box center [597, 83] width 183 height 12
drag, startPoint x: 504, startPoint y: 86, endPoint x: 671, endPoint y: 82, distance: 166.9
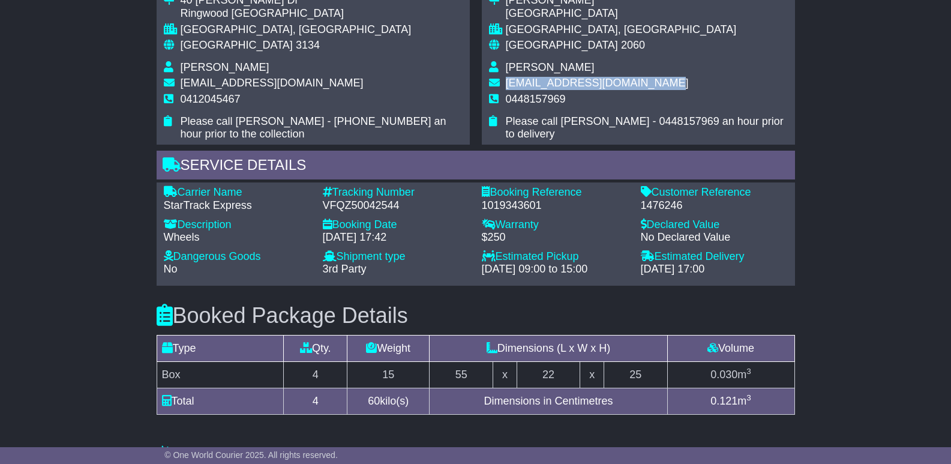
click at [671, 82] on tr "[EMAIL_ADDRESS][DOMAIN_NAME]" at bounding box center [638, 85] width 299 height 16
click at [671, 82] on td "[EMAIL_ADDRESS][DOMAIN_NAME]" at bounding box center [647, 85] width 282 height 16
drag, startPoint x: 650, startPoint y: 82, endPoint x: 505, endPoint y: 78, distance: 145.3
click at [505, 78] on tr "[EMAIL_ADDRESS][DOMAIN_NAME]" at bounding box center [638, 85] width 299 height 16
click at [505, 78] on td at bounding box center [497, 85] width 17 height 16
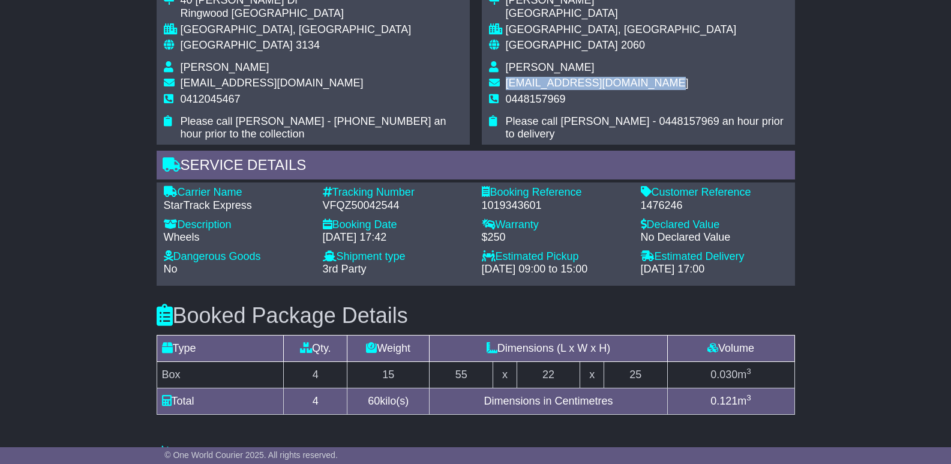
drag, startPoint x: 505, startPoint y: 78, endPoint x: 649, endPoint y: 85, distance: 144.8
click at [649, 85] on tr "[EMAIL_ADDRESS][DOMAIN_NAME]" at bounding box center [638, 85] width 299 height 16
click at [649, 85] on td "[EMAIL_ADDRESS][DOMAIN_NAME]" at bounding box center [647, 85] width 282 height 16
drag, startPoint x: 653, startPoint y: 85, endPoint x: 504, endPoint y: 86, distance: 148.8
click at [504, 86] on tr "[EMAIL_ADDRESS][DOMAIN_NAME]" at bounding box center [638, 85] width 299 height 16
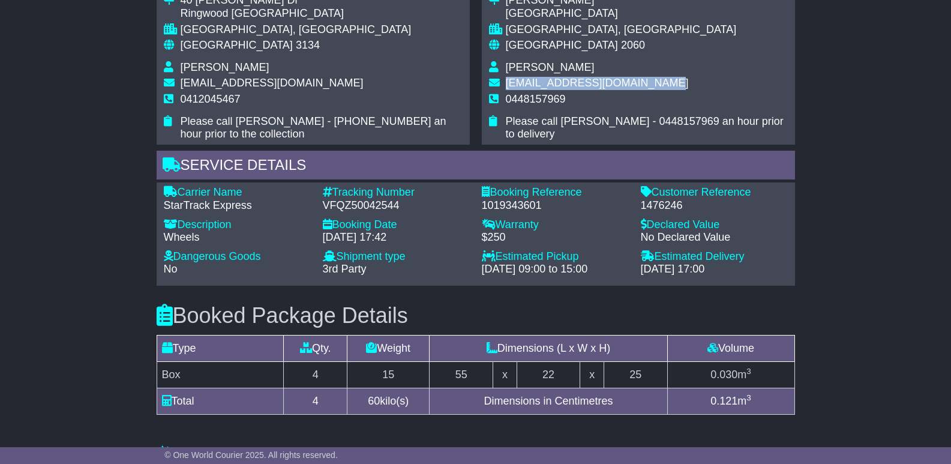
click at [504, 86] on td at bounding box center [497, 85] width 17 height 16
drag, startPoint x: 504, startPoint y: 86, endPoint x: 641, endPoint y: 83, distance: 136.9
click at [641, 83] on tr "[EMAIL_ADDRESS][DOMAIN_NAME]" at bounding box center [638, 85] width 299 height 16
click at [641, 83] on span "[EMAIL_ADDRESS][DOMAIN_NAME]" at bounding box center [597, 83] width 183 height 12
drag, startPoint x: 657, startPoint y: 83, endPoint x: 508, endPoint y: 86, distance: 148.9
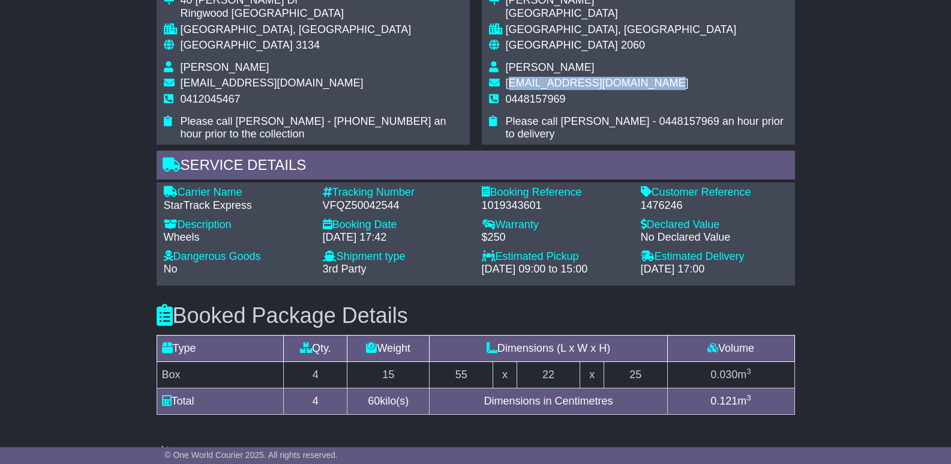
click at [508, 86] on td "[EMAIL_ADDRESS][DOMAIN_NAME]" at bounding box center [647, 85] width 282 height 16
click at [506, 83] on span "[EMAIL_ADDRESS][DOMAIN_NAME]" at bounding box center [597, 83] width 183 height 12
click at [656, 84] on tr "[EMAIL_ADDRESS][DOMAIN_NAME]" at bounding box center [638, 85] width 299 height 16
click at [656, 84] on td "[EMAIL_ADDRESS][DOMAIN_NAME]" at bounding box center [647, 85] width 282 height 16
click at [509, 84] on td "[EMAIL_ADDRESS][DOMAIN_NAME]" at bounding box center [647, 85] width 282 height 16
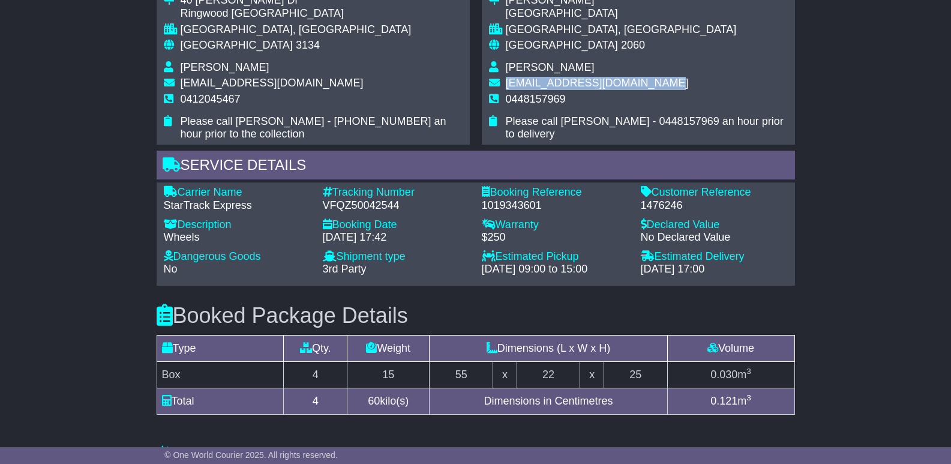
click at [509, 84] on span "[EMAIL_ADDRESS][DOMAIN_NAME]" at bounding box center [597, 83] width 183 height 12
click at [670, 77] on td "[EMAIL_ADDRESS][DOMAIN_NAME]" at bounding box center [647, 85] width 282 height 16
click at [503, 84] on tr "[EMAIL_ADDRESS][DOMAIN_NAME]" at bounding box center [638, 85] width 299 height 16
click at [503, 84] on td at bounding box center [497, 85] width 17 height 16
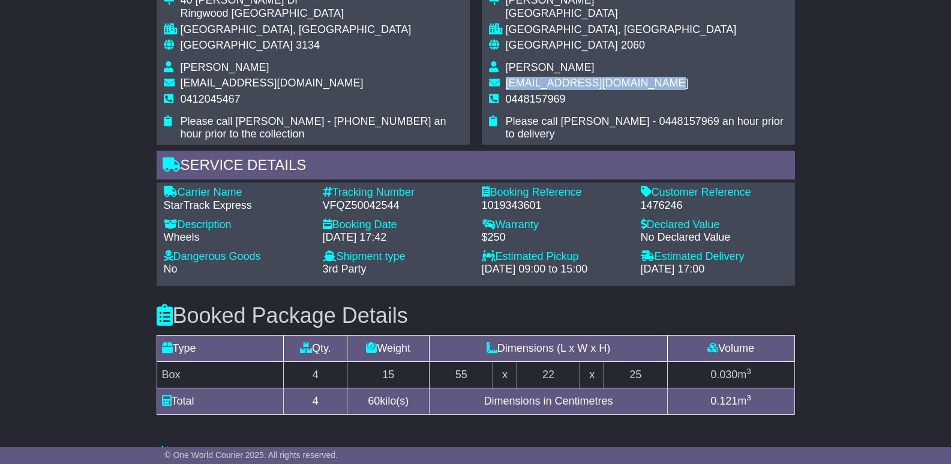
click at [652, 87] on tr "[EMAIL_ADDRESS][DOMAIN_NAME]" at bounding box center [638, 85] width 299 height 16
click at [652, 87] on td "[EMAIL_ADDRESS][DOMAIN_NAME]" at bounding box center [647, 85] width 282 height 16
click at [505, 82] on tr "[EMAIL_ADDRESS][DOMAIN_NAME]" at bounding box center [638, 85] width 299 height 16
click at [505, 82] on td at bounding box center [497, 85] width 17 height 16
click at [653, 85] on tr "[EMAIL_ADDRESS][DOMAIN_NAME]" at bounding box center [638, 85] width 299 height 16
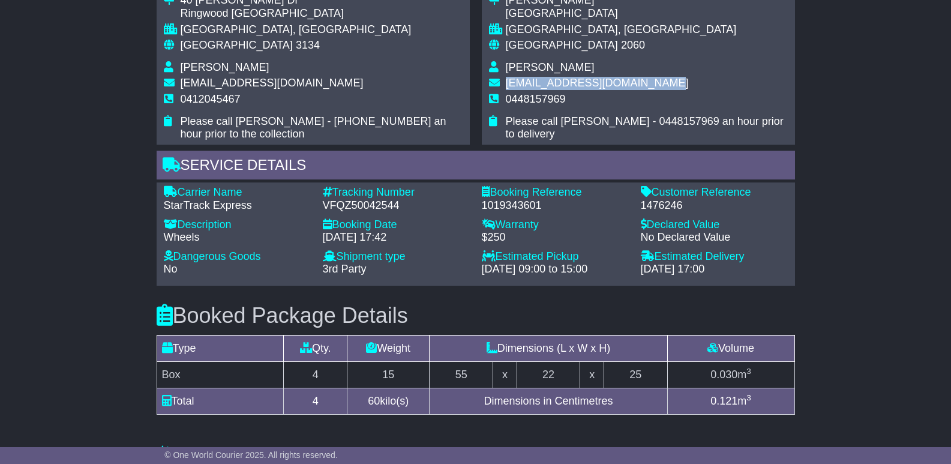
click at [653, 85] on td "[EMAIL_ADDRESS][DOMAIN_NAME]" at bounding box center [647, 85] width 282 height 16
click at [505, 86] on tr "[EMAIL_ADDRESS][DOMAIN_NAME]" at bounding box center [638, 85] width 299 height 16
click at [505, 86] on td at bounding box center [497, 85] width 17 height 16
click at [651, 80] on tr "[EMAIL_ADDRESS][DOMAIN_NAME]" at bounding box center [638, 85] width 299 height 16
click at [651, 82] on td "[EMAIL_ADDRESS][DOMAIN_NAME]" at bounding box center [647, 85] width 282 height 16
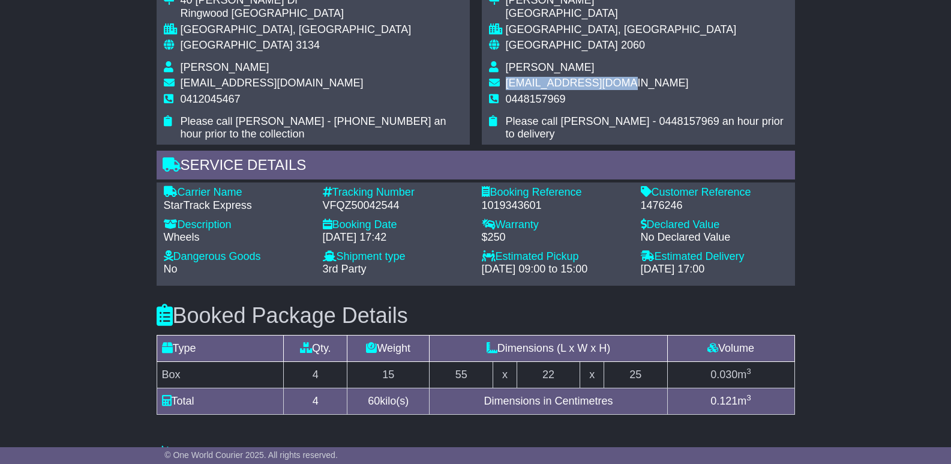
click at [568, 82] on td "[EMAIL_ADDRESS][DOMAIN_NAME]" at bounding box center [647, 85] width 282 height 16
click at [568, 82] on span "[EMAIL_ADDRESS][DOMAIN_NAME]" at bounding box center [597, 83] width 183 height 12
click at [628, 82] on span "[EMAIL_ADDRESS][DOMAIN_NAME]" at bounding box center [597, 83] width 183 height 12
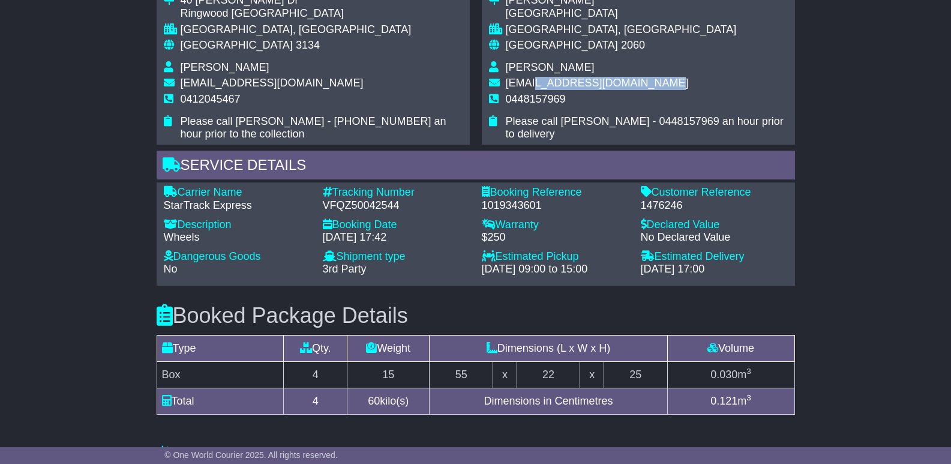
click at [532, 80] on td "[EMAIL_ADDRESS][DOMAIN_NAME]" at bounding box center [647, 85] width 282 height 16
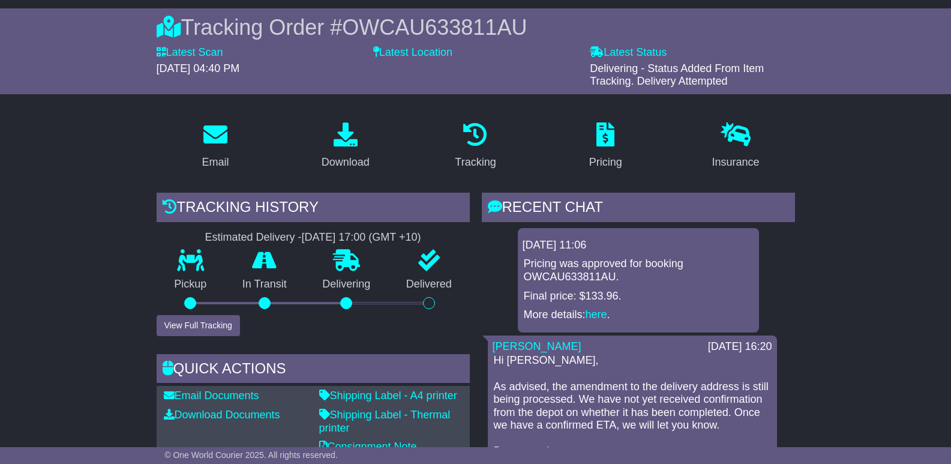
scroll to position [0, 0]
